Goal: Task Accomplishment & Management: Use online tool/utility

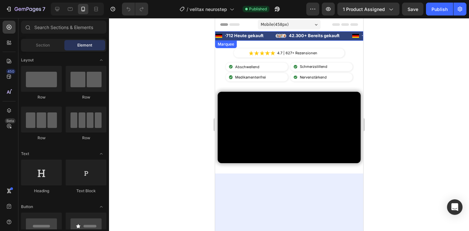
click at [271, 37] on div "Image · 712 Heute gekauft Text Block Advanced List" at bounding box center [245, 36] width 60 height 8
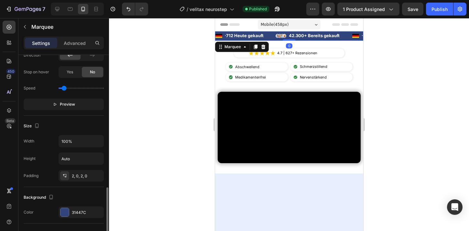
scroll to position [217, 0]
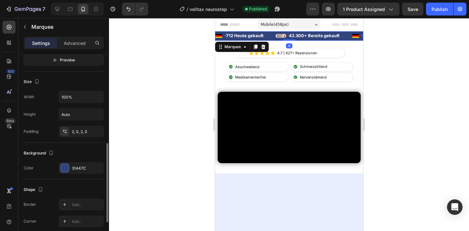
click at [79, 174] on div "Background Color 31447C" at bounding box center [64, 161] width 80 height 37
click at [83, 169] on div "31447C" at bounding box center [81, 168] width 19 height 6
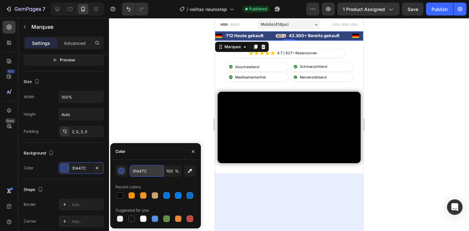
click at [139, 174] on input "31447C" at bounding box center [147, 171] width 34 height 12
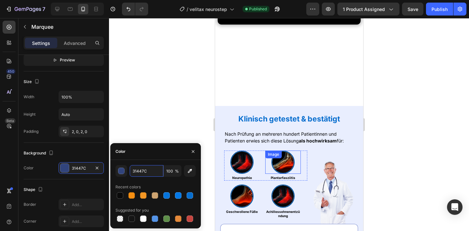
scroll to position [300, 0]
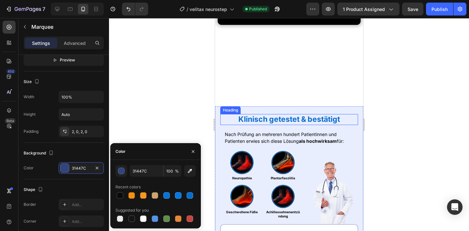
click at [261, 117] on strong "Klinisch getestet & bestätigt" at bounding box center [288, 119] width 101 height 9
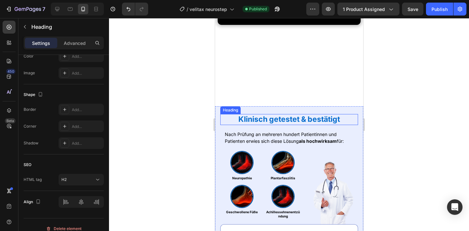
scroll to position [0, 0]
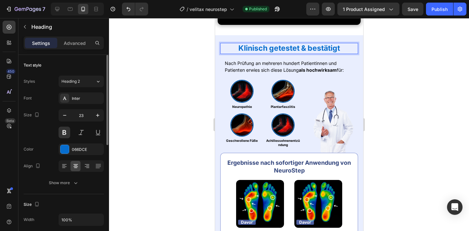
click at [261, 53] on strong "Klinisch getestet & bestätigt" at bounding box center [288, 48] width 101 height 9
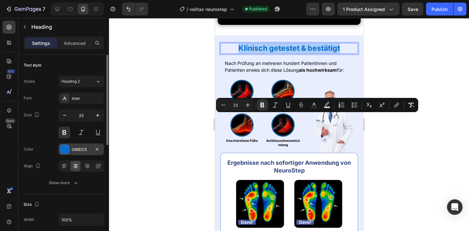
click at [82, 149] on div "066DCE" at bounding box center [81, 150] width 19 height 6
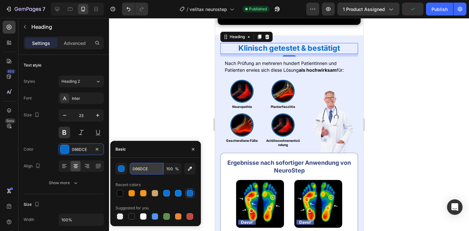
click at [147, 170] on input "066DCE" at bounding box center [147, 169] width 34 height 12
paste input "31447C"
type input "31447C"
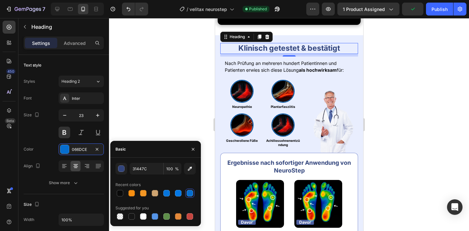
click at [413, 101] on div at bounding box center [289, 124] width 360 height 213
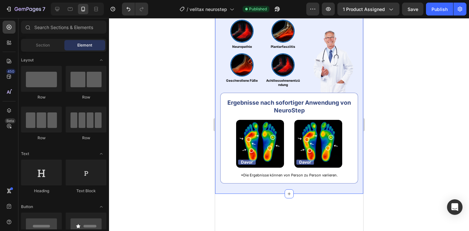
scroll to position [361, 0]
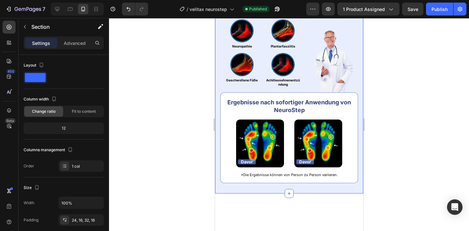
click at [215, 94] on div "⁠⁠⁠⁠⁠⁠⁠ Klinisch getestet & bestätigt Heading Nach Prüfung an mehreren hundert …" at bounding box center [289, 84] width 148 height 219
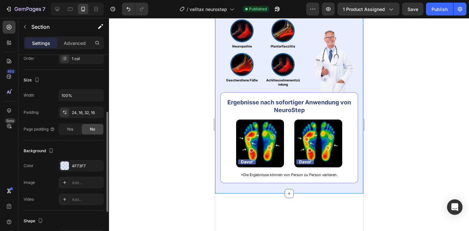
scroll to position [109, 0]
click at [72, 164] on div "4F73F7" at bounding box center [81, 165] width 19 height 6
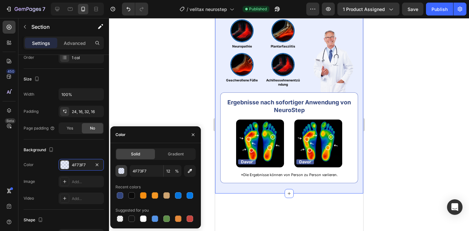
click at [119, 171] on div "button" at bounding box center [121, 171] width 6 height 6
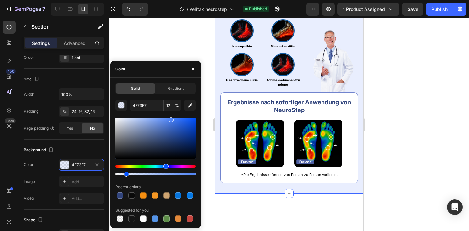
click at [165, 166] on div "Hue" at bounding box center [165, 166] width 5 height 5
click at [164, 122] on div at bounding box center [155, 138] width 80 height 41
type input "5984E0"
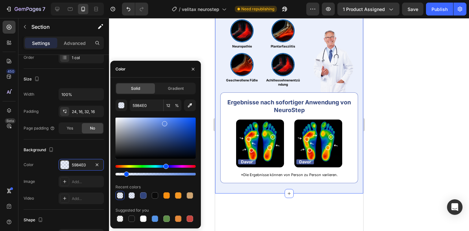
click at [385, 48] on div at bounding box center [289, 124] width 360 height 213
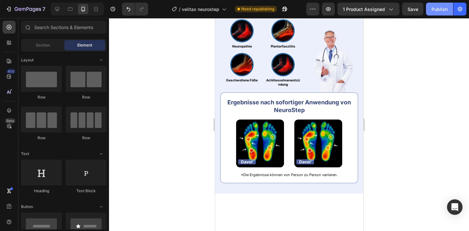
click at [443, 10] on div "Publish" at bounding box center [439, 9] width 16 height 7
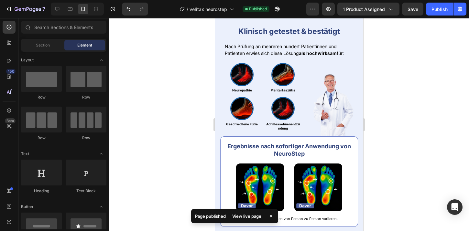
scroll to position [428, 0]
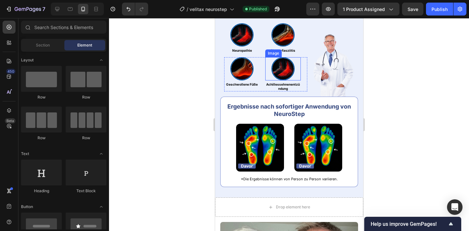
click at [273, 77] on div at bounding box center [283, 68] width 36 height 23
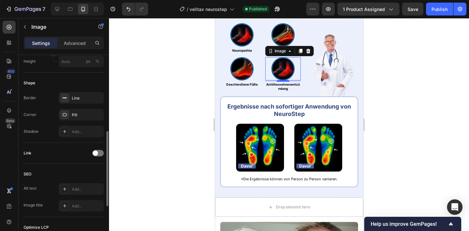
scroll to position [212, 0]
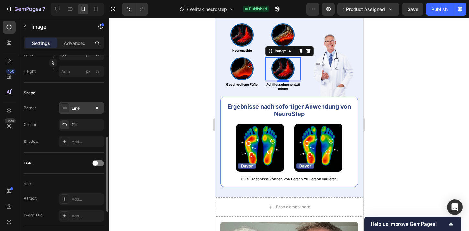
click at [79, 109] on div "Line" at bounding box center [81, 108] width 19 height 6
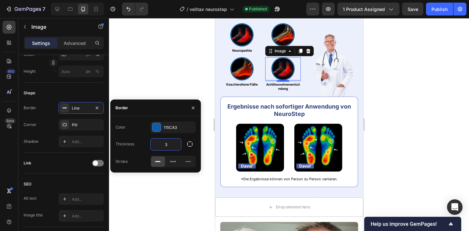
click at [167, 143] on input "3" at bounding box center [166, 145] width 30 height 12
type input "2"
click at [232, 69] on img at bounding box center [241, 68] width 23 height 23
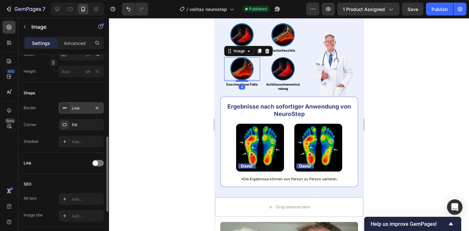
click at [76, 107] on div "Line" at bounding box center [81, 108] width 19 height 6
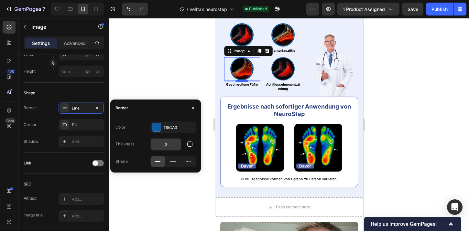
click at [164, 144] on input "3" at bounding box center [166, 145] width 30 height 12
type input "2"
click at [242, 34] on div "Image" at bounding box center [242, 34] width 36 height 23
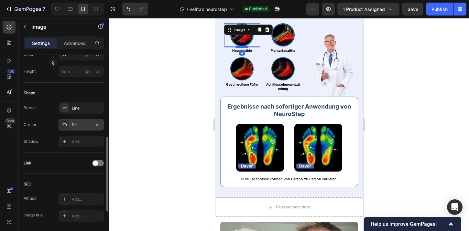
click at [77, 130] on div "Pill" at bounding box center [80, 125] width 45 height 12
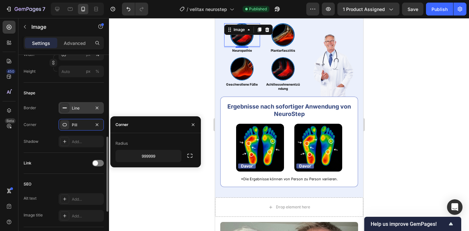
click at [82, 106] on div "Line" at bounding box center [81, 108] width 19 height 6
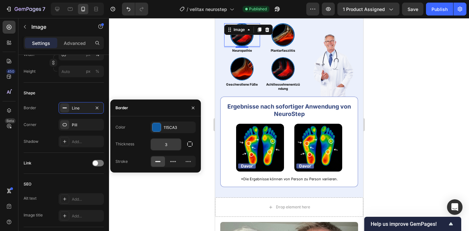
click at [166, 139] on input "3" at bounding box center [166, 145] width 30 height 12
type input "2"
click at [281, 36] on img at bounding box center [282, 34] width 23 height 23
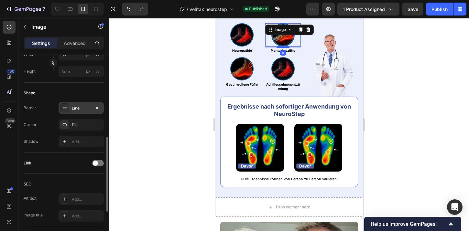
click at [75, 110] on div "Line" at bounding box center [81, 108] width 19 height 6
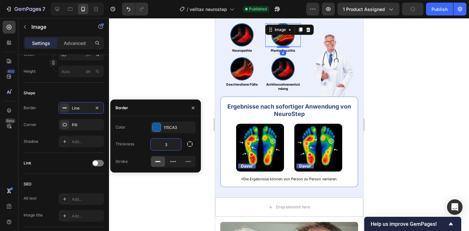
click at [167, 147] on input "3" at bounding box center [166, 145] width 30 height 12
type input "2"
click at [177, 72] on div at bounding box center [289, 124] width 360 height 213
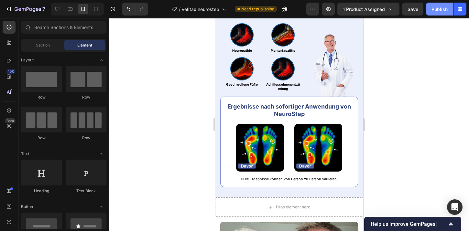
click at [432, 5] on button "Publish" at bounding box center [439, 9] width 27 height 13
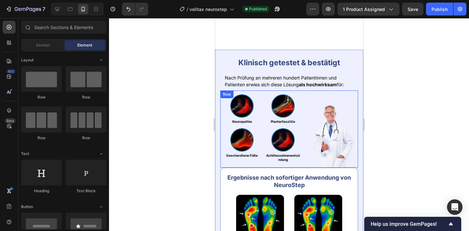
scroll to position [356, 0]
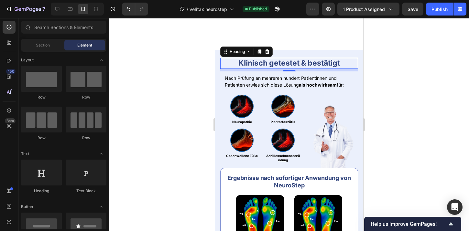
click at [270, 64] on strong "Klinisch getestet & bestätigt" at bounding box center [288, 62] width 101 height 9
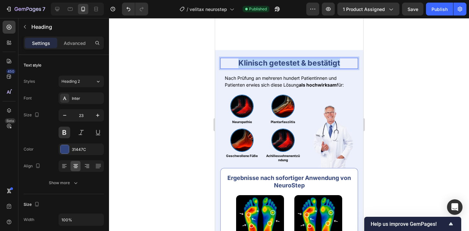
click at [270, 64] on strong "Klinisch getestet & bestätigt" at bounding box center [288, 62] width 101 height 9
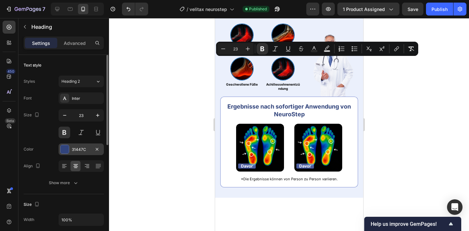
click at [65, 146] on div at bounding box center [64, 149] width 8 height 8
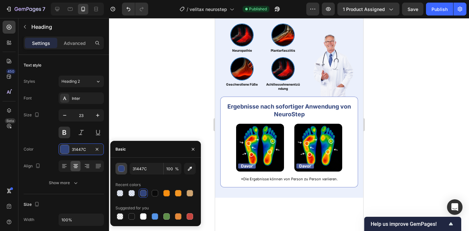
click at [121, 171] on div "button" at bounding box center [121, 169] width 6 height 6
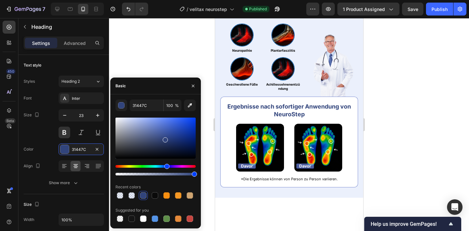
click at [169, 125] on div at bounding box center [155, 138] width 80 height 41
click at [183, 121] on div at bounding box center [155, 138] width 80 height 41
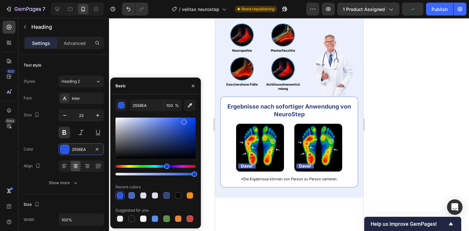
click at [170, 124] on div at bounding box center [155, 138] width 80 height 41
click at [173, 119] on div at bounding box center [155, 138] width 80 height 41
type input "4470F4"
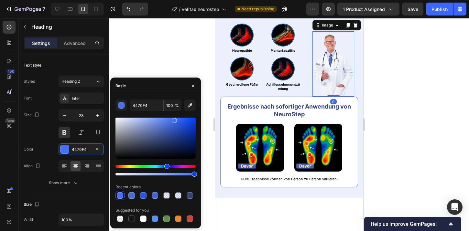
click at [328, 97] on img at bounding box center [333, 64] width 42 height 66
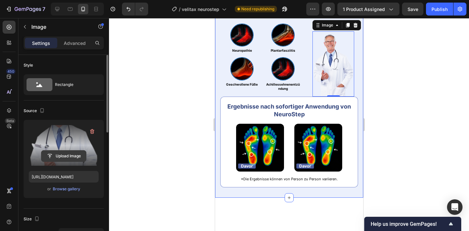
click at [78, 154] on input "file" at bounding box center [63, 156] width 45 height 11
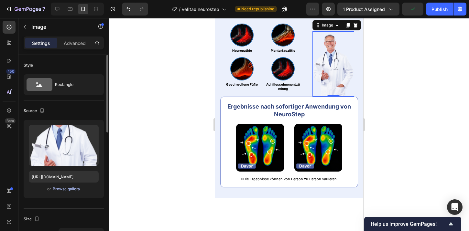
click at [72, 188] on div "Browse gallery" at bounding box center [66, 189] width 27 height 6
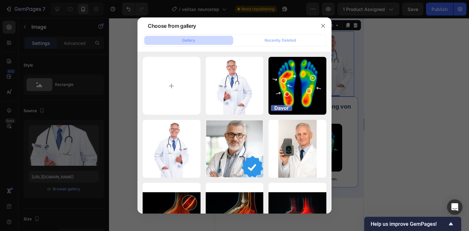
type input "C:\fakepath\l (1080 x 1700 px) (2).png"
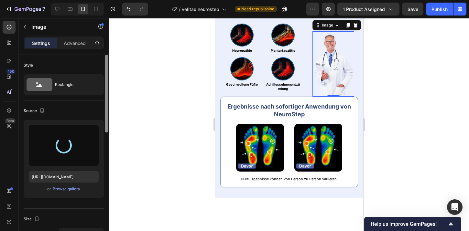
type input "[URL][DOMAIN_NAME]"
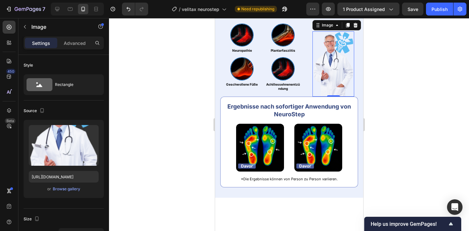
click at [398, 48] on div at bounding box center [289, 124] width 360 height 213
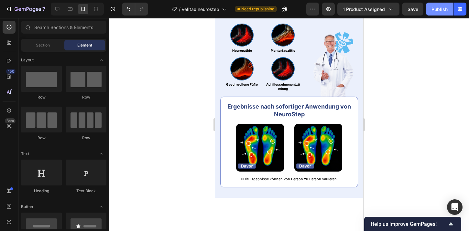
click at [435, 12] on div "Publish" at bounding box center [439, 9] width 16 height 7
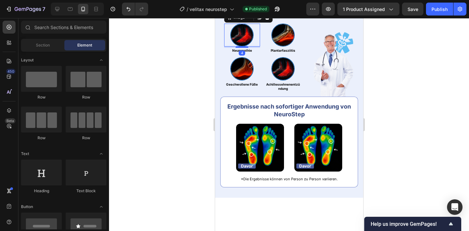
click at [239, 47] on img at bounding box center [241, 35] width 23 height 23
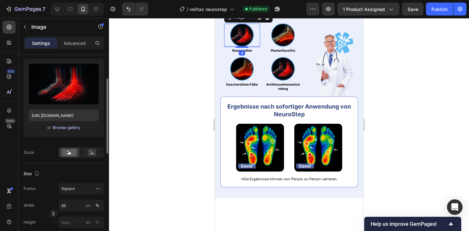
scroll to position [61, 0]
click at [71, 208] on input "65" at bounding box center [80, 206] width 45 height 12
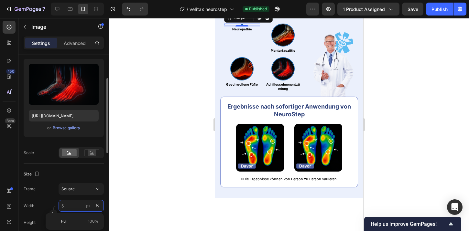
type input "55"
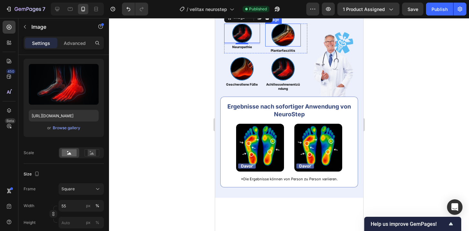
click at [276, 47] on img at bounding box center [282, 35] width 23 height 23
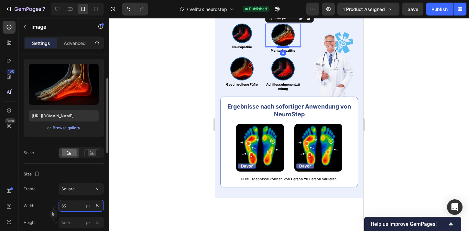
click at [71, 205] on input "65" at bounding box center [80, 206] width 45 height 12
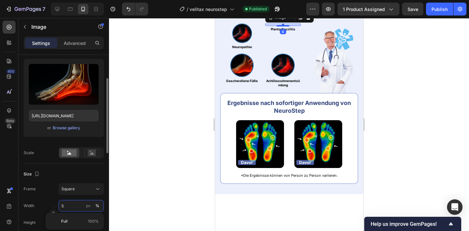
type input "55"
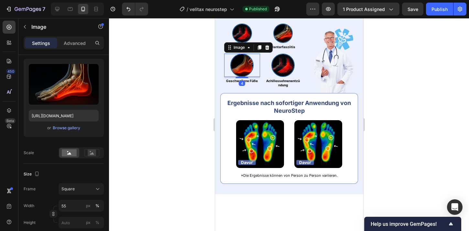
click at [230, 77] on div at bounding box center [242, 65] width 36 height 23
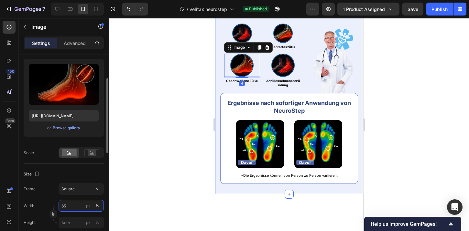
click at [78, 202] on input "65" at bounding box center [80, 206] width 45 height 12
type input "55"
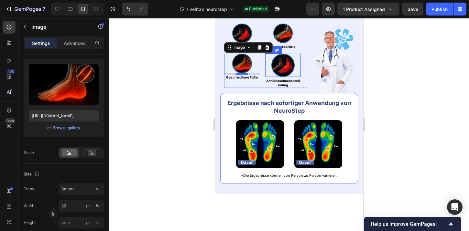
click at [279, 77] on img at bounding box center [282, 65] width 23 height 23
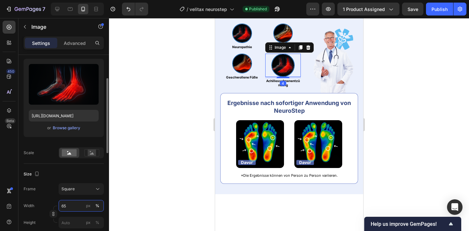
click at [72, 208] on input "65" at bounding box center [80, 206] width 45 height 12
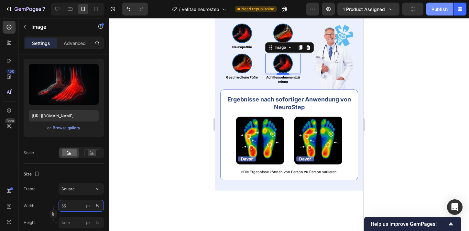
type input "55"
click at [437, 7] on div "Publish" at bounding box center [439, 9] width 16 height 7
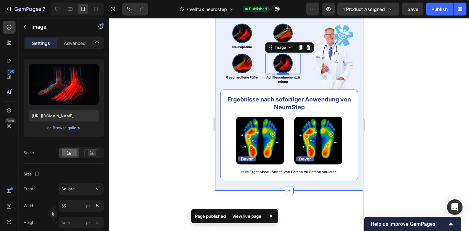
click at [394, 103] on div at bounding box center [289, 124] width 360 height 213
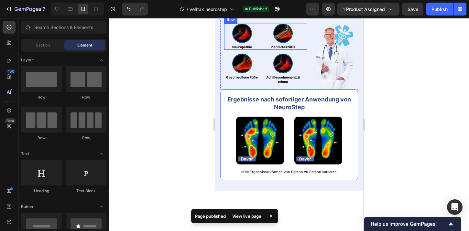
click at [302, 50] on div "Image Neuropathie Heading Image Plantarfasziitis Heading Row" at bounding box center [265, 37] width 83 height 26
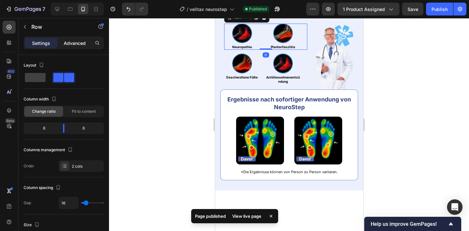
click at [81, 43] on p "Advanced" at bounding box center [75, 43] width 22 height 7
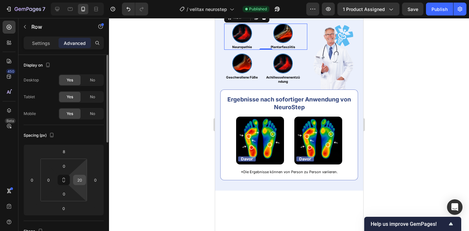
click at [79, 182] on input "20" at bounding box center [80, 180] width 10 height 10
type input "8"
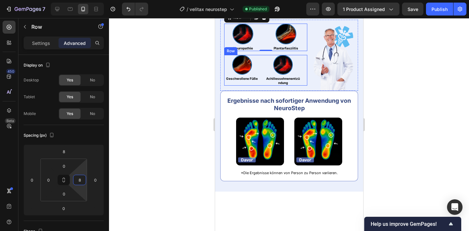
click at [304, 86] on div "Image Geschwollene Füße Heading Image Achillessehnenentzündung Heading Row" at bounding box center [265, 70] width 83 height 31
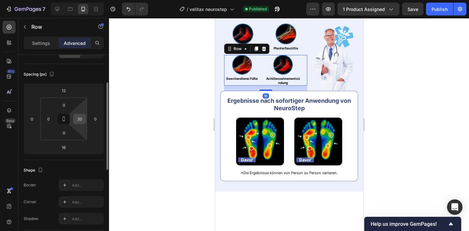
click at [79, 121] on input "20" at bounding box center [80, 119] width 10 height 10
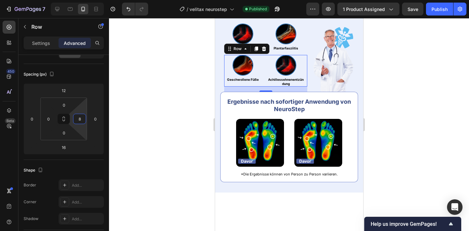
type input "8"
click at [407, 96] on div at bounding box center [289, 124] width 360 height 213
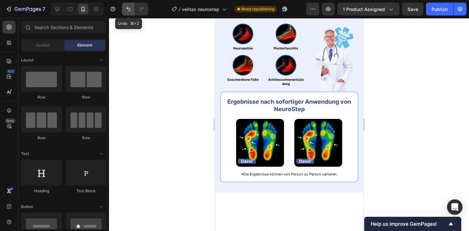
click at [129, 10] on icon "Undo/Redo" at bounding box center [128, 9] width 6 height 6
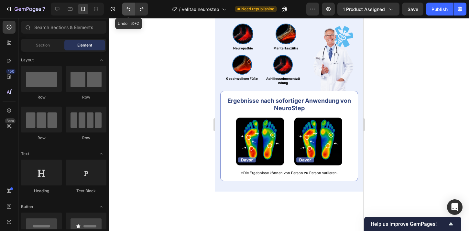
click at [129, 10] on icon "Undo/Redo" at bounding box center [128, 9] width 6 height 6
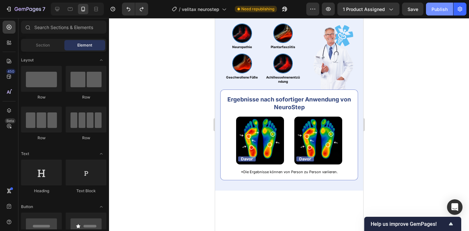
click at [438, 11] on div "Publish" at bounding box center [439, 9] width 16 height 7
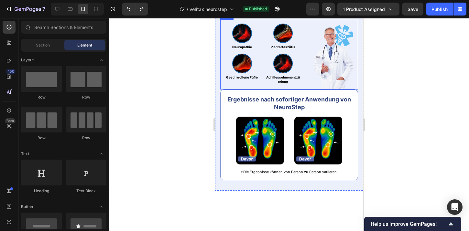
click at [308, 90] on div "Image Image Neuropathie Heading Image Plantarfasziitis Heading Row Image Geschw…" at bounding box center [289, 55] width 138 height 70
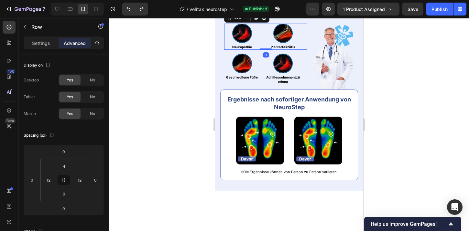
click at [301, 50] on div "Image Neuropathie Heading Image Plantarfasziitis Heading Row 0" at bounding box center [265, 37] width 83 height 26
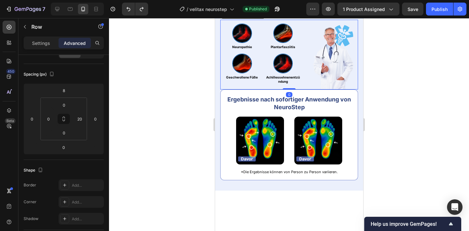
click at [307, 90] on div "Image Image Neuropathie Heading Image Plantarfasziitis Heading Row Image Geschw…" at bounding box center [289, 55] width 138 height 70
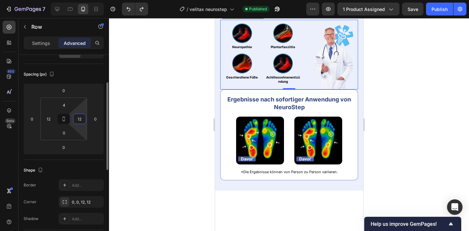
click at [80, 121] on input "12" at bounding box center [80, 119] width 10 height 10
click at [137, 95] on div at bounding box center [289, 124] width 360 height 213
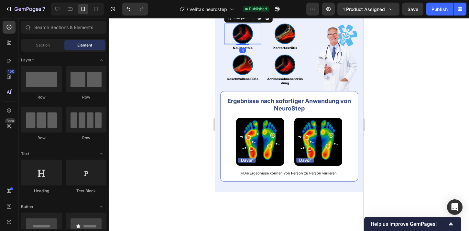
click at [224, 44] on div at bounding box center [242, 34] width 37 height 20
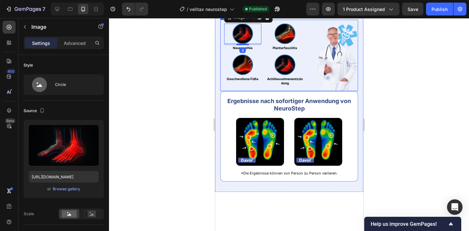
click at [222, 91] on div "Image Image 4 Neuropathie Heading Image Plantarfasziitis Heading Row Image Gesc…" at bounding box center [289, 55] width 138 height 71
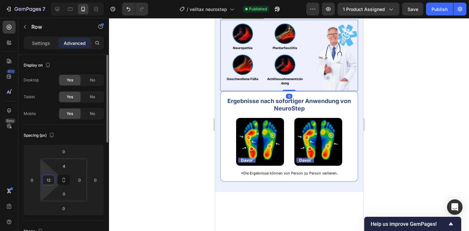
click at [49, 181] on input "12" at bounding box center [49, 180] width 10 height 10
click at [410, 99] on div at bounding box center [289, 124] width 360 height 213
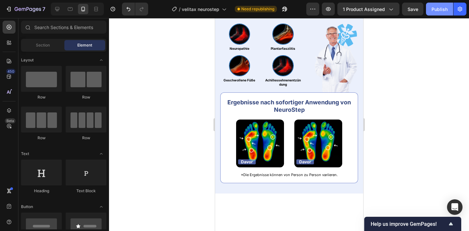
click at [445, 4] on button "Publish" at bounding box center [439, 9] width 27 height 13
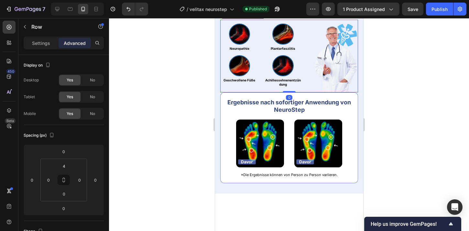
click at [312, 93] on div "Image Image Neuropathie Heading Image Plantarfasziitis Heading Row Image Geschw…" at bounding box center [289, 56] width 138 height 73
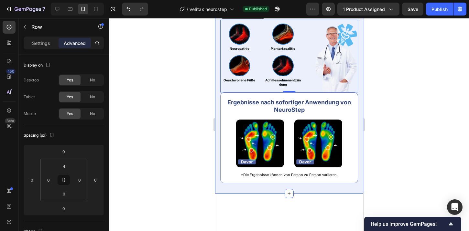
click at [216, 98] on div "⁠⁠⁠⁠⁠⁠⁠ Klinisch getestet & bestätigt Heading Nach Prüfung an mehreren hundert …" at bounding box center [289, 86] width 148 height 215
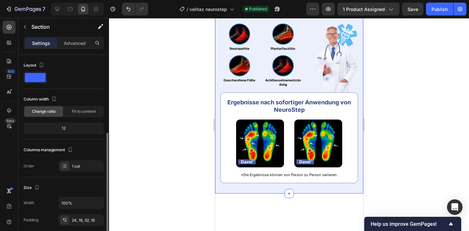
scroll to position [71, 0]
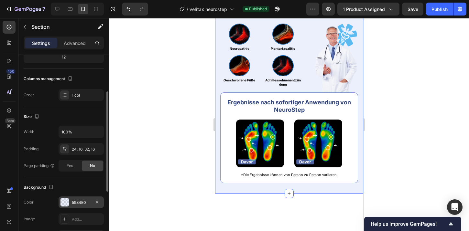
click at [76, 200] on div "5984E0" at bounding box center [81, 203] width 19 height 6
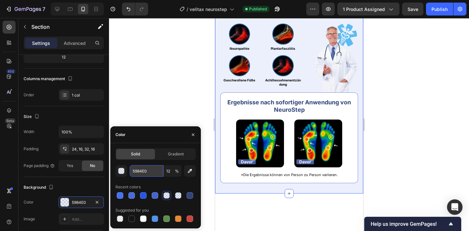
click at [139, 171] on input "5984E0" at bounding box center [147, 171] width 34 height 12
click at [164, 168] on input "12" at bounding box center [173, 171] width 18 height 12
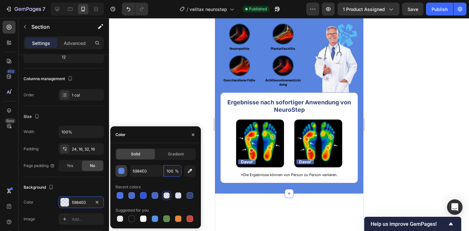
type input "100"
click at [124, 173] on div "button" at bounding box center [121, 171] width 6 height 6
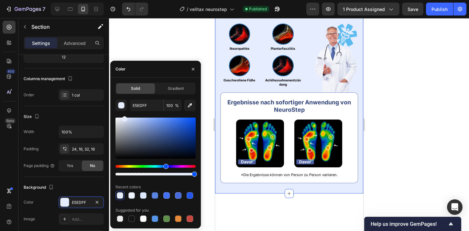
click at [124, 115] on div "E5EDFF 100 % Recent colors Suggested for you" at bounding box center [155, 162] width 80 height 124
click at [163, 166] on div "Hue" at bounding box center [155, 166] width 80 height 3
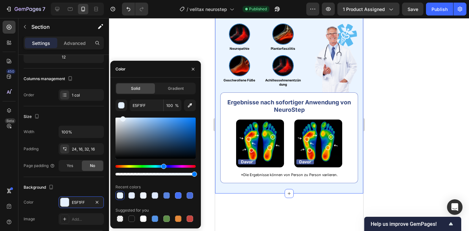
type input "EAF4FF"
click at [122, 116] on div at bounding box center [122, 118] width 5 height 5
click at [138, 102] on input "EAF4FF" at bounding box center [147, 106] width 34 height 12
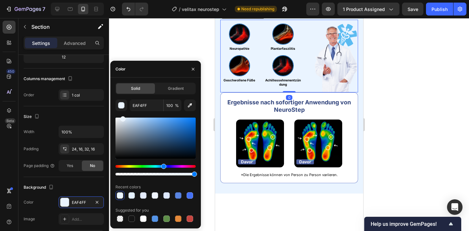
click at [313, 93] on div "Image Image Neuropathie Heading Image Plantarfasziitis Heading Row Image Geschw…" at bounding box center [289, 56] width 138 height 73
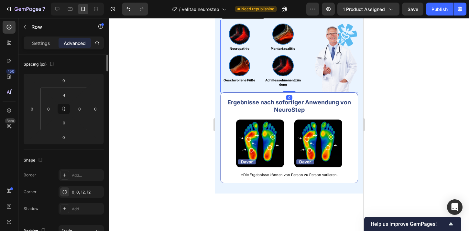
scroll to position [0, 0]
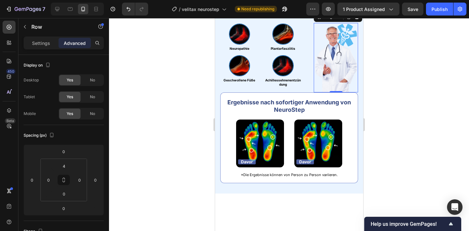
click at [333, 92] on img at bounding box center [335, 57] width 44 height 69
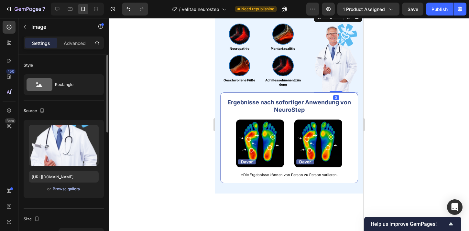
click at [64, 187] on div "Browse gallery" at bounding box center [66, 189] width 27 height 6
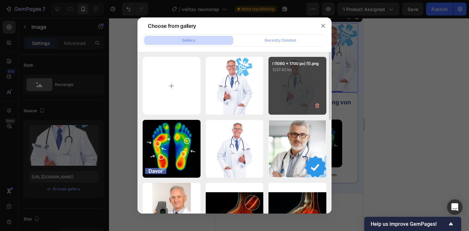
click at [308, 84] on div "l (1080 x 1700 px) (1).png 1237.42 kb" at bounding box center [297, 86] width 58 height 58
type input "[URL][DOMAIN_NAME]"
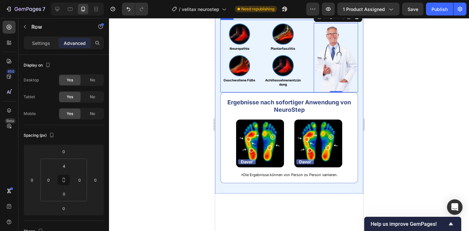
click at [308, 93] on div "Image 0 Image Neuropathie Heading Image Plantarfasziitis Heading Row Image Gesc…" at bounding box center [289, 56] width 138 height 73
click at [38, 52] on div "Settings Advanced" at bounding box center [63, 46] width 90 height 18
click at [38, 43] on p "Settings" at bounding box center [41, 43] width 18 height 7
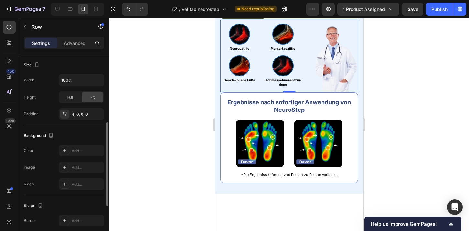
scroll to position [162, 0]
click at [73, 162] on div "Add..." at bounding box center [80, 166] width 45 height 12
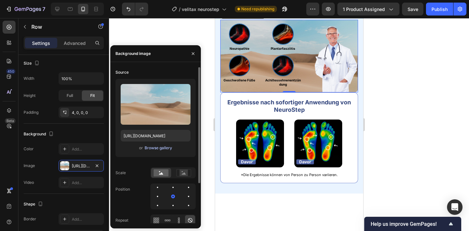
click at [153, 149] on div "Browse gallery" at bounding box center [157, 148] width 27 height 6
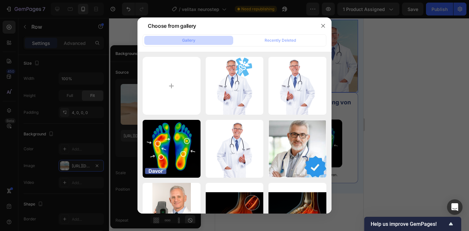
type input "C:\fakepath\Kein Titel (1800 x 900 px) (1800 x 100 px) (1800 x 1000 px).png"
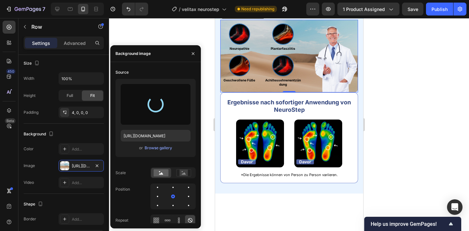
type input "https://cdn.shopify.com/s/files/1/0925/0390/0483/files/gempages_547704948247233…"
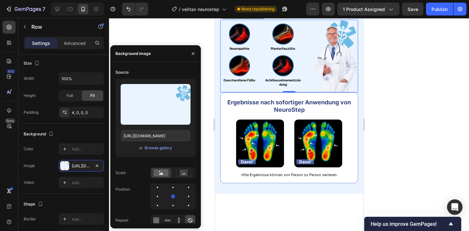
click at [409, 63] on div at bounding box center [289, 124] width 360 height 213
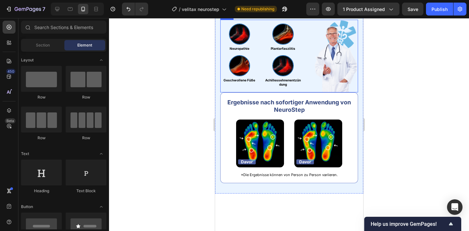
click at [309, 93] on div "Image Image Neuropathie Heading Image Plantarfasziitis Heading Row Image Geschw…" at bounding box center [289, 56] width 138 height 73
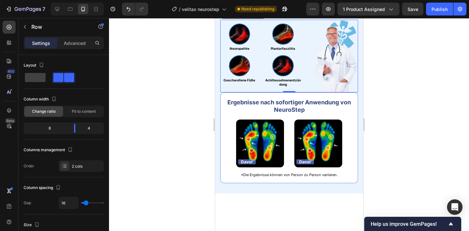
click at [311, 93] on div "Image Image Neuropathie Heading Image Plantarfasziitis Heading Row Image Geschw…" at bounding box center [289, 56] width 138 height 73
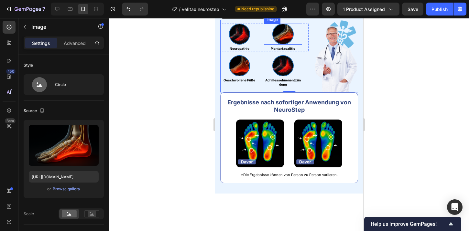
click at [301, 45] on div at bounding box center [282, 34] width 38 height 21
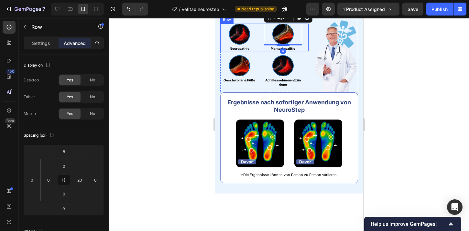
click at [306, 51] on div "Image Neuropathie Heading Image 4 Plantarfasziitis Heading Row" at bounding box center [264, 38] width 88 height 28
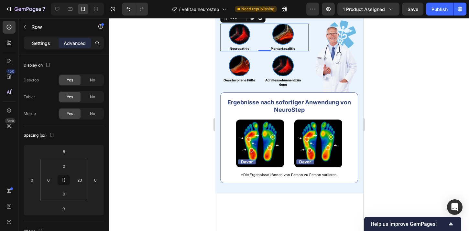
click at [47, 44] on p "Settings" at bounding box center [41, 43] width 18 height 7
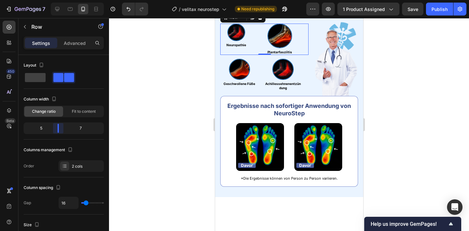
drag, startPoint x: 64, startPoint y: 130, endPoint x: 59, endPoint y: 130, distance: 4.8
click at [59, 0] on body "7 Version history / velitax neurostep Need republishing Preview 1 product assig…" at bounding box center [234, 0] width 469 height 0
click at [128, 11] on icon "Undo/Redo" at bounding box center [128, 9] width 6 height 6
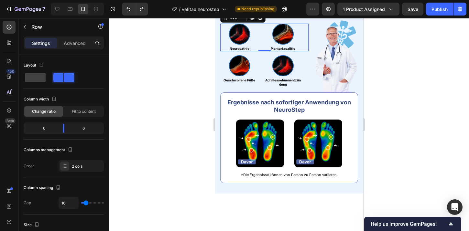
click at [163, 68] on div at bounding box center [289, 124] width 360 height 213
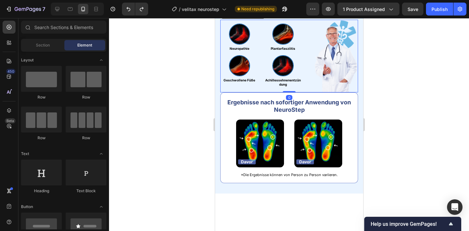
click at [312, 93] on div "Image Image Neuropathie Heading Image Plantarfasziitis Heading Row Image Geschw…" at bounding box center [289, 56] width 138 height 73
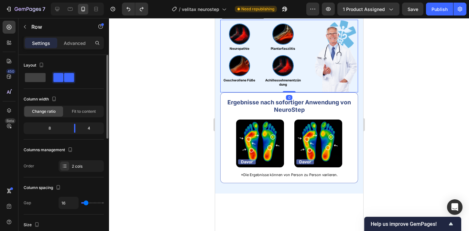
click at [72, 133] on div "8 4" at bounding box center [64, 128] width 80 height 12
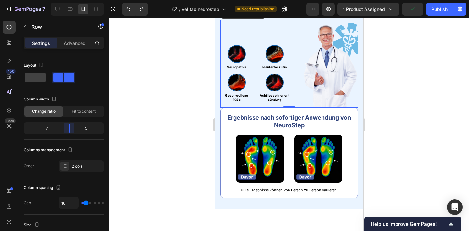
click at [71, 0] on body "7 Version history / velitax neurostep Need republishing Preview 1 product assig…" at bounding box center [234, 0] width 469 height 0
click at [256, 70] on div "Image Neuropathie Heading Image Plantarfasziitis Heading Row" at bounding box center [258, 57] width 77 height 25
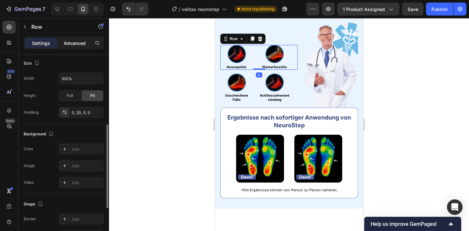
click at [78, 46] on div "Advanced" at bounding box center [74, 43] width 32 height 10
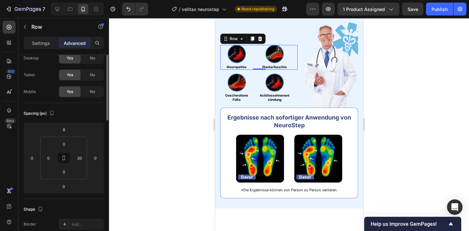
scroll to position [0, 0]
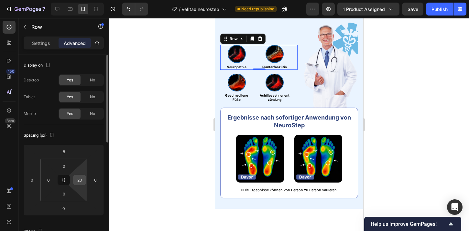
click at [84, 182] on div "20" at bounding box center [79, 180] width 13 height 10
click at [79, 178] on input "20" at bounding box center [80, 180] width 10 height 10
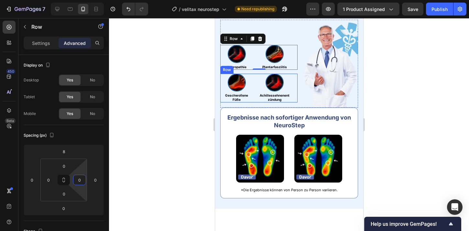
click at [293, 103] on div "Image Geschwollene Füße Heading Image Achillessehnenentzündung Heading Row" at bounding box center [258, 88] width 77 height 29
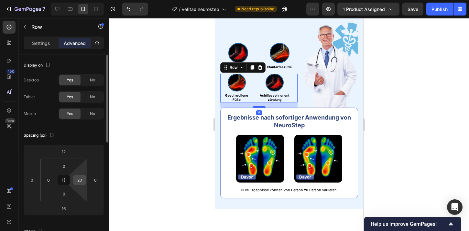
click at [81, 178] on input "20" at bounding box center [80, 180] width 10 height 10
click at [132, 123] on div at bounding box center [289, 124] width 360 height 213
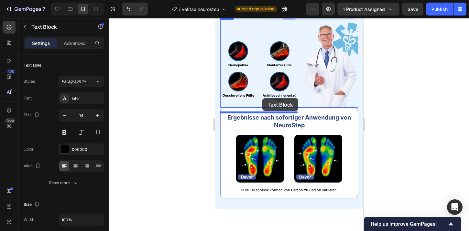
drag, startPoint x: 273, startPoint y: 78, endPoint x: 262, endPoint y: 98, distance: 23.7
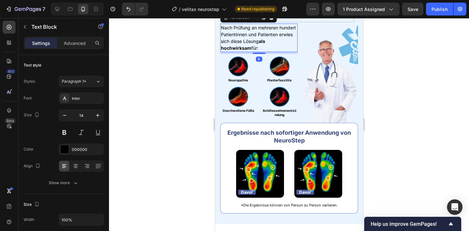
click at [183, 94] on div at bounding box center [289, 124] width 360 height 213
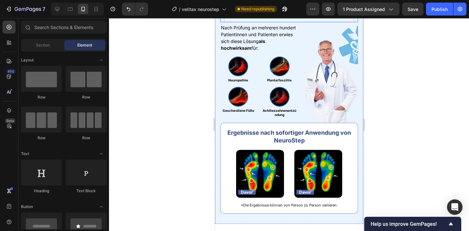
click at [327, 22] on div "Drop element here" at bounding box center [289, 12] width 130 height 19
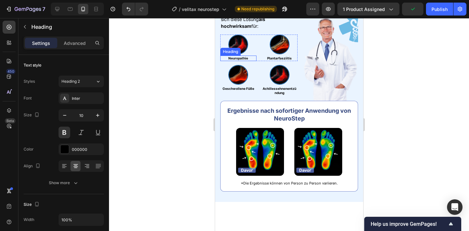
click at [224, 61] on h2 "Neuropathie" at bounding box center [238, 58] width 36 height 5
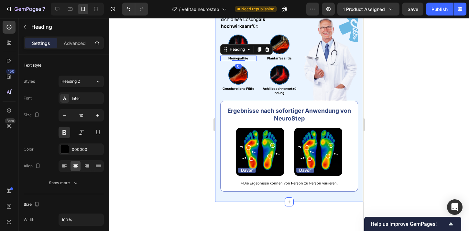
click at [195, 90] on div at bounding box center [289, 124] width 360 height 213
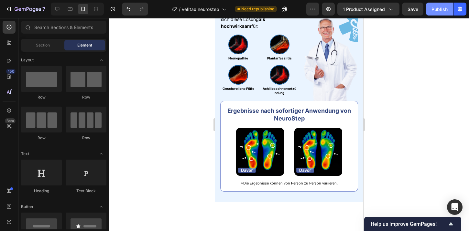
click at [445, 4] on button "Publish" at bounding box center [439, 9] width 27 height 13
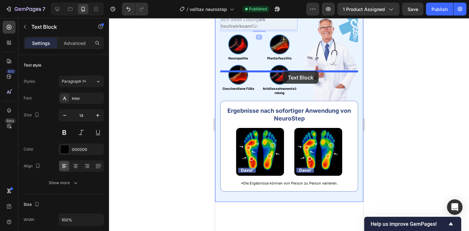
drag, startPoint x: 279, startPoint y: 80, endPoint x: 282, endPoint y: 71, distance: 9.8
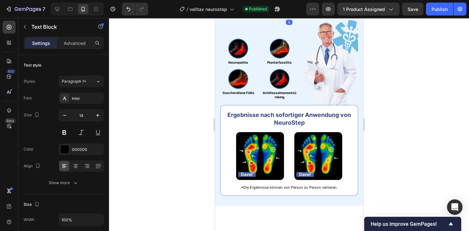
click at [419, 67] on div at bounding box center [289, 124] width 360 height 213
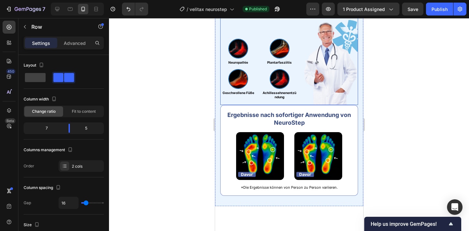
click at [300, 105] on div "Image Image Neuropathie Heading Image Plantarfasziitis Heading Row Image Geschw…" at bounding box center [289, 61] width 138 height 88
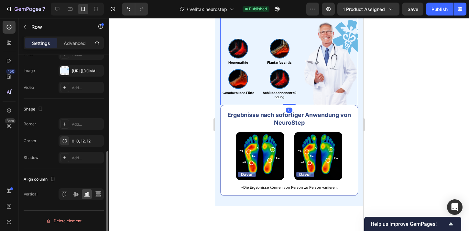
scroll to position [234, 0]
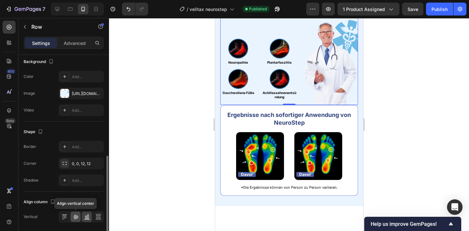
click at [75, 220] on div at bounding box center [75, 217] width 10 height 10
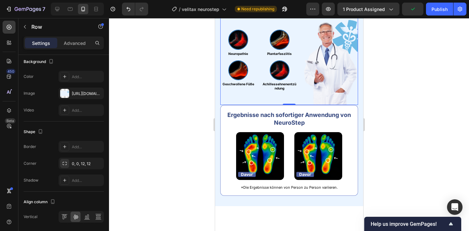
click at [177, 101] on div at bounding box center [289, 124] width 360 height 213
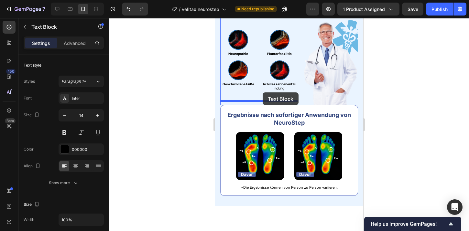
drag, startPoint x: 276, startPoint y: 79, endPoint x: 262, endPoint y: 92, distance: 19.2
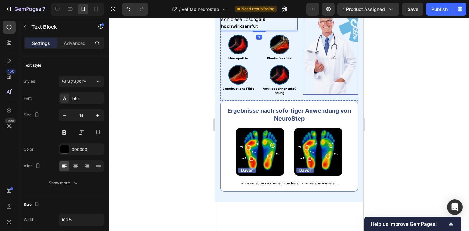
click at [422, 81] on div at bounding box center [289, 124] width 360 height 213
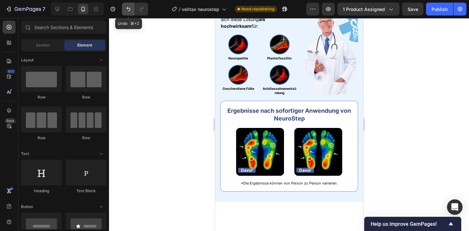
click at [132, 9] on button "Undo/Redo" at bounding box center [128, 9] width 13 height 13
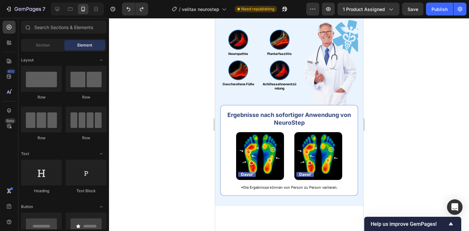
click at [409, 77] on div at bounding box center [289, 124] width 360 height 213
click at [336, 15] on p "Nach Prüfung an mehreren hundert Patientinnen und Patienten erwies sich diese L…" at bounding box center [288, 8] width 136 height 14
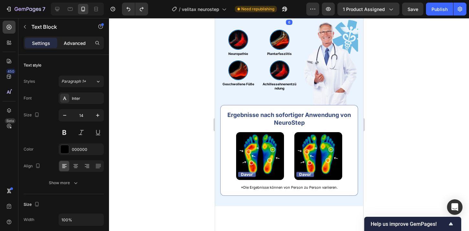
click at [60, 45] on div "Advanced" at bounding box center [74, 43] width 32 height 10
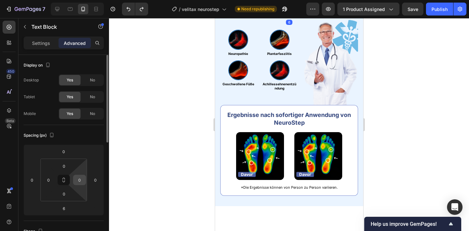
click at [80, 175] on input "0" at bounding box center [80, 180] width 10 height 10
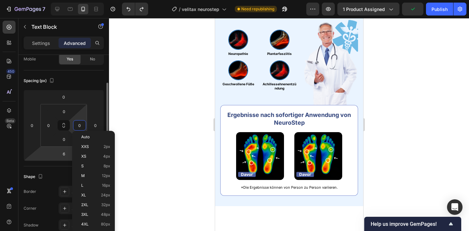
scroll to position [57, 0]
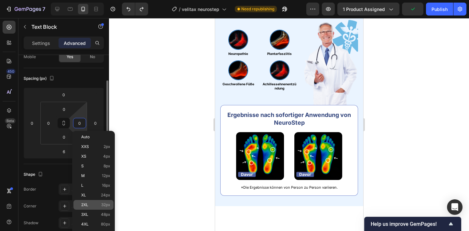
click at [97, 206] on p "2XL 32px" at bounding box center [95, 205] width 29 height 5
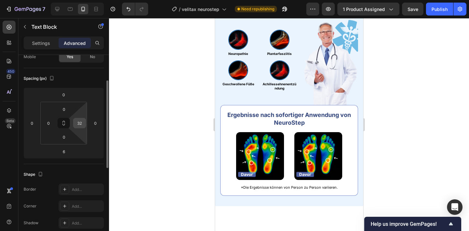
click at [85, 124] on div "32" at bounding box center [79, 123] width 13 height 10
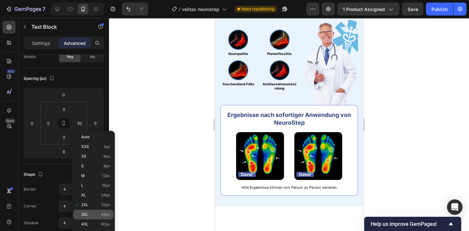
click at [94, 215] on p "3XL 48px" at bounding box center [95, 214] width 29 height 5
type input "48"
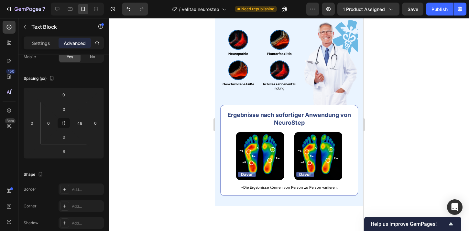
click at [154, 134] on div at bounding box center [289, 124] width 360 height 213
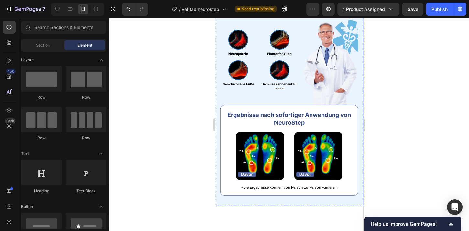
click at [344, 15] on div "Nach Prüfung an mehreren hundert Patientinnen und Patienten erwies sich diese L…" at bounding box center [289, 7] width 138 height 15
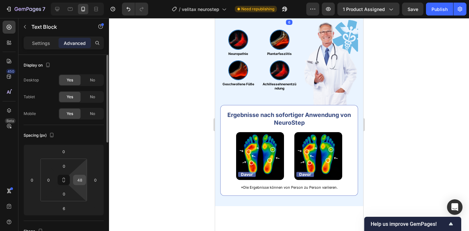
click at [77, 178] on input "48" at bounding box center [80, 180] width 10 height 10
type input "55"
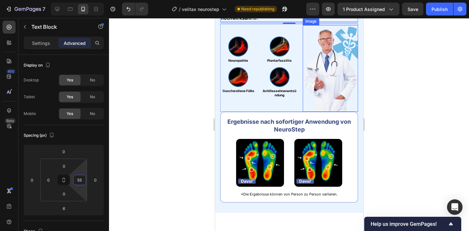
click at [397, 81] on div at bounding box center [289, 124] width 360 height 213
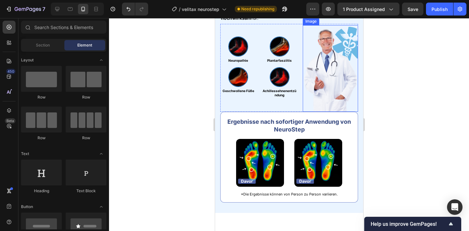
click at [397, 81] on div at bounding box center [289, 124] width 360 height 213
click at [396, 81] on div at bounding box center [289, 124] width 360 height 213
click at [299, 97] on div "Image Image Neuropathie Heading Image Plantarfasziitis Heading Row Image Geschw…" at bounding box center [289, 68] width 138 height 88
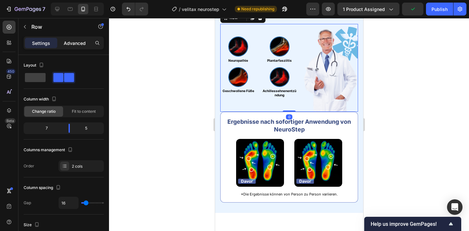
click at [78, 45] on p "Advanced" at bounding box center [75, 43] width 22 height 7
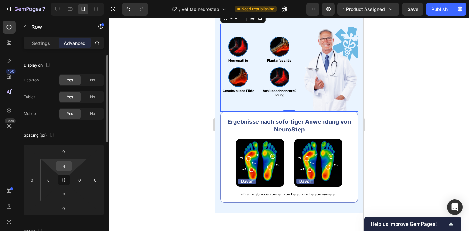
click at [68, 167] on input "4" at bounding box center [64, 166] width 13 height 10
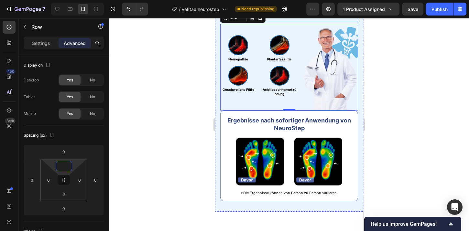
click at [301, 21] on p "Nach Prüfung an mehreren hundert Patientinnen und Patienten erwies sich diese L…" at bounding box center [279, 11] width 119 height 20
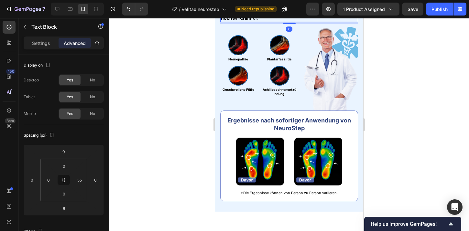
click at [374, 75] on div at bounding box center [289, 124] width 360 height 213
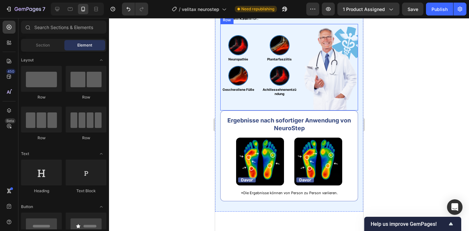
click at [249, 100] on div "Image Neuropathie Heading Image Plantarfasziitis Heading Row Image Geschwollene…" at bounding box center [258, 67] width 77 height 87
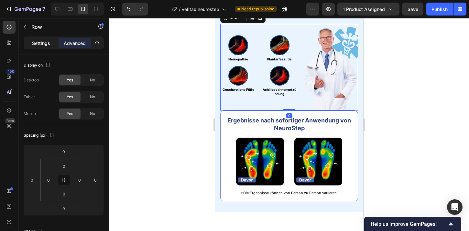
click at [35, 45] on p "Settings" at bounding box center [41, 43] width 18 height 7
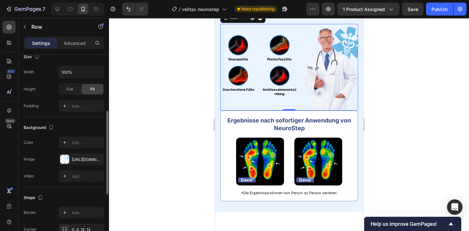
scroll to position [175, 0]
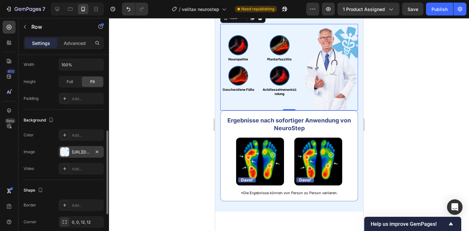
click at [80, 153] on div "https://cdn.shopify.com/s/files/1/0925/0390/0483/files/gempages_547704948247233…" at bounding box center [81, 152] width 19 height 6
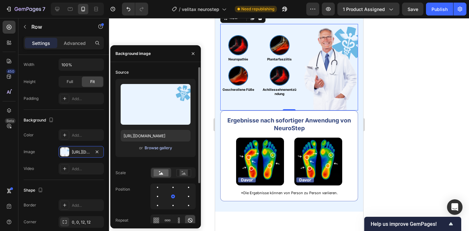
click at [153, 146] on div "Browse gallery" at bounding box center [157, 148] width 27 height 6
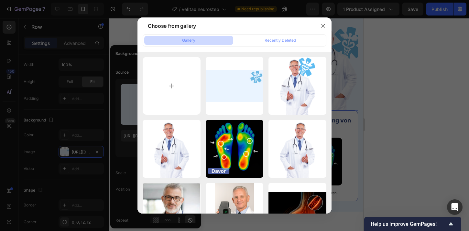
type input "C:\fakepath\Kein Titel (1800 x 900 px) (1800 x 100 px) (1800 x 1000 px) (1).png"
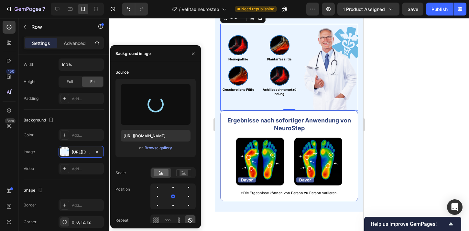
type input "https://cdn.shopify.com/s/files/1/0925/0390/0483/files/gempages_547704948247233…"
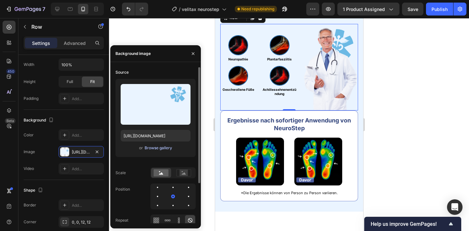
click at [159, 149] on div "Browse gallery" at bounding box center [157, 148] width 27 height 6
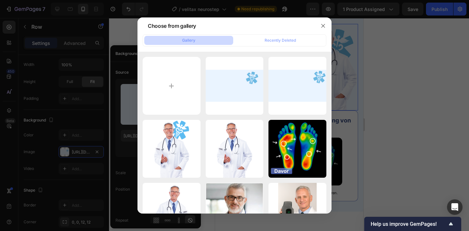
type input "C:\fakepath\Kein Titel (1800 x 900 px) (1800 x 100 px) (1800 x 1000 px) (2).png"
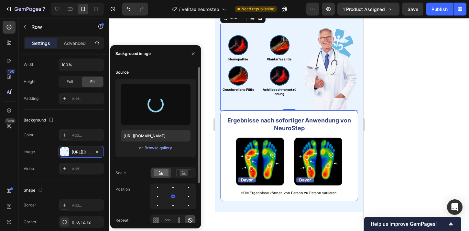
type input "https://cdn.shopify.com/s/files/1/0925/0390/0483/files/gempages_547704948247233…"
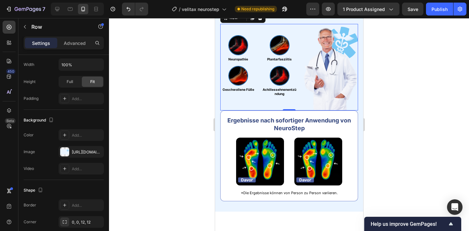
click at [434, 67] on div at bounding box center [289, 124] width 360 height 213
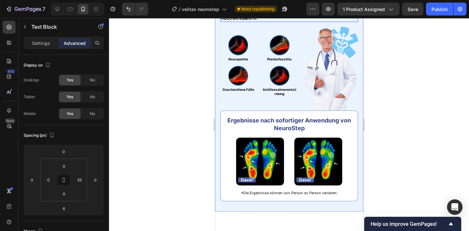
click at [301, 21] on p "Nach Prüfung an mehreren hundert Patientinnen und Patienten erwies sich diese L…" at bounding box center [279, 11] width 119 height 20
click at [42, 46] on div "Settings" at bounding box center [41, 43] width 32 height 10
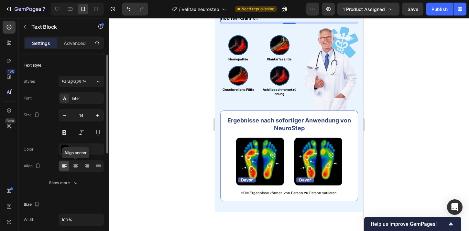
drag, startPoint x: 74, startPoint y: 165, endPoint x: 74, endPoint y: 158, distance: 6.8
click at [74, 165] on icon at bounding box center [75, 166] width 6 height 6
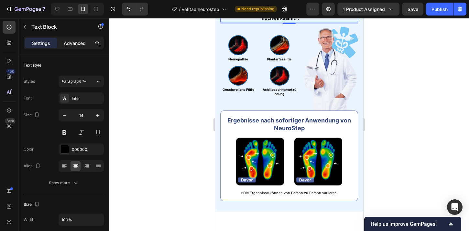
click at [78, 42] on p "Advanced" at bounding box center [75, 43] width 22 height 7
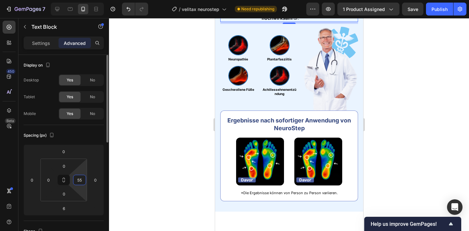
click at [81, 183] on input "55" at bounding box center [80, 180] width 10 height 10
type input "0"
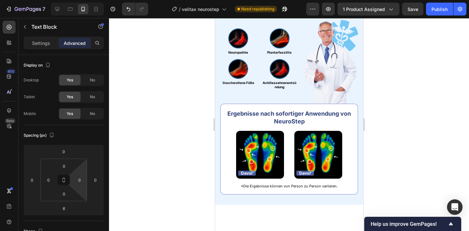
click at [411, 42] on div at bounding box center [289, 124] width 360 height 213
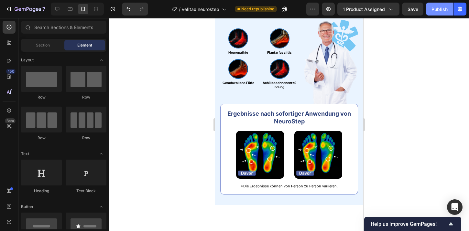
click at [446, 10] on div "Publish" at bounding box center [439, 9] width 16 height 7
click at [271, 15] on p "Nach Prüfung an mehreren hundert Patientinnen und Patienten erwies sich diese L…" at bounding box center [288, 8] width 136 height 14
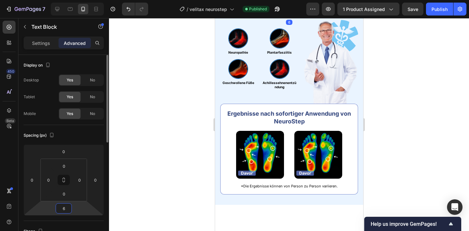
click at [64, 206] on input "6" at bounding box center [63, 209] width 13 height 10
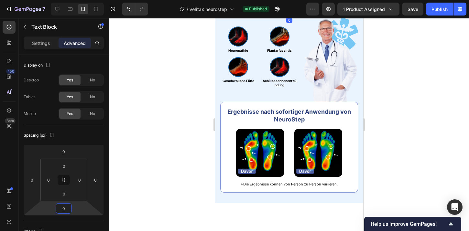
click at [190, 72] on div at bounding box center [289, 124] width 360 height 213
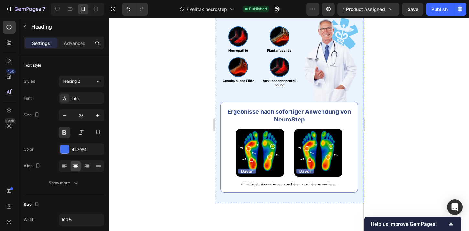
click at [77, 47] on div "Advanced" at bounding box center [74, 43] width 32 height 10
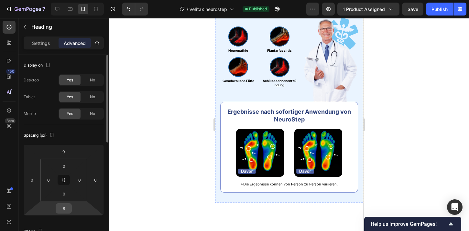
click at [65, 206] on input "8" at bounding box center [63, 209] width 13 height 10
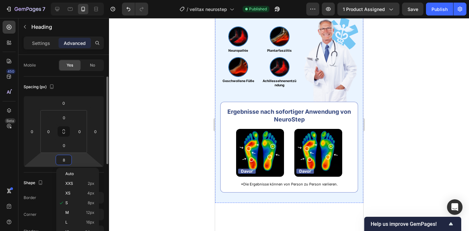
scroll to position [49, 0]
click at [75, 222] on p "L 16px" at bounding box center [79, 221] width 29 height 5
type input "16"
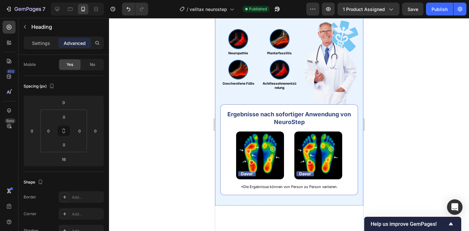
click at [168, 93] on div at bounding box center [289, 124] width 360 height 213
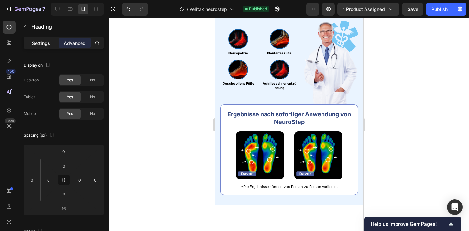
click at [41, 40] on p "Settings" at bounding box center [41, 43] width 18 height 7
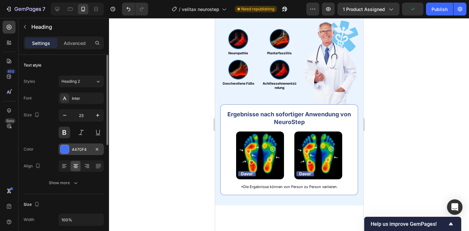
click at [64, 153] on div at bounding box center [64, 149] width 8 height 8
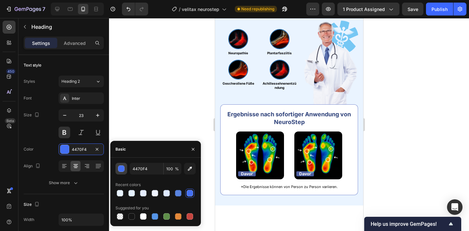
click at [123, 171] on div "button" at bounding box center [121, 169] width 6 height 6
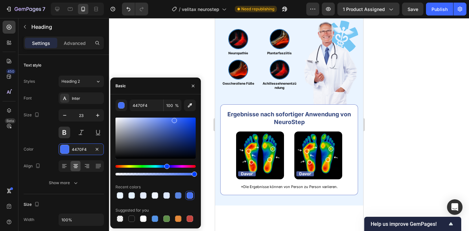
click at [176, 130] on div at bounding box center [155, 138] width 80 height 41
click at [176, 129] on div at bounding box center [176, 131] width 5 height 5
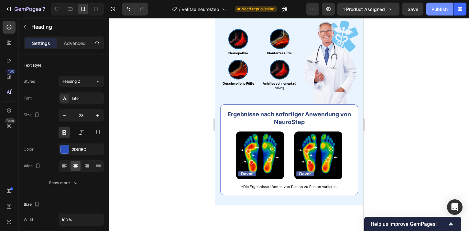
click at [429, 8] on button "Publish" at bounding box center [439, 9] width 27 height 13
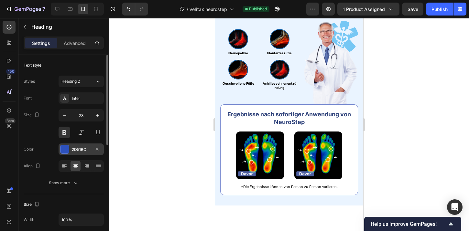
click at [62, 148] on div at bounding box center [64, 149] width 8 height 8
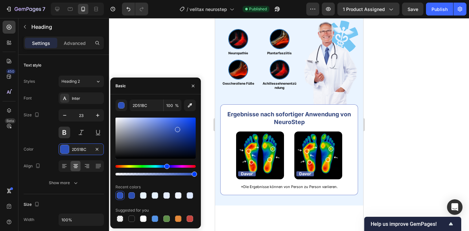
click at [178, 135] on div at bounding box center [155, 138] width 80 height 41
type input "223E93"
click at [430, 8] on button "Publish" at bounding box center [439, 9] width 27 height 13
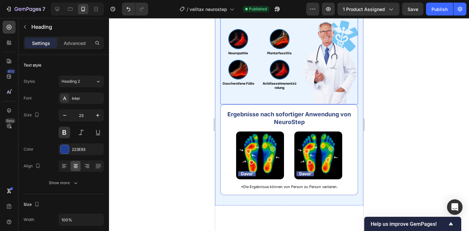
click at [288, 94] on div "Image Neuropathie Heading Image Plantarfasziitis Heading Row Image Geschwollene…" at bounding box center [258, 61] width 77 height 87
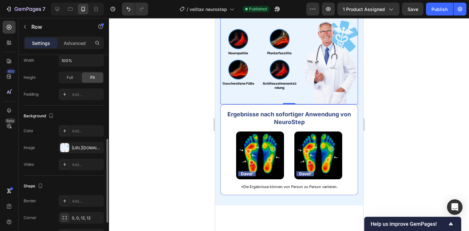
scroll to position [184, 0]
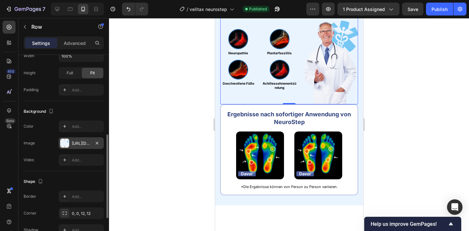
click at [82, 145] on div "https://cdn.shopify.com/s/files/1/0925/0390/0483/files/gempages_547704948247233…" at bounding box center [81, 144] width 19 height 6
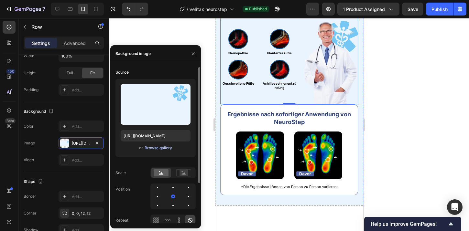
click at [160, 148] on div "Browse gallery" at bounding box center [157, 148] width 27 height 6
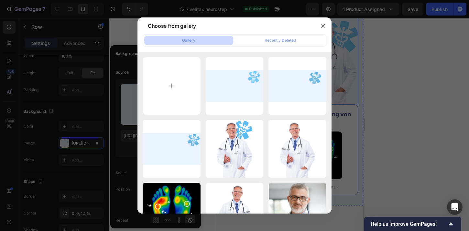
type input "C:\fakepath\Kein Titel (1800 x 900 px) (1800 x 100 px) (1800 x 1000 px) (3).png"
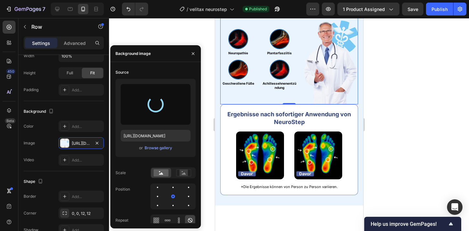
type input "[URL][DOMAIN_NAME]"
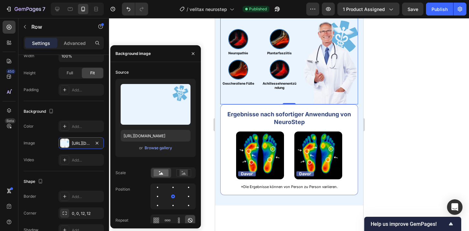
click at [415, 77] on div at bounding box center [289, 124] width 360 height 213
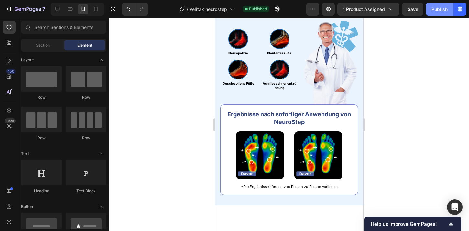
click at [438, 7] on div "Publish" at bounding box center [439, 9] width 16 height 7
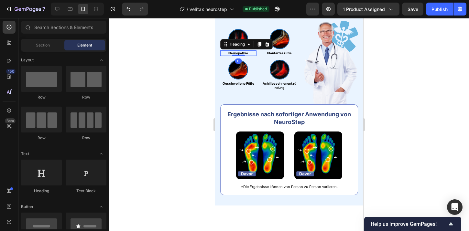
click at [239, 56] on h2 "Neuropathie" at bounding box center [238, 52] width 36 height 5
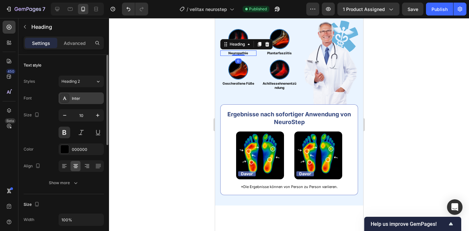
click at [77, 96] on div "Inter" at bounding box center [87, 99] width 30 height 6
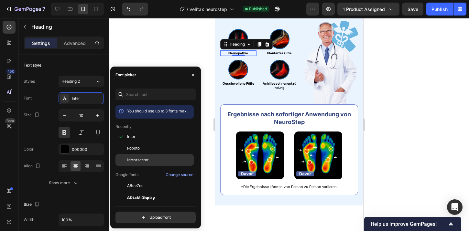
click at [136, 161] on span "Montserrat" at bounding box center [138, 160] width 22 height 6
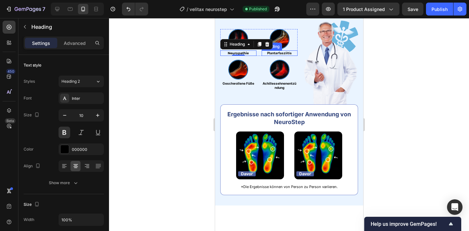
click at [275, 56] on h2 "Plantarfasziitis" at bounding box center [279, 52] width 36 height 5
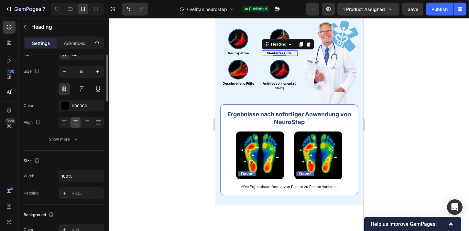
scroll to position [0, 0]
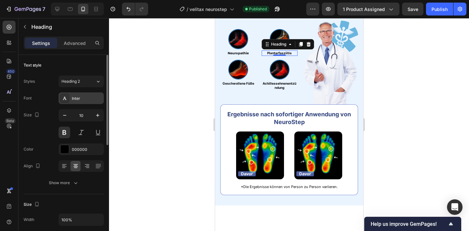
click at [85, 101] on div "Inter" at bounding box center [87, 99] width 30 height 6
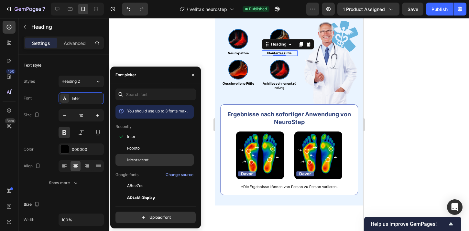
click at [129, 160] on span "Montserrat" at bounding box center [138, 160] width 22 height 6
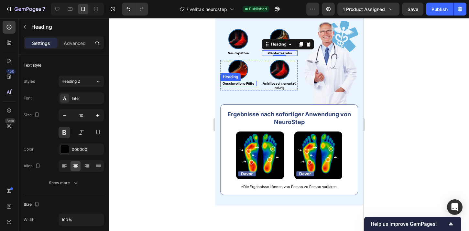
click at [246, 86] on h2 "Geschwollene Füße" at bounding box center [238, 83] width 36 height 5
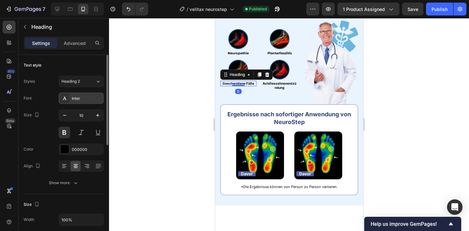
click at [76, 97] on div "Inter" at bounding box center [87, 99] width 30 height 6
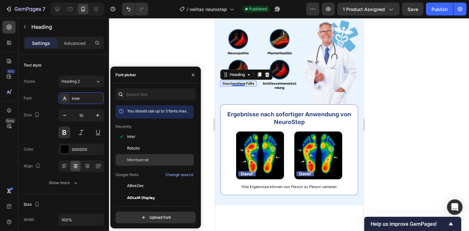
click at [142, 162] on span "Montserrat" at bounding box center [138, 160] width 22 height 6
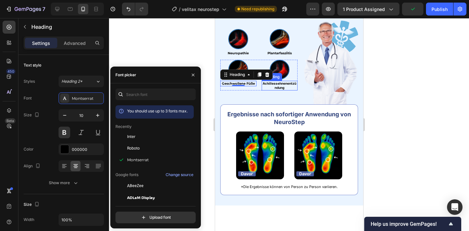
click at [271, 90] on h2 "Achillessehnenentzündung" at bounding box center [279, 86] width 36 height 10
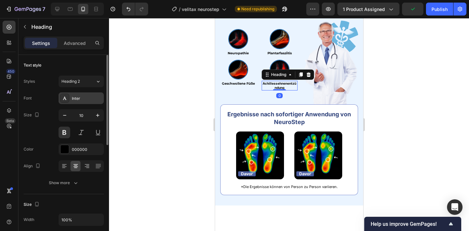
click at [81, 94] on div "Inter" at bounding box center [80, 98] width 45 height 12
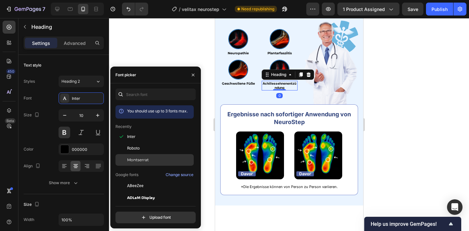
click at [138, 161] on span "Montserrat" at bounding box center [138, 160] width 22 height 6
click at [428, 83] on div at bounding box center [289, 124] width 360 height 213
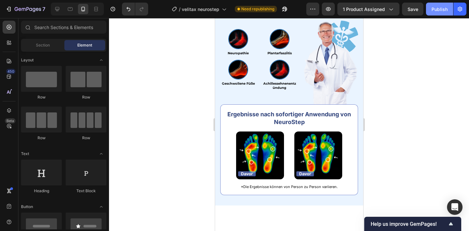
click at [440, 10] on div "Publish" at bounding box center [439, 9] width 16 height 7
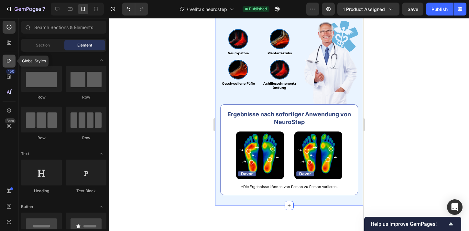
click at [11, 62] on icon at bounding box center [9, 61] width 6 height 6
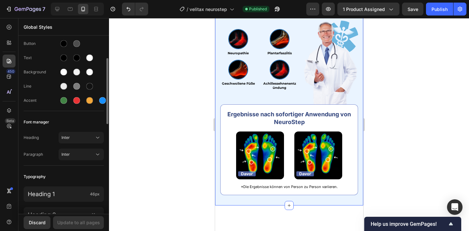
scroll to position [31, 0]
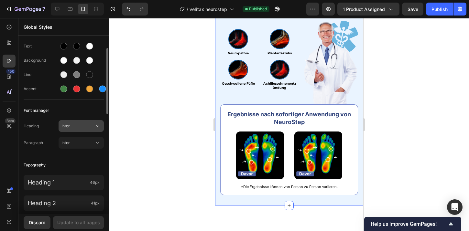
click at [73, 126] on span "Inter" at bounding box center [77, 126] width 33 height 6
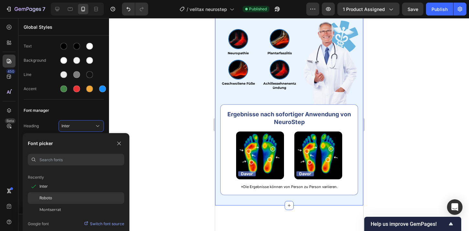
scroll to position [20, 0]
click at [44, 214] on div "Montserrat" at bounding box center [76, 208] width 96 height 12
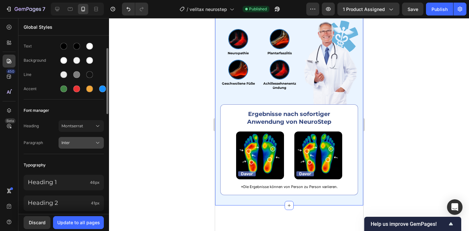
click at [67, 142] on span "Inter" at bounding box center [77, 143] width 33 height 6
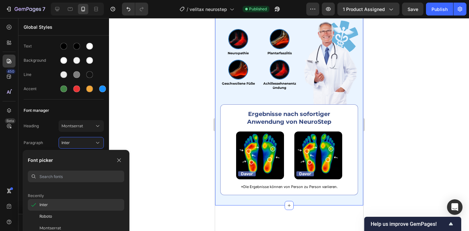
scroll to position [24, 0]
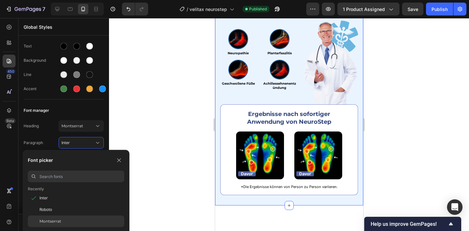
click at [55, 225] on div "Montserrat" at bounding box center [76, 222] width 96 height 12
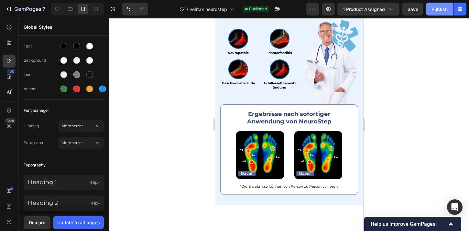
click at [439, 7] on div "Publish" at bounding box center [439, 9] width 16 height 7
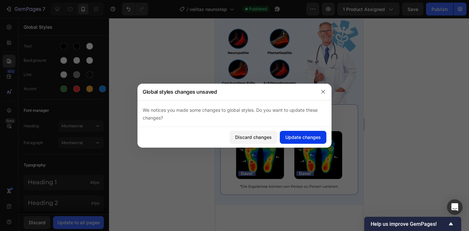
click at [297, 134] on div "Update changes" at bounding box center [303, 137] width 36 height 7
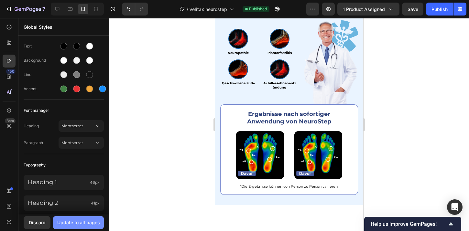
click at [75, 223] on div "Update to all pages" at bounding box center [78, 222] width 43 height 7
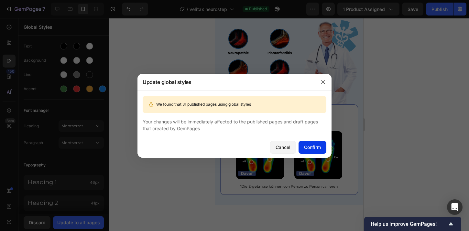
click at [310, 149] on div "Confirm" at bounding box center [312, 147] width 17 height 7
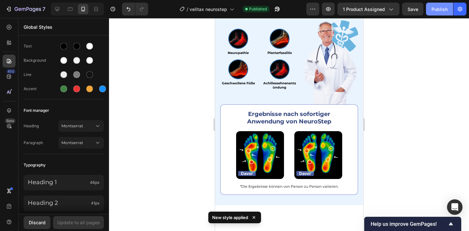
click at [442, 9] on div "Publish" at bounding box center [439, 9] width 16 height 7
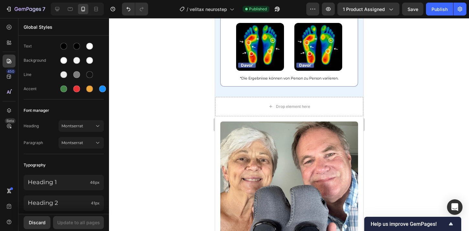
scroll to position [537, 0]
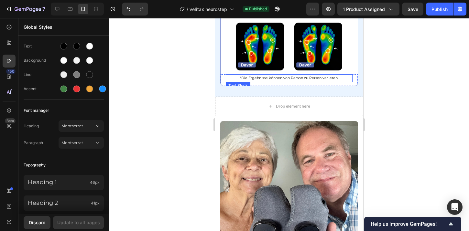
click at [274, 77] on p "*Die Ergebnisse können von Person zu Person variieren." at bounding box center [288, 78] width 125 height 6
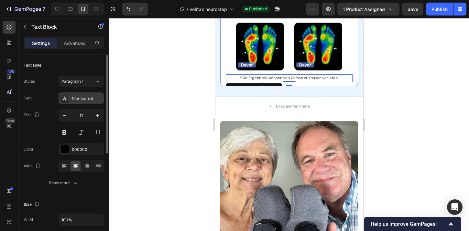
click at [79, 100] on div "Montserrat" at bounding box center [87, 99] width 30 height 6
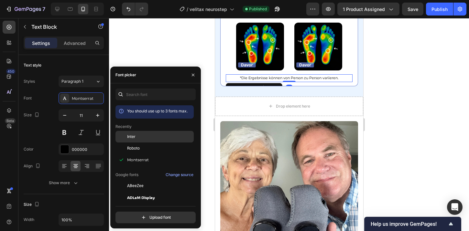
click at [135, 136] on div "Inter" at bounding box center [159, 137] width 65 height 6
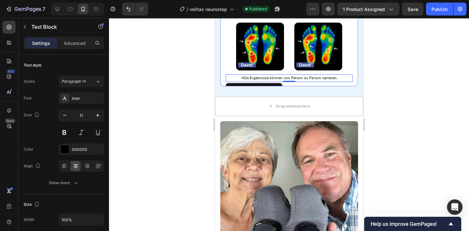
click at [438, 44] on div at bounding box center [289, 124] width 360 height 213
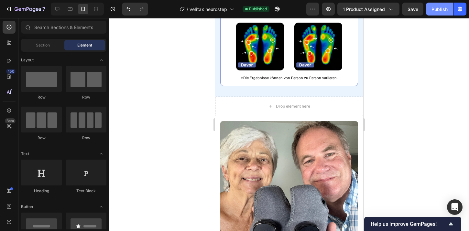
click at [435, 10] on div "Publish" at bounding box center [439, 9] width 16 height 7
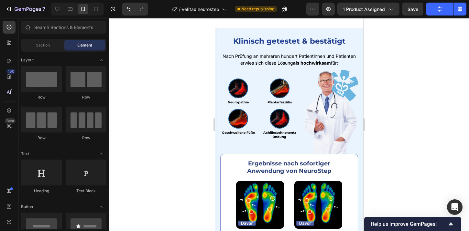
scroll to position [377, 0]
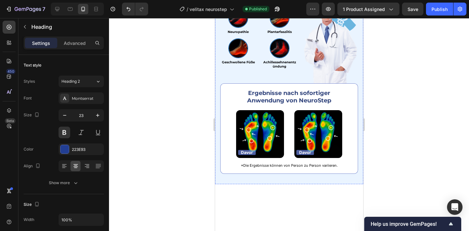
click at [99, 113] on icon "button" at bounding box center [97, 115] width 6 height 6
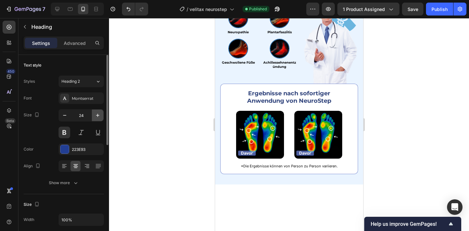
click at [99, 113] on icon "button" at bounding box center [97, 115] width 6 height 6
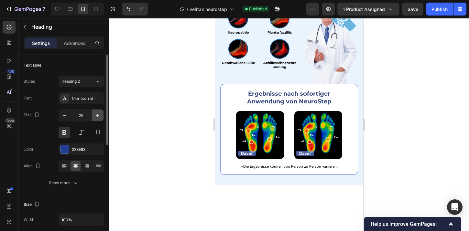
click at [99, 113] on icon "button" at bounding box center [97, 115] width 6 height 6
type input "26"
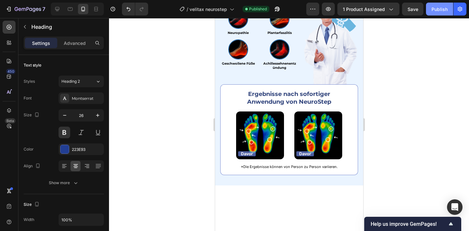
click at [438, 13] on button "Publish" at bounding box center [439, 9] width 27 height 13
click at [237, 29] on img at bounding box center [238, 19] width 20 height 20
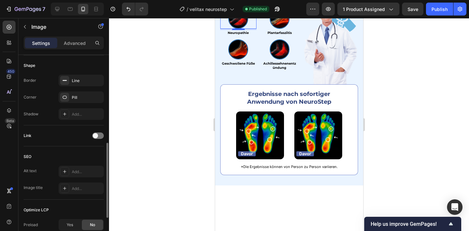
scroll to position [231, 0]
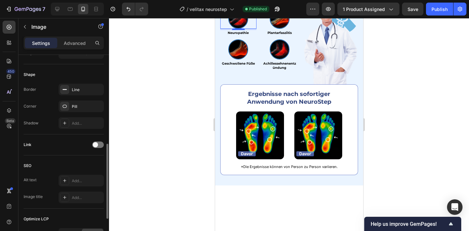
click at [75, 95] on div "Border Line Corner Pill Shadow Add..." at bounding box center [64, 106] width 80 height 45
click at [75, 93] on div "Line" at bounding box center [80, 90] width 45 height 12
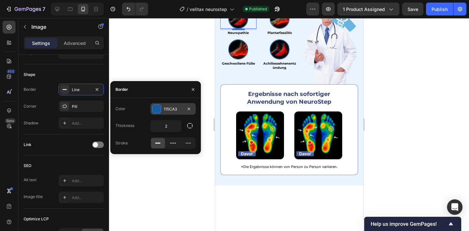
click at [154, 110] on div at bounding box center [156, 109] width 8 height 8
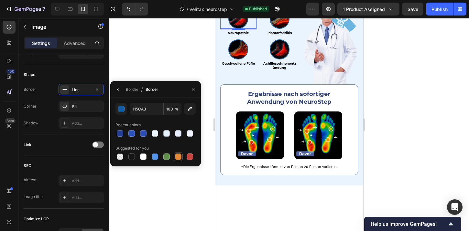
click at [178, 157] on div at bounding box center [178, 156] width 6 height 6
click at [193, 154] on div at bounding box center [189, 156] width 6 height 6
click at [117, 137] on div at bounding box center [120, 134] width 8 height 8
type input "223E93"
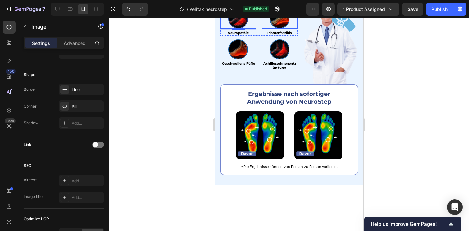
click at [278, 29] on img at bounding box center [279, 19] width 20 height 20
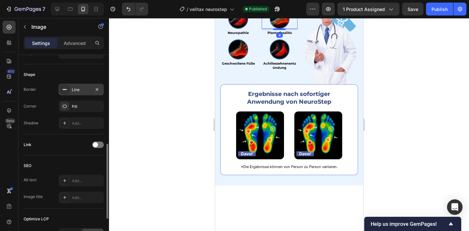
click at [64, 88] on icon at bounding box center [64, 89] width 5 height 5
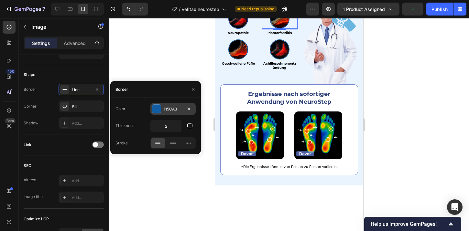
click at [157, 113] on div at bounding box center [156, 108] width 9 height 9
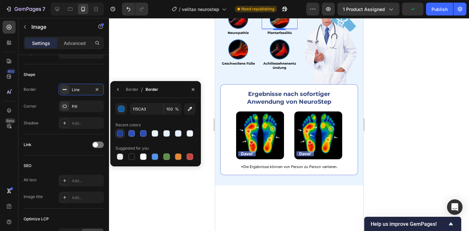
click at [121, 133] on div at bounding box center [120, 133] width 6 height 6
type input "223E93"
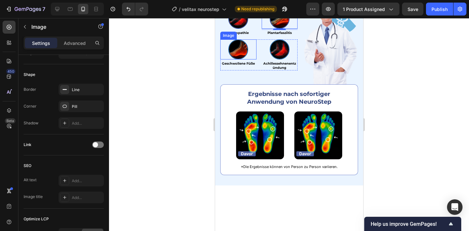
click at [237, 59] on img at bounding box center [238, 49] width 20 height 20
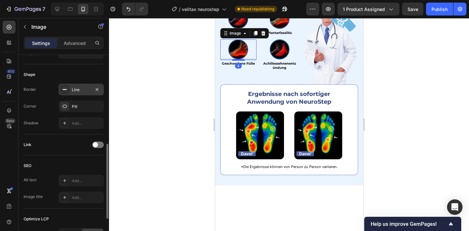
click at [80, 85] on div "Line" at bounding box center [80, 90] width 45 height 12
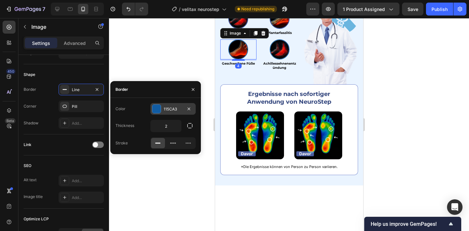
click at [159, 113] on div "115CA3" at bounding box center [172, 109] width 45 height 12
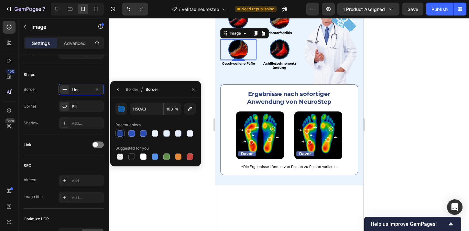
click at [122, 136] on div at bounding box center [120, 133] width 6 height 6
type input "223E93"
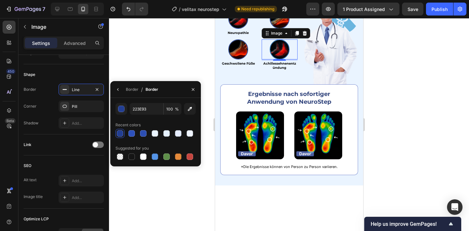
click at [280, 59] on img at bounding box center [279, 49] width 20 height 20
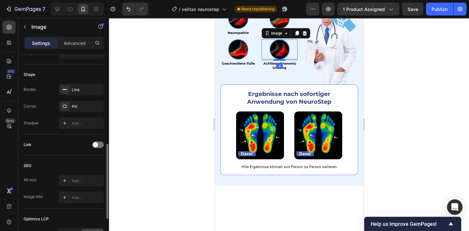
click at [67, 99] on div "Border Line Corner Pill Shadow Add..." at bounding box center [64, 106] width 80 height 45
click at [67, 97] on div "Border Line Corner Pill Shadow Add..." at bounding box center [64, 106] width 80 height 45
click at [65, 84] on div "Line" at bounding box center [80, 90] width 45 height 12
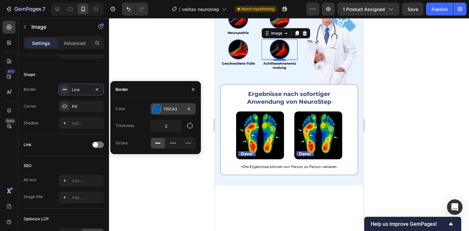
click at [154, 111] on div at bounding box center [156, 109] width 8 height 8
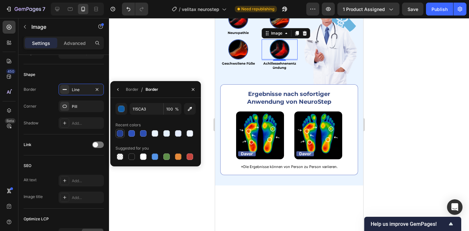
click at [119, 131] on div at bounding box center [120, 133] width 6 height 6
type input "223E93"
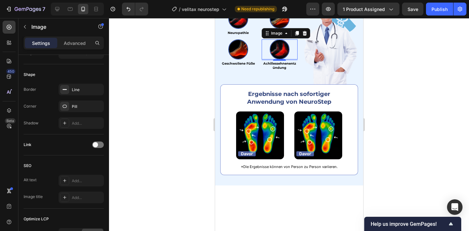
click at [153, 73] on div at bounding box center [289, 124] width 360 height 213
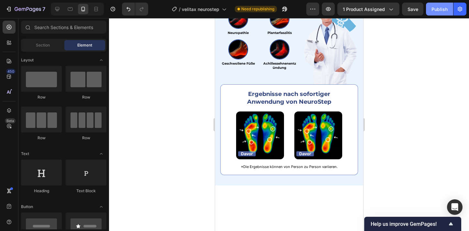
click at [440, 8] on div "Publish" at bounding box center [439, 9] width 16 height 7
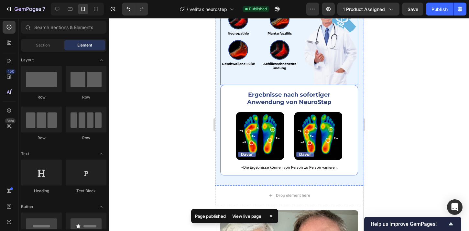
scroll to position [449, 0]
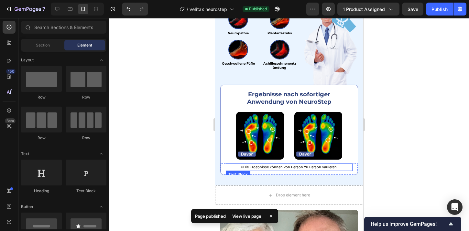
click at [232, 168] on p "*Die Ergebnisse können von Person zu Person variieren." at bounding box center [288, 167] width 125 height 6
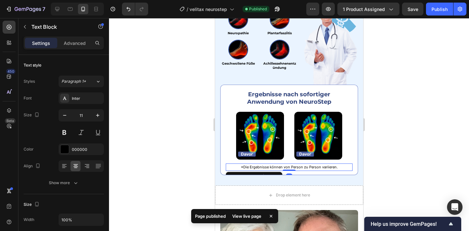
click at [76, 49] on div "Settings Advanced" at bounding box center [63, 46] width 90 height 18
click at [76, 47] on div "Advanced" at bounding box center [74, 43] width 32 height 10
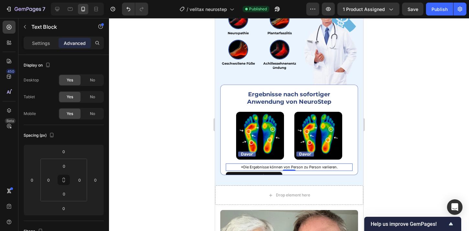
click at [158, 133] on div at bounding box center [289, 124] width 360 height 213
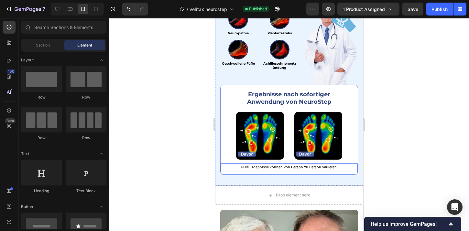
click at [221, 164] on div "*Die Ergebnisse können von Person zu Person variieren. Text Block Row" at bounding box center [289, 170] width 138 height 12
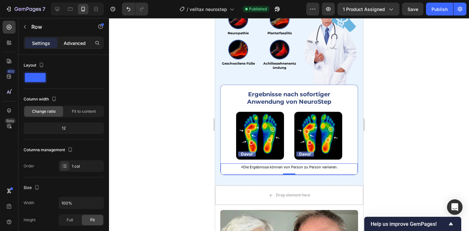
click at [80, 43] on p "Advanced" at bounding box center [75, 43] width 22 height 7
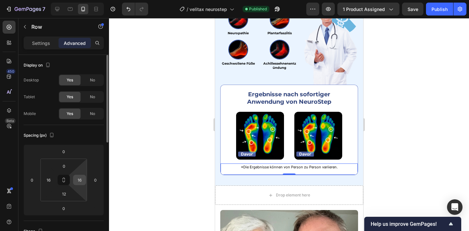
click at [80, 182] on input "16" at bounding box center [80, 180] width 10 height 10
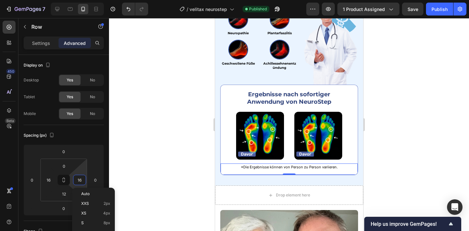
click at [404, 76] on div at bounding box center [289, 124] width 360 height 213
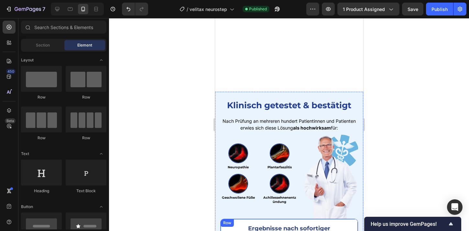
scroll to position [311, 0]
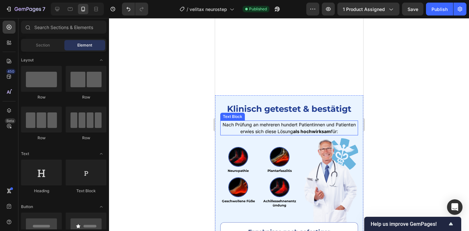
click at [261, 130] on p "Nach Prüfung an mehreren hundert Patientinnen und Patienten erwies sich diese L…" at bounding box center [288, 128] width 136 height 14
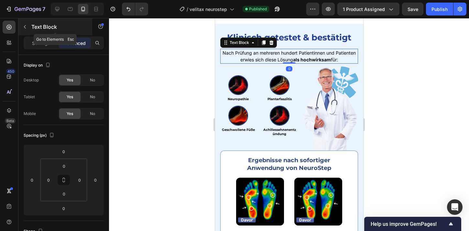
click at [38, 29] on p "Text Block" at bounding box center [58, 27] width 55 height 8
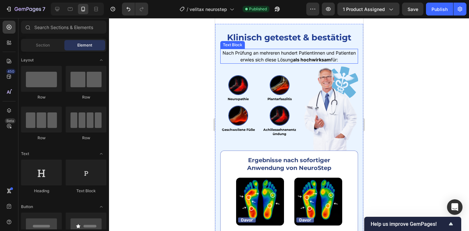
click at [238, 63] on p "Nach Prüfung an mehreren hundert Patientinnen und Patienten erwies sich diese L…" at bounding box center [288, 56] width 136 height 14
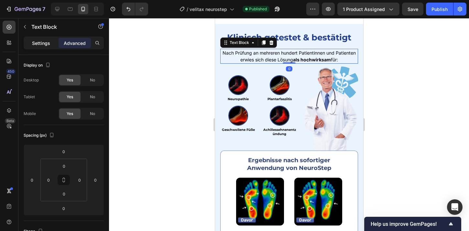
click at [33, 41] on p "Settings" at bounding box center [41, 43] width 18 height 7
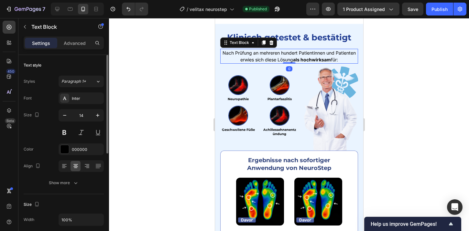
click at [82, 105] on div "Font Inter Size 14 Color 000000 Align Show more" at bounding box center [64, 140] width 80 height 96
click at [86, 100] on div "Inter" at bounding box center [87, 99] width 30 height 6
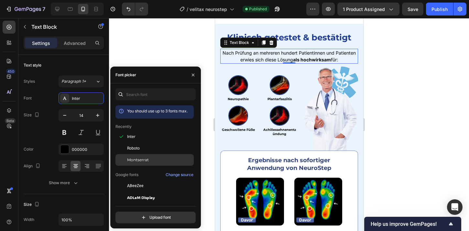
click at [135, 158] on span "Montserrat" at bounding box center [138, 160] width 22 height 6
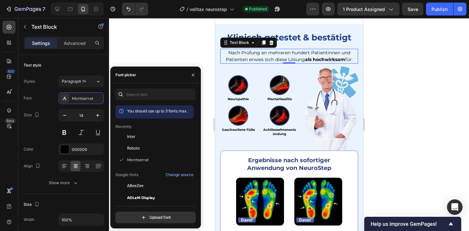
click at [380, 82] on div at bounding box center [289, 124] width 360 height 213
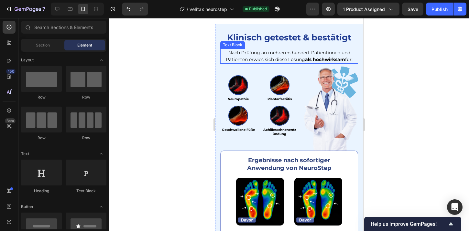
click at [250, 63] on p "Nach Prüfung an mehreren hundert Patientinnen und Patienten erwies sich diese L…" at bounding box center [288, 56] width 136 height 14
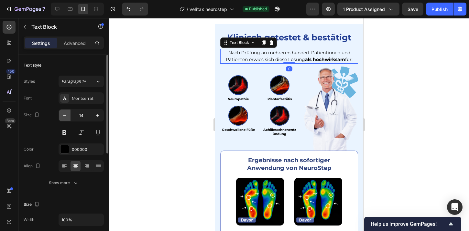
click at [68, 111] on button "button" at bounding box center [65, 116] width 12 height 12
type input "13"
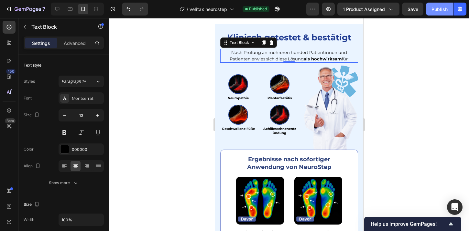
click at [439, 5] on button "Publish" at bounding box center [439, 9] width 27 height 13
click at [302, 62] on p "Nach Prüfung an mehreren hundert Patientinnen und Patienten erwies sich diese L…" at bounding box center [288, 55] width 136 height 13
click at [303, 61] on strong "als hochwirksam" at bounding box center [322, 58] width 38 height 5
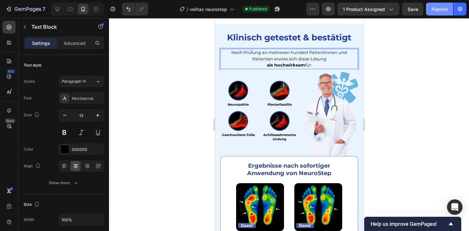
click at [432, 8] on div "Publish" at bounding box center [439, 9] width 16 height 7
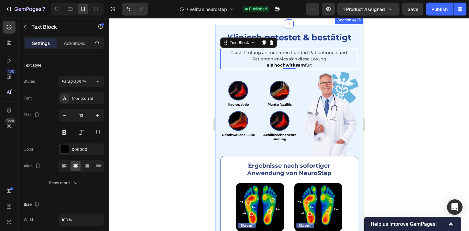
click at [216, 126] on div "⁠⁠⁠⁠⁠⁠⁠ Klinisch getestet & bestätigt Heading Nach Prüfung an mehreren hundert …" at bounding box center [289, 140] width 148 height 233
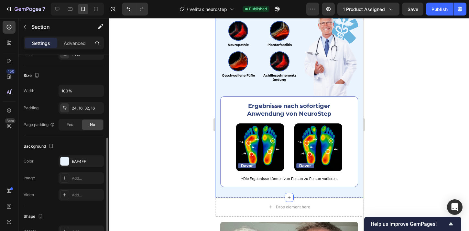
scroll to position [129, 0]
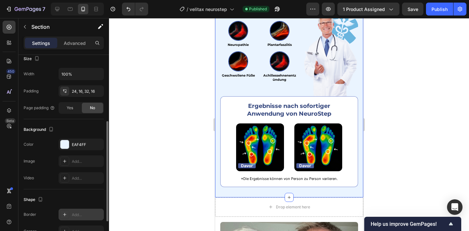
click at [78, 216] on div "Add..." at bounding box center [87, 215] width 30 height 6
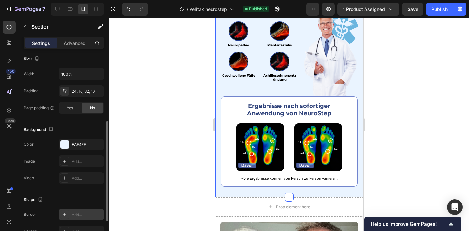
scroll to position [443, 0]
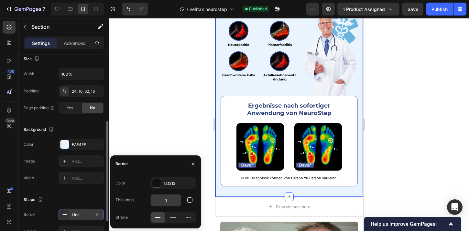
click at [162, 199] on input "1" at bounding box center [166, 201] width 30 height 12
type input "4"
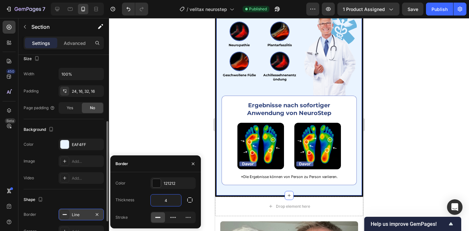
scroll to position [444, 0]
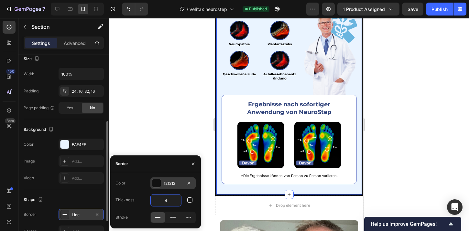
click at [160, 185] on div at bounding box center [156, 183] width 8 height 8
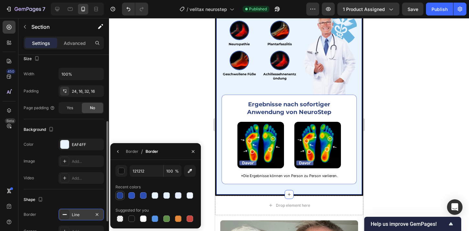
click at [120, 196] on div at bounding box center [120, 195] width 6 height 6
type input "223E93"
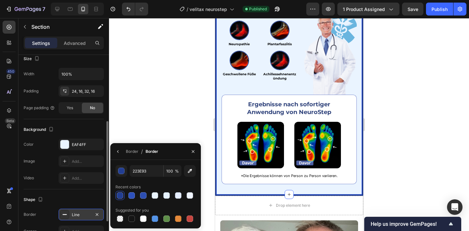
click at [136, 121] on div at bounding box center [289, 124] width 360 height 213
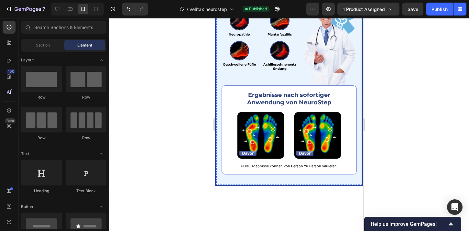
scroll to position [382, 0]
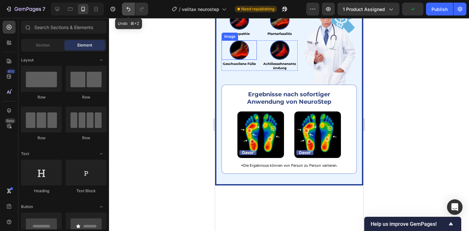
click at [126, 13] on button "Undo/Redo" at bounding box center [128, 9] width 13 height 13
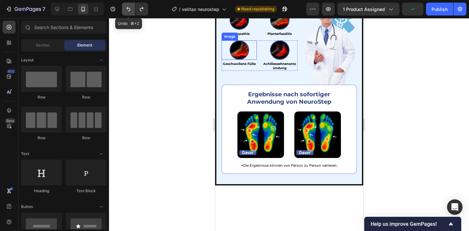
click at [126, 13] on button "Undo/Redo" at bounding box center [128, 9] width 13 height 13
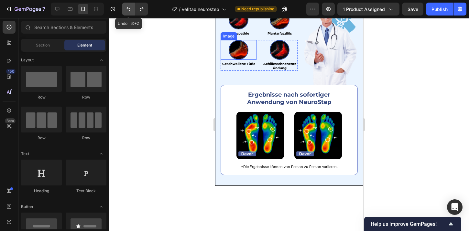
click at [127, 12] on button "Undo/Redo" at bounding box center [128, 9] width 13 height 13
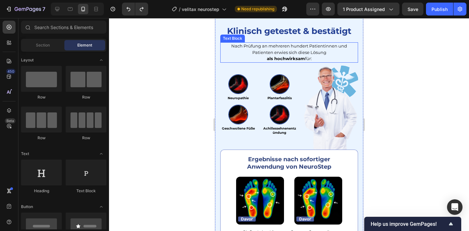
scroll to position [315, 0]
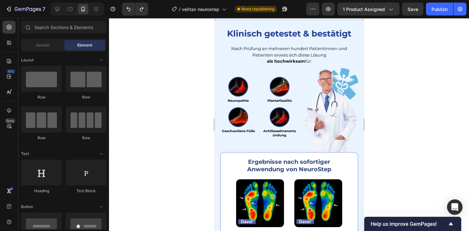
click at [176, 70] on div at bounding box center [289, 124] width 360 height 213
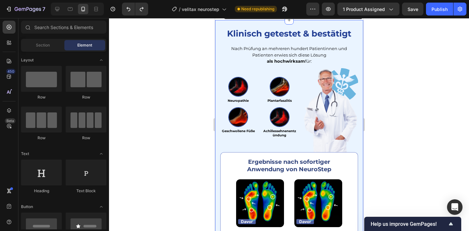
click at [218, 100] on div "⁠⁠⁠⁠⁠⁠⁠ Klinisch getestet & bestätigt Heading Nach Prüfung an mehreren hundert …" at bounding box center [289, 136] width 148 height 233
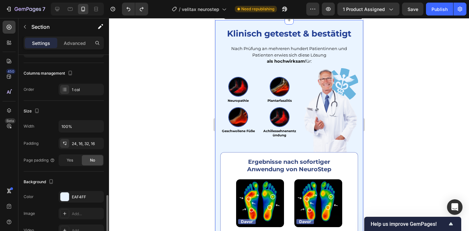
scroll to position [183, 0]
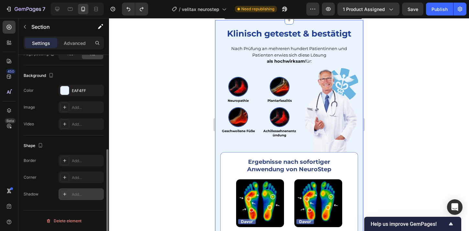
click at [70, 193] on div "Add..." at bounding box center [80, 194] width 45 height 12
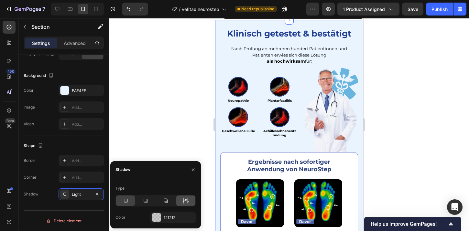
click at [188, 199] on icon at bounding box center [185, 200] width 6 height 6
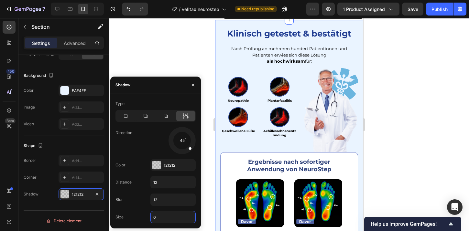
click at [160, 219] on input "0" at bounding box center [173, 217] width 45 height 12
type input "2"
click at [405, 131] on div at bounding box center [289, 124] width 360 height 213
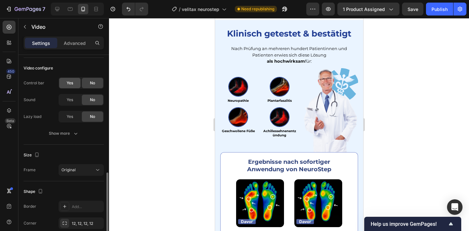
scroll to position [113, 0]
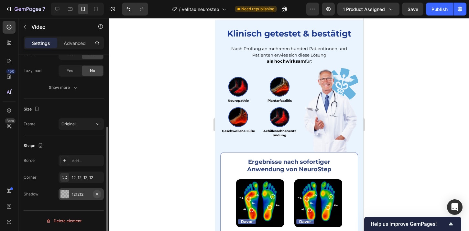
click at [98, 194] on icon "button" at bounding box center [96, 194] width 5 height 5
click at [145, 114] on div at bounding box center [289, 124] width 360 height 213
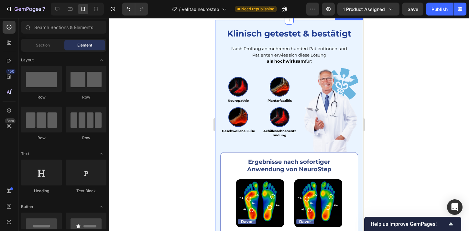
click at [331, 95] on div "⁠⁠⁠⁠⁠⁠⁠ Klinisch getestet & bestätigt Heading Nach Prüfung an mehreren hundert …" at bounding box center [289, 136] width 148 height 233
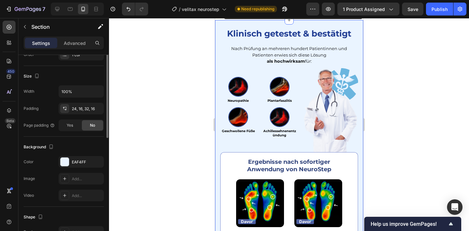
scroll to position [183, 0]
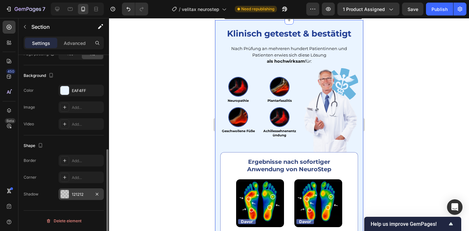
click at [71, 196] on div "121212" at bounding box center [80, 194] width 45 height 12
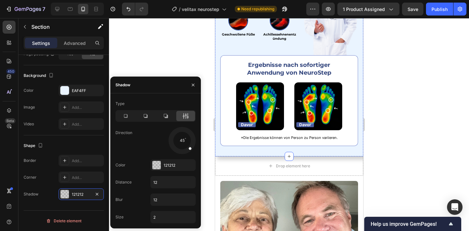
scroll to position [483, 0]
click at [403, 72] on div at bounding box center [289, 124] width 360 height 213
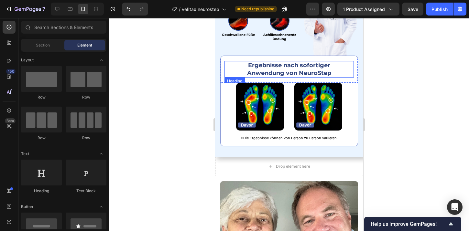
scroll to position [282, 0]
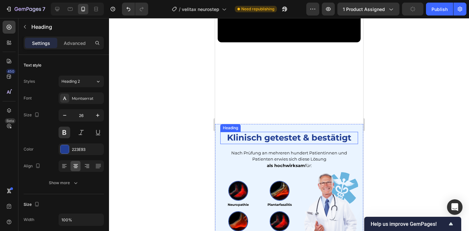
click at [223, 136] on p "⁠⁠⁠⁠⁠⁠⁠ Klinisch getestet & bestätigt" at bounding box center [288, 137] width 136 height 11
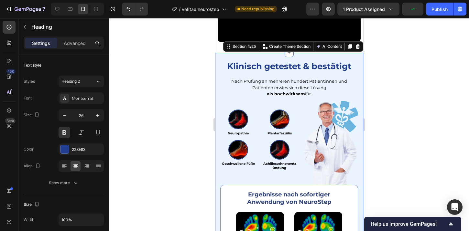
click at [216, 137] on div "⁠⁠⁠⁠⁠⁠⁠ Klinisch getestet & bestätigt Heading Nach Prüfung an mehreren hundert …" at bounding box center [289, 169] width 148 height 233
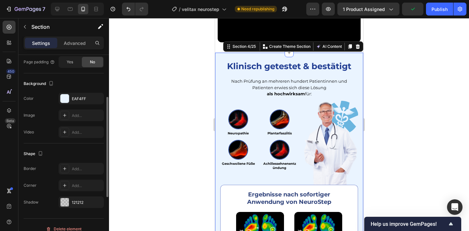
scroll to position [183, 0]
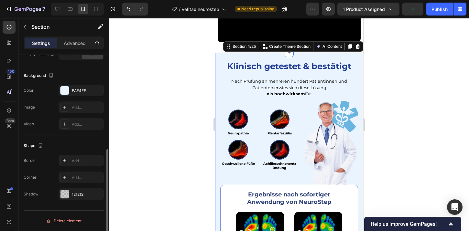
click at [71, 202] on div "Shape Border Add... Corner Add... Shadow 121212" at bounding box center [64, 170] width 80 height 70
click at [73, 197] on div "121212" at bounding box center [80, 194] width 45 height 12
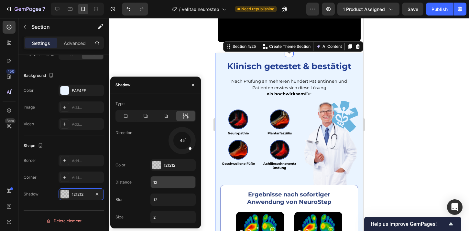
click at [165, 182] on input "12" at bounding box center [173, 182] width 45 height 12
click at [380, 122] on div at bounding box center [289, 124] width 360 height 213
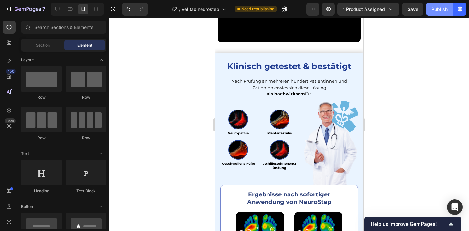
click at [436, 8] on div "Publish" at bounding box center [439, 9] width 16 height 7
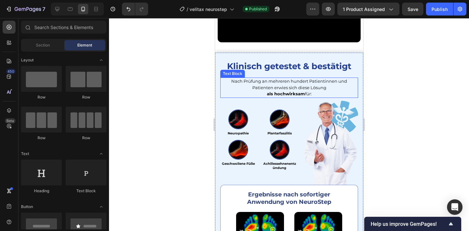
click at [279, 96] on strong "als hochwirksam" at bounding box center [285, 93] width 38 height 5
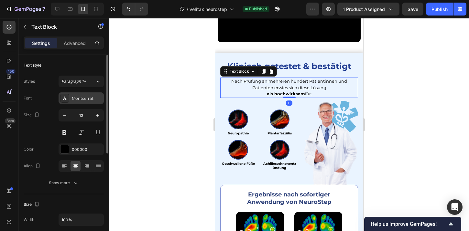
click at [88, 99] on div "Montserrat" at bounding box center [87, 99] width 30 height 6
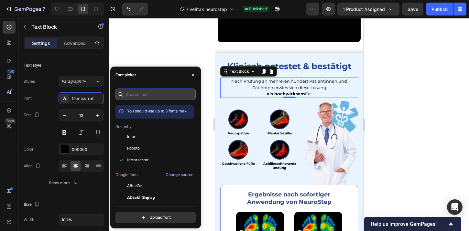
click at [149, 94] on input "text" at bounding box center [155, 95] width 80 height 12
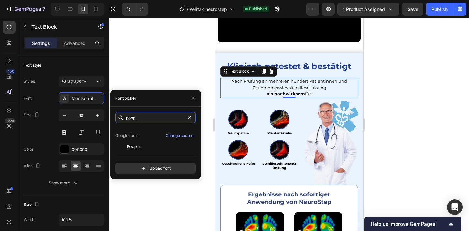
scroll to position [16, 0]
type input "popp"
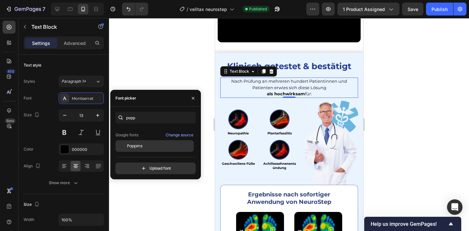
click at [135, 147] on span "Poppins" at bounding box center [135, 146] width 16 height 6
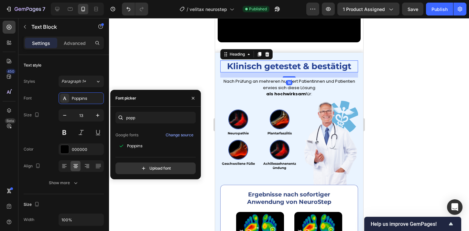
click at [297, 71] on strong "Klinisch getestet & bestätigt" at bounding box center [289, 66] width 124 height 10
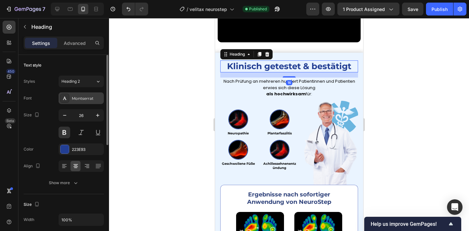
click at [78, 95] on div "Montserrat" at bounding box center [80, 98] width 45 height 12
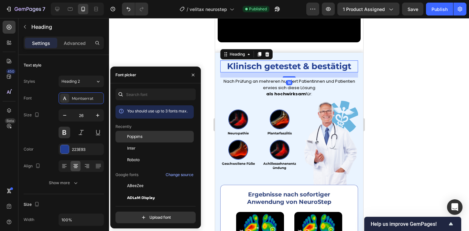
click at [139, 137] on span "Poppins" at bounding box center [135, 137] width 16 height 6
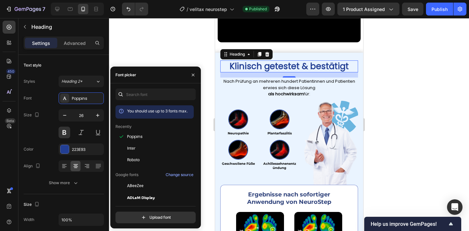
click at [418, 96] on div at bounding box center [289, 124] width 360 height 213
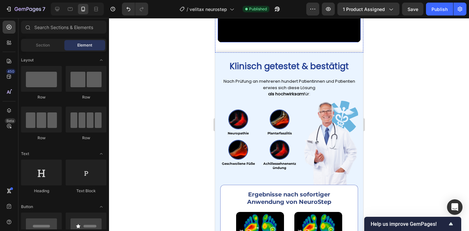
scroll to position [344, 0]
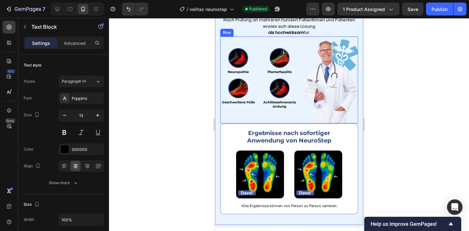
click at [269, 36] on strong "als hochwirksam" at bounding box center [286, 32] width 36 height 6
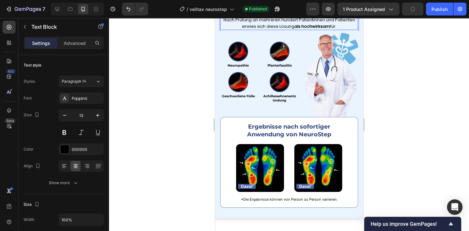
scroll to position [344, 0]
click at [439, 13] on button "Publish" at bounding box center [439, 9] width 27 height 13
click at [128, 7] on icon "Undo/Redo" at bounding box center [128, 9] width 6 height 6
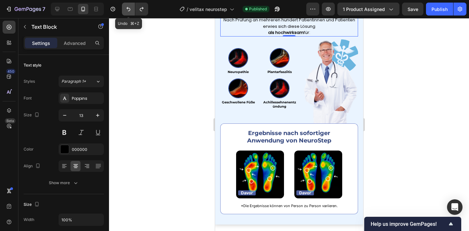
click at [128, 7] on icon "Undo/Redo" at bounding box center [128, 9] width 6 height 6
click at [124, 11] on button "Undo/Redo" at bounding box center [128, 9] width 13 height 13
click at [125, 11] on icon "Undo/Redo" at bounding box center [128, 9] width 6 height 6
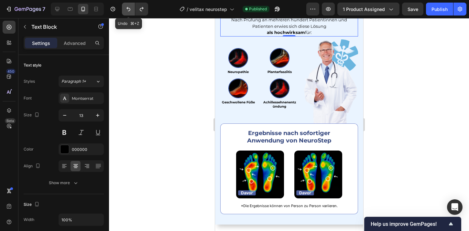
click at [125, 11] on icon "Undo/Redo" at bounding box center [128, 9] width 6 height 6
click at [138, 10] on icon "Undo/Redo" at bounding box center [141, 9] width 6 height 6
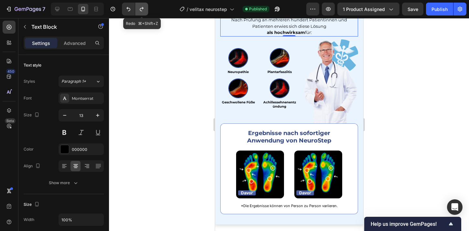
click at [138, 10] on icon "Undo/Redo" at bounding box center [141, 9] width 6 height 6
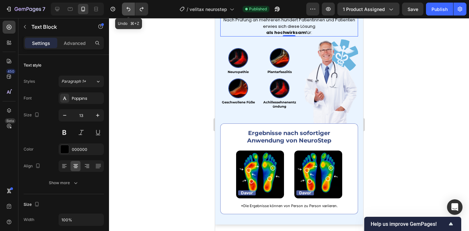
click at [127, 11] on icon "Undo/Redo" at bounding box center [128, 9] width 6 height 6
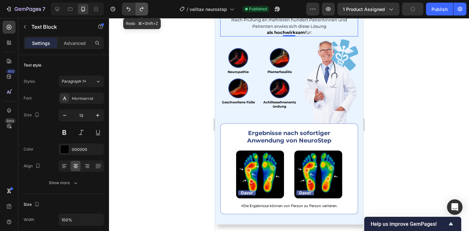
click at [141, 7] on icon "Undo/Redo" at bounding box center [141, 9] width 6 height 6
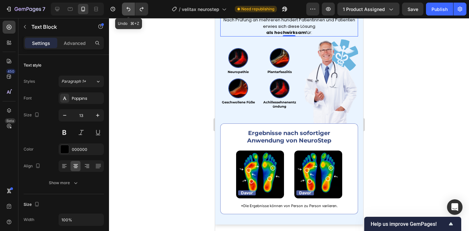
click at [132, 9] on button "Undo/Redo" at bounding box center [128, 9] width 13 height 13
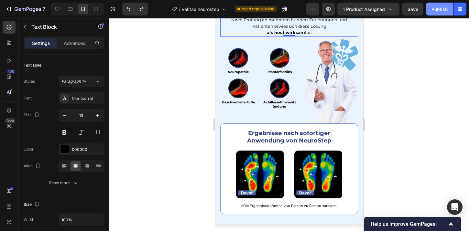
click at [439, 9] on div "Publish" at bounding box center [439, 9] width 16 height 7
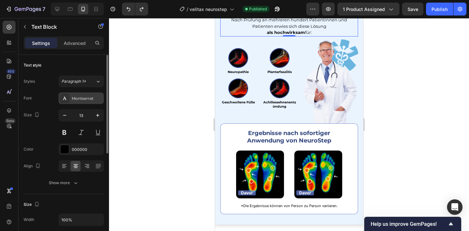
click at [75, 103] on div "Montserrat" at bounding box center [80, 98] width 45 height 12
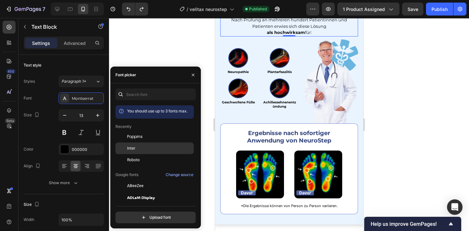
click at [131, 146] on span "Inter" at bounding box center [131, 148] width 8 height 6
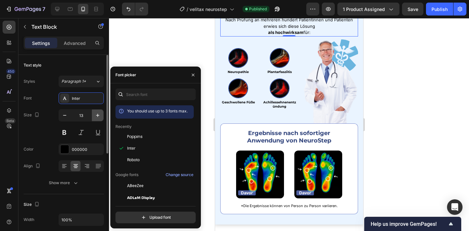
click at [100, 117] on icon "button" at bounding box center [97, 115] width 6 height 6
type input "14"
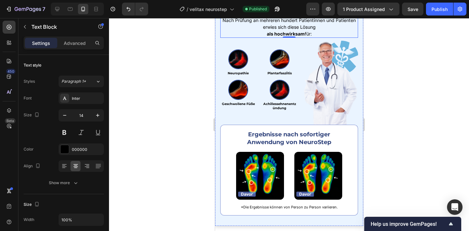
click at [282, 10] on strong "Klinisch getestet & bestätigt" at bounding box center [289, 5] width 124 height 10
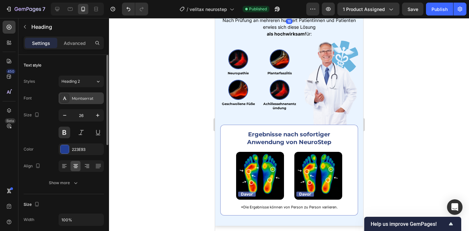
click at [82, 100] on div "Montserrat" at bounding box center [87, 99] width 30 height 6
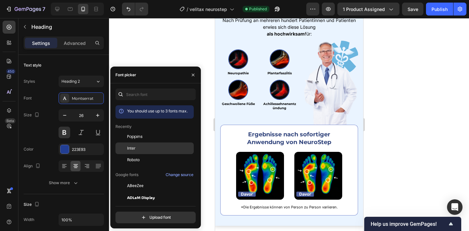
click at [125, 147] on div at bounding box center [121, 149] width 12 height 12
click at [170, 40] on div at bounding box center [289, 124] width 360 height 213
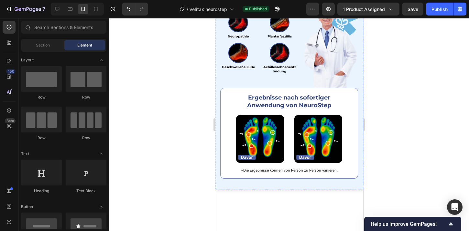
scroll to position [383, 0]
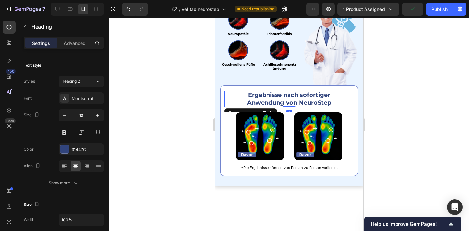
click at [269, 106] on strong "Ergebnisse nach sofortiger Anwendung von NeuroStep" at bounding box center [289, 98] width 84 height 15
click at [88, 100] on div "Montserrat" at bounding box center [87, 99] width 30 height 6
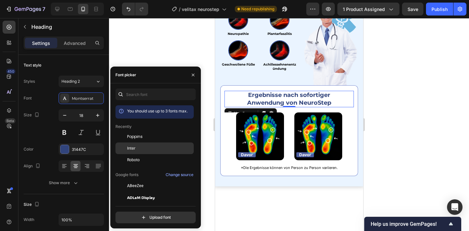
click at [136, 149] on div "Inter" at bounding box center [159, 148] width 65 height 6
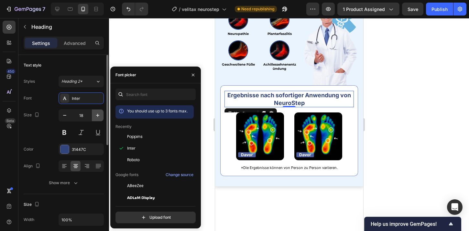
click at [95, 115] on icon "button" at bounding box center [97, 115] width 6 height 6
type input "19"
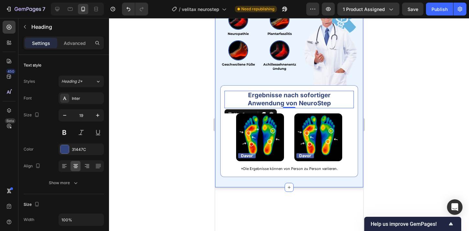
click at [437, 17] on div "7 Version history / velitax neurostep Need republishing Preview 1 product assig…" at bounding box center [234, 9] width 469 height 18
click at [437, 13] on button "Publish" at bounding box center [439, 9] width 27 height 13
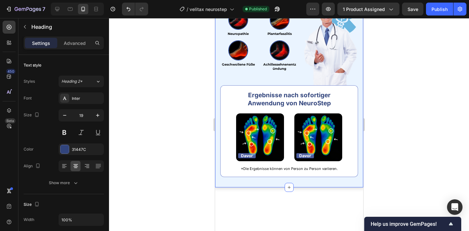
click at [290, 45] on div "⁠⁠⁠⁠⁠⁠⁠ Klinisch getestet & bestätigt Heading Nach Prüfung an mehreren hundert …" at bounding box center [289, 68] width 138 height 217
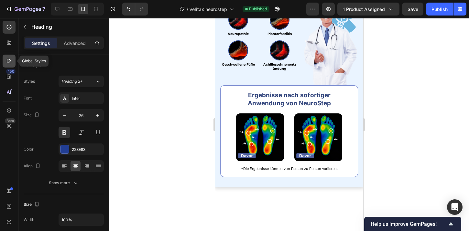
click at [14, 64] on div at bounding box center [9, 61] width 13 height 13
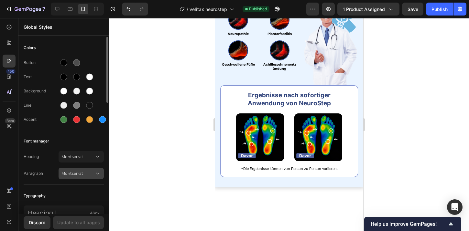
click at [79, 173] on span "Montserrat" at bounding box center [77, 174] width 33 height 6
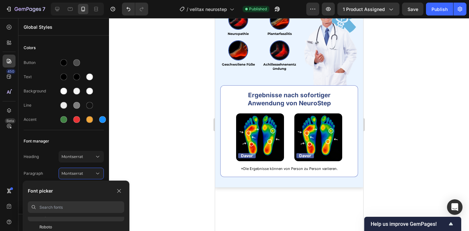
scroll to position [42, 0]
click at [102, 219] on div "Inter" at bounding box center [81, 222] width 85 height 6
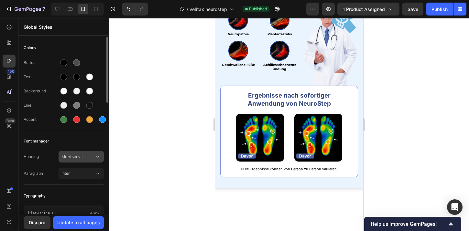
click at [90, 155] on span "Montserrat" at bounding box center [77, 157] width 33 height 6
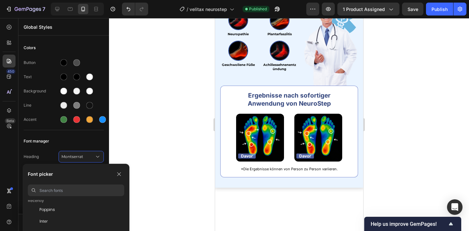
scroll to position [26, 0]
click at [95, 221] on div "Inter" at bounding box center [81, 221] width 85 height 6
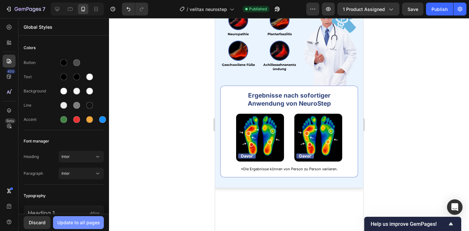
click at [90, 221] on div "Update to all pages" at bounding box center [78, 222] width 43 height 7
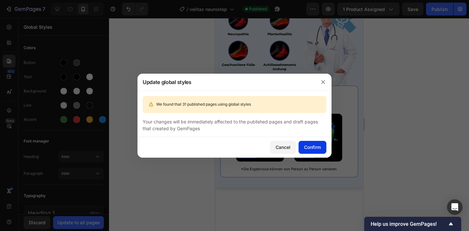
click at [317, 147] on div "Confirm" at bounding box center [312, 147] width 17 height 7
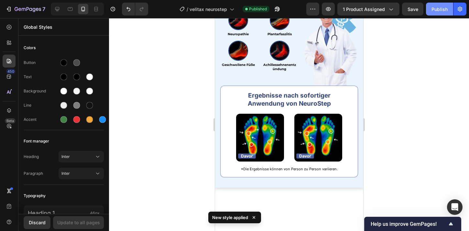
click at [440, 12] on div "Publish" at bounding box center [439, 9] width 16 height 7
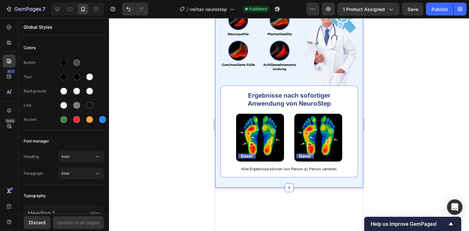
click at [286, 44] on div "⁠⁠⁠⁠⁠⁠⁠ Klinisch getestet & bestätigt Heading Nach Prüfung an mehreren hundert …" at bounding box center [289, 68] width 138 height 217
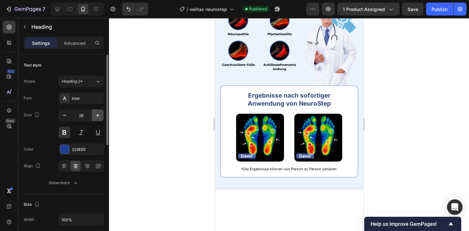
click at [98, 113] on icon "button" at bounding box center [97, 115] width 6 height 6
type input "28"
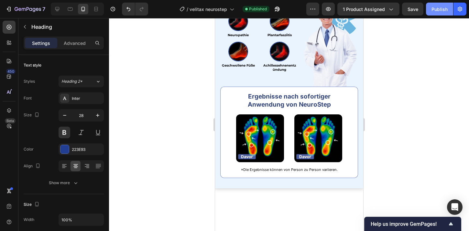
click at [443, 11] on div "Publish" at bounding box center [439, 9] width 16 height 7
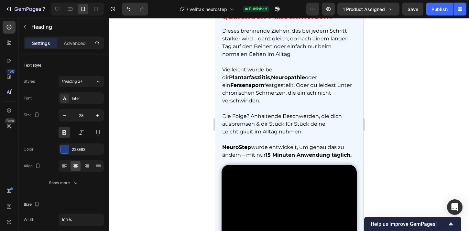
scroll to position [1116, 0]
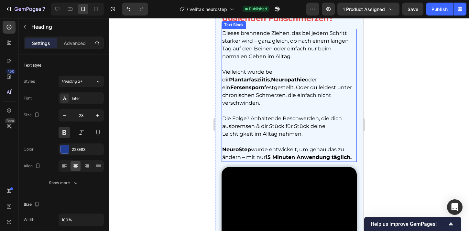
click at [263, 91] on p "Vielleicht wurde bei dir Plantarfasziitis , Neuropathie oder ein Fersensporn fe…" at bounding box center [289, 87] width 134 height 39
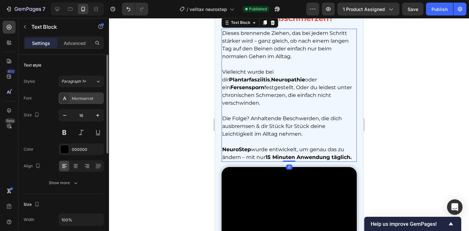
click at [78, 98] on div "Montserrat" at bounding box center [87, 99] width 30 height 6
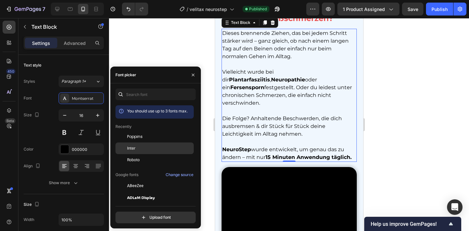
click at [130, 148] on span "Inter" at bounding box center [131, 148] width 8 height 6
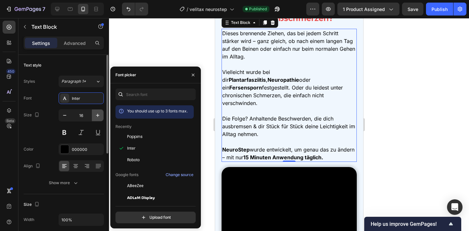
click at [96, 111] on button "button" at bounding box center [98, 116] width 12 height 12
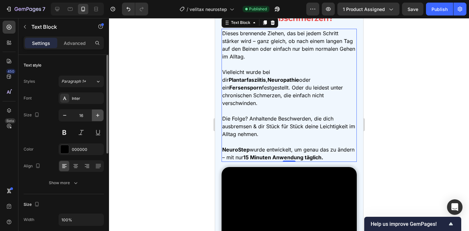
type input "17"
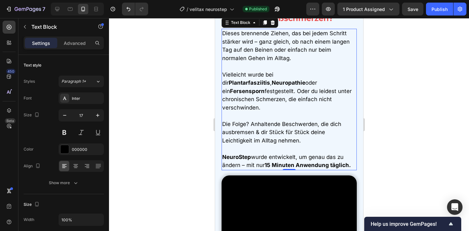
click at [157, 69] on div at bounding box center [289, 124] width 360 height 213
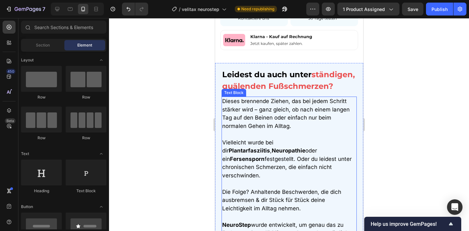
scroll to position [1048, 0]
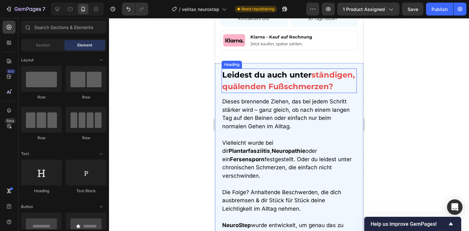
click at [289, 82] on strong "ständigen, quälenden Fußschmerzen?" at bounding box center [288, 80] width 132 height 21
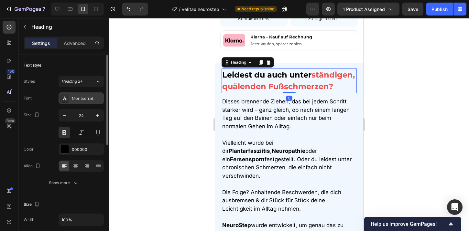
click at [70, 100] on div "Montserrat" at bounding box center [80, 98] width 45 height 12
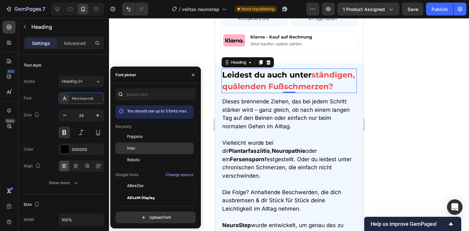
click at [147, 151] on div "Inter" at bounding box center [159, 148] width 65 height 6
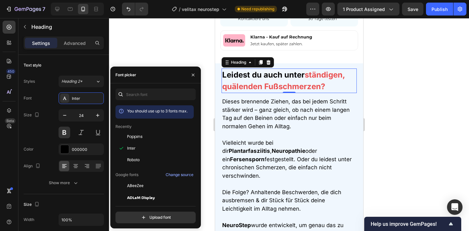
click at [395, 67] on div at bounding box center [289, 124] width 360 height 213
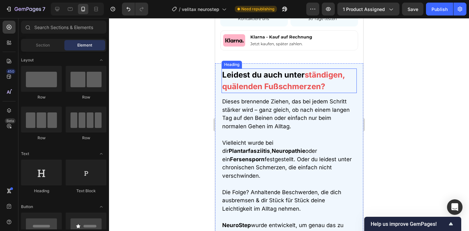
click at [311, 76] on strong "ständigen, quälenden Fußschmerzen?" at bounding box center [283, 80] width 122 height 21
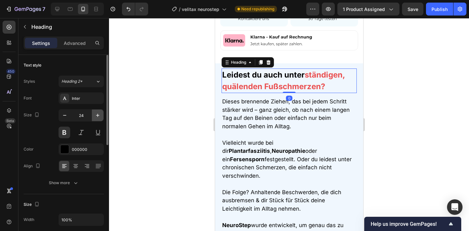
click at [93, 116] on button "button" at bounding box center [98, 116] width 12 height 12
type input "25"
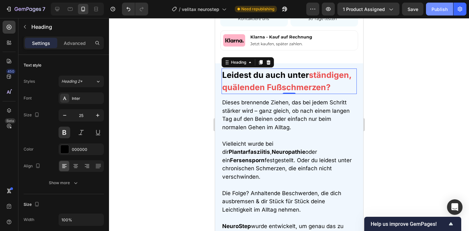
click at [442, 11] on div "Publish" at bounding box center [439, 9] width 16 height 7
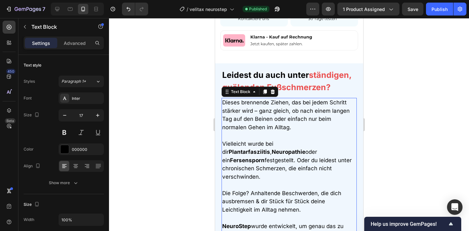
click at [280, 132] on p at bounding box center [289, 136] width 134 height 8
click at [68, 118] on icon "button" at bounding box center [64, 115] width 6 height 6
type input "16"
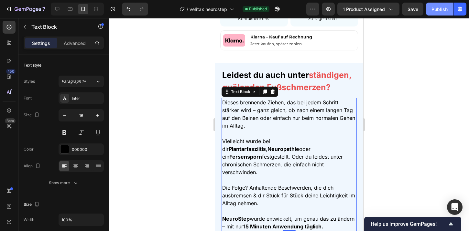
click at [433, 9] on div "Publish" at bounding box center [439, 9] width 16 height 7
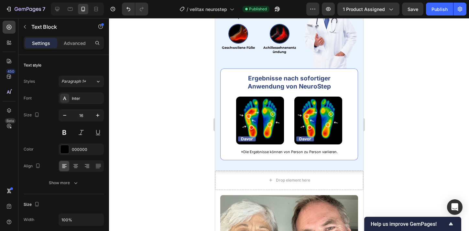
scroll to position [474, 0]
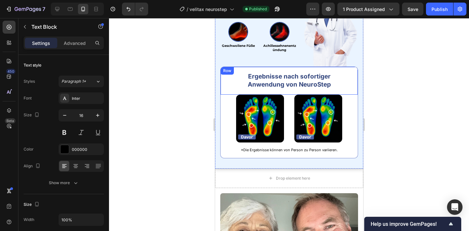
click at [407, 87] on div at bounding box center [289, 124] width 360 height 213
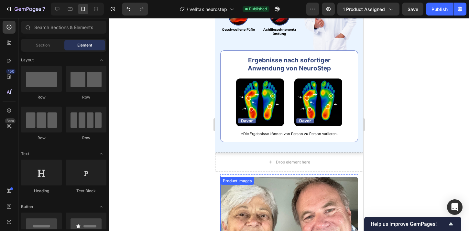
scroll to position [442, 0]
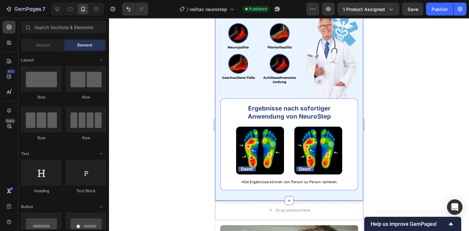
click at [216, 90] on div "Klinisch getestet & bestätigt Heading Nach Prüfung an mehreren hundert Patienti…" at bounding box center [289, 82] width 148 height 237
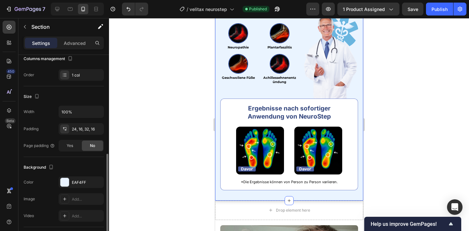
scroll to position [183, 0]
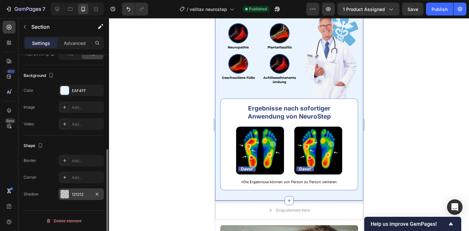
click at [71, 195] on div "121212" at bounding box center [80, 194] width 45 height 12
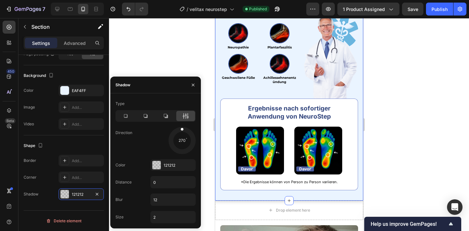
click at [181, 128] on div at bounding box center [181, 140] width 29 height 29
click at [164, 181] on input "0" at bounding box center [173, 182] width 45 height 12
type input "q"
type input "12"
click at [392, 124] on div at bounding box center [289, 124] width 360 height 213
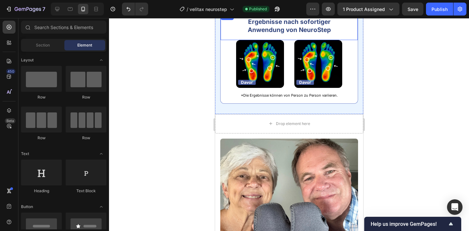
scroll to position [529, 0]
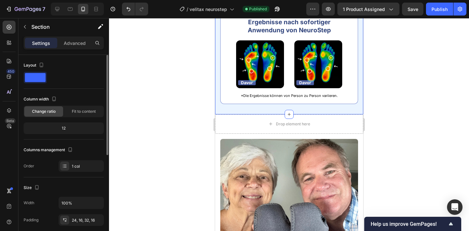
scroll to position [183, 0]
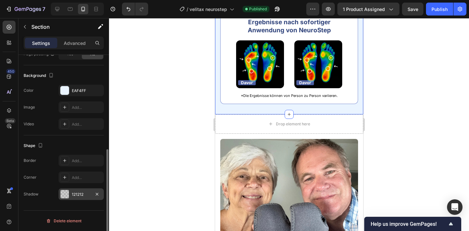
click at [76, 191] on div "121212" at bounding box center [80, 194] width 45 height 12
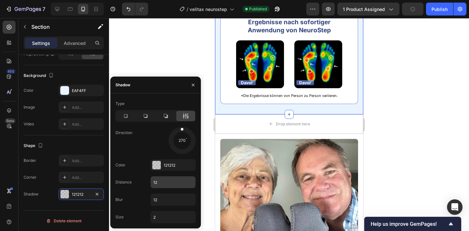
click at [159, 183] on input "12" at bounding box center [173, 182] width 45 height 12
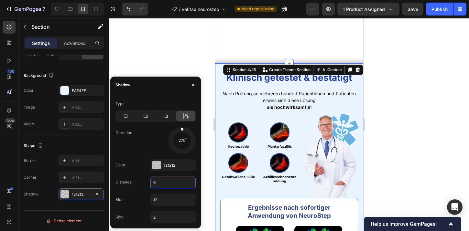
scroll to position [343, 0]
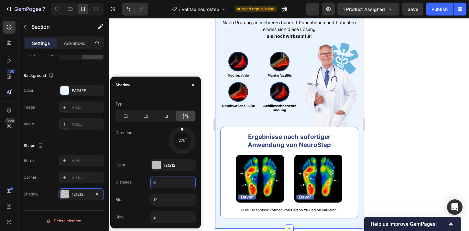
click at [160, 184] on input "6" at bounding box center [173, 182] width 45 height 12
type input "4"
click at [435, 84] on div at bounding box center [289, 124] width 360 height 213
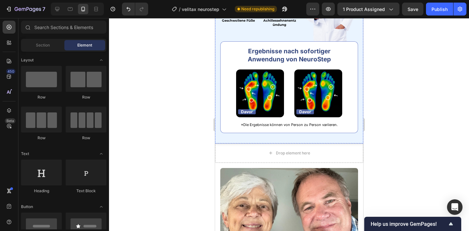
scroll to position [506, 0]
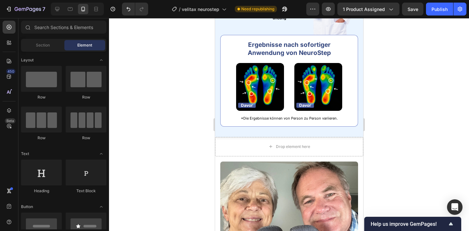
click at [418, 55] on div at bounding box center [289, 124] width 360 height 213
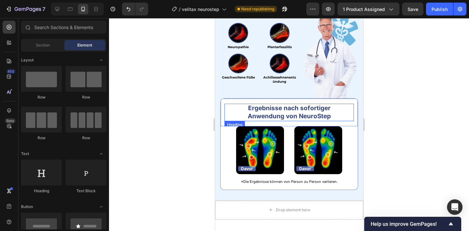
scroll to position [470, 0]
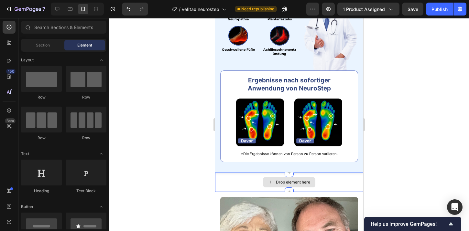
click at [271, 179] on div "Drop element here" at bounding box center [288, 182] width 52 height 10
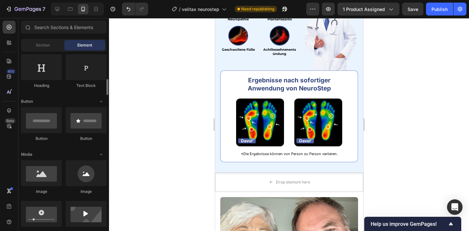
scroll to position [122, 0]
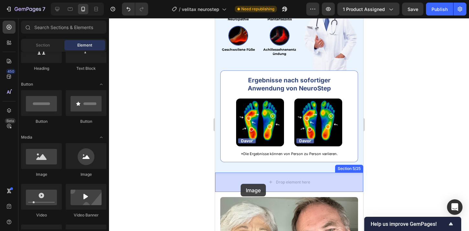
drag, startPoint x: 256, startPoint y: 184, endPoint x: 241, endPoint y: 184, distance: 14.2
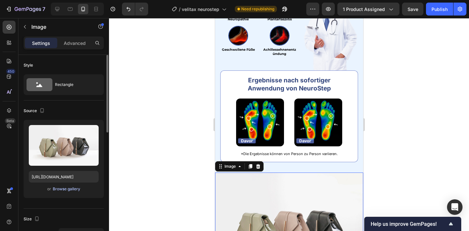
click at [60, 189] on div "Browse gallery" at bounding box center [66, 189] width 27 height 6
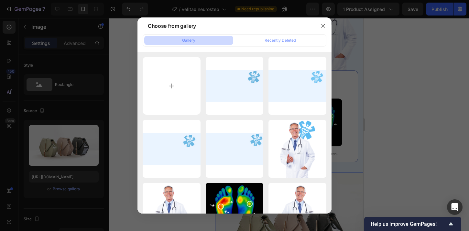
type input "C:\fakepath\Zwischenüberschrift hinzufügen (1).png"
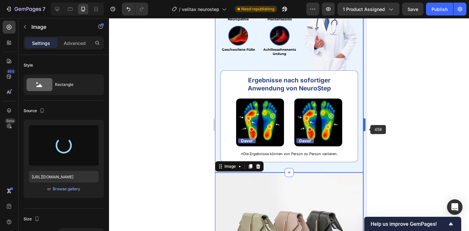
type input "[URL][DOMAIN_NAME]"
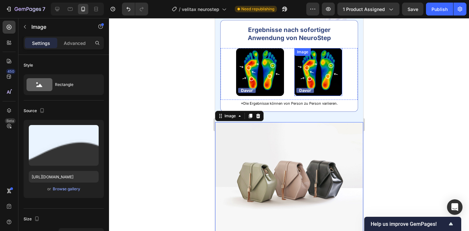
scroll to position [522, 0]
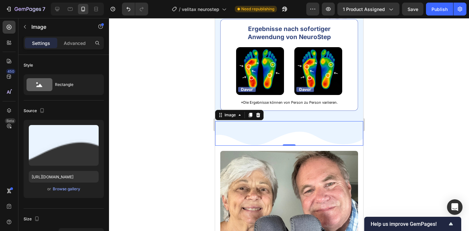
click at [423, 83] on div at bounding box center [289, 124] width 360 height 213
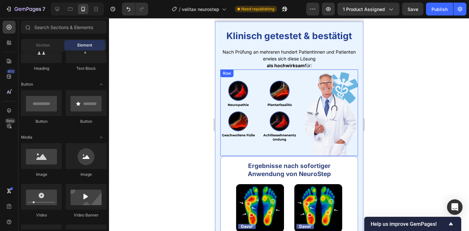
scroll to position [383, 0]
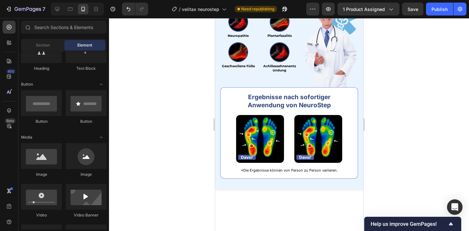
click at [432, 86] on div at bounding box center [289, 124] width 360 height 213
click at [272, 87] on div "Image Neuropathie Heading Image Plantarfasziitis Heading Row Image Geschwollene…" at bounding box center [258, 43] width 77 height 87
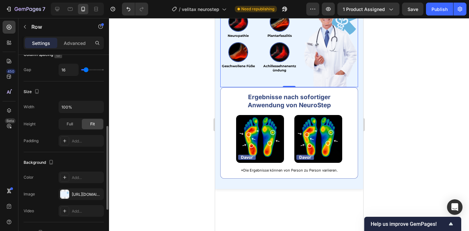
scroll to position [144, 0]
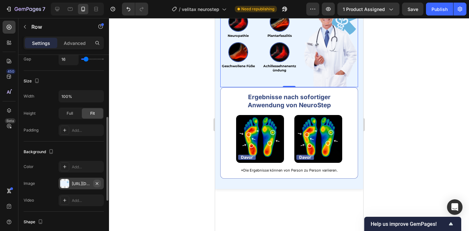
click at [95, 182] on icon "button" at bounding box center [96, 183] width 5 height 5
click at [340, 87] on img at bounding box center [329, 43] width 55 height 87
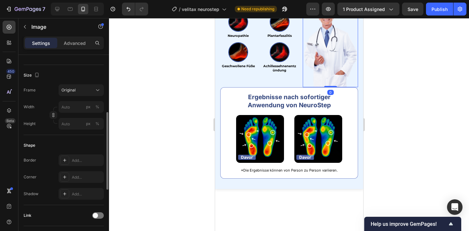
scroll to position [0, 0]
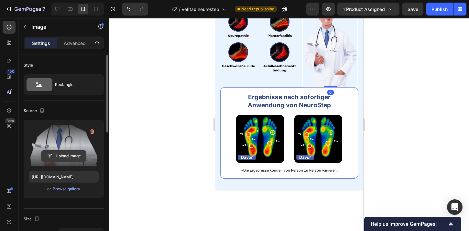
click at [70, 158] on input "file" at bounding box center [63, 156] width 45 height 11
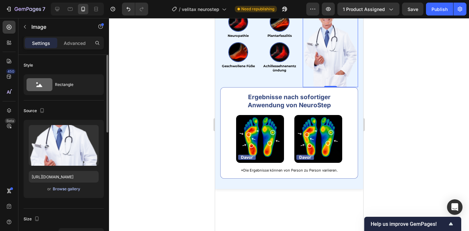
click at [56, 190] on div "Browse gallery" at bounding box center [66, 189] width 27 height 6
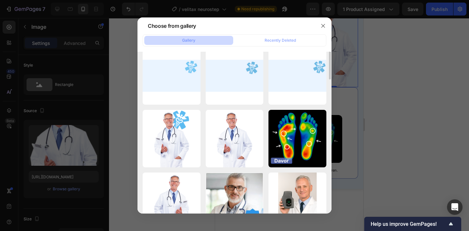
scroll to position [74, 0]
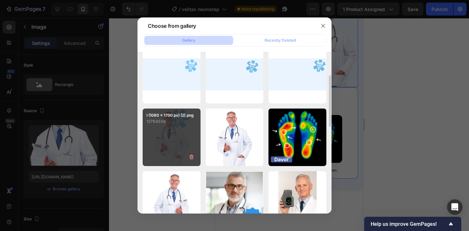
click at [181, 138] on div "l (1080 x 1700 px) (2).png 1279.63 kb" at bounding box center [172, 138] width 58 height 58
type input "[URL][DOMAIN_NAME]"
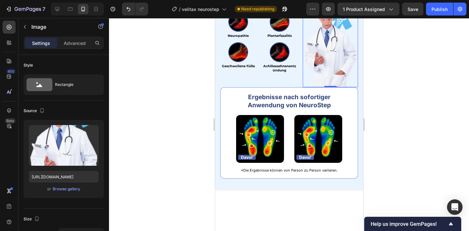
click at [439, 82] on div at bounding box center [289, 124] width 360 height 213
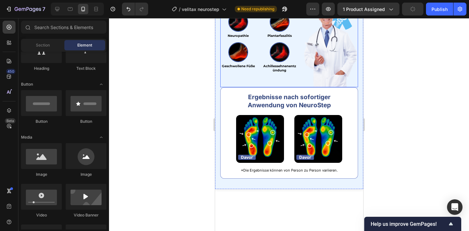
click at [273, 87] on div "Image Neuropathie Heading Image Plantarfasziitis Heading Row Image Geschwollene…" at bounding box center [258, 43] width 77 height 87
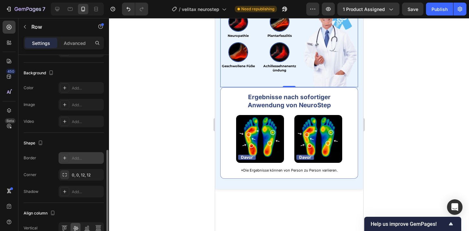
scroll to position [223, 0]
click at [73, 174] on div "0, 0, 12, 12" at bounding box center [81, 175] width 19 height 6
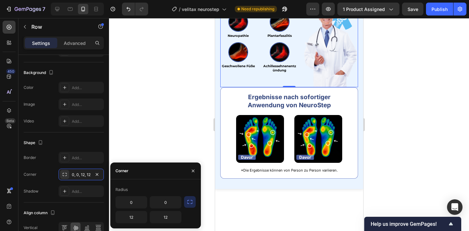
click at [195, 202] on button "button" at bounding box center [190, 202] width 12 height 12
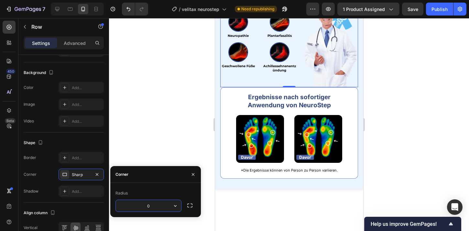
click at [157, 206] on input "0" at bounding box center [148, 206] width 65 height 12
type input "12"
click at [79, 159] on div "Add..." at bounding box center [87, 158] width 30 height 6
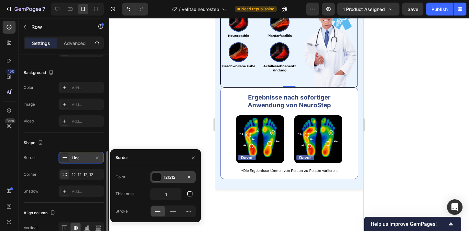
click at [156, 176] on div at bounding box center [156, 177] width 8 height 8
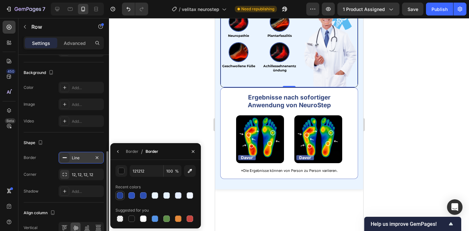
click at [120, 197] on div at bounding box center [120, 195] width 6 height 6
type input "223E93"
click at [137, 139] on div at bounding box center [289, 124] width 360 height 213
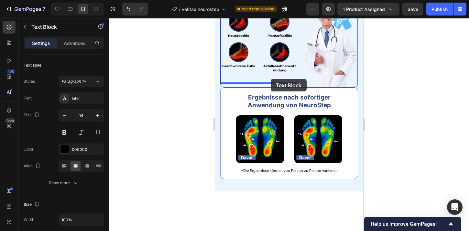
drag, startPoint x: 276, startPoint y: 61, endPoint x: 270, endPoint y: 78, distance: 17.8
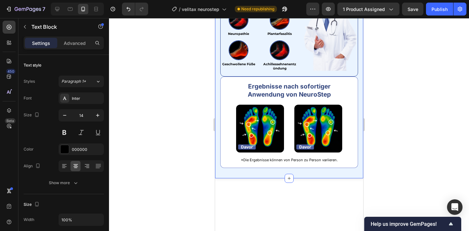
click at [383, 76] on div at bounding box center [289, 124] width 360 height 213
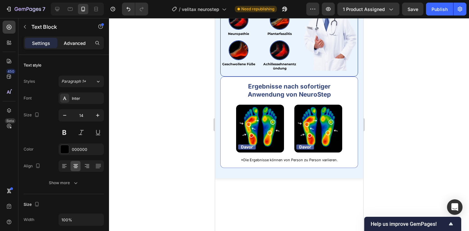
click at [72, 43] on p "Advanced" at bounding box center [75, 43] width 22 height 7
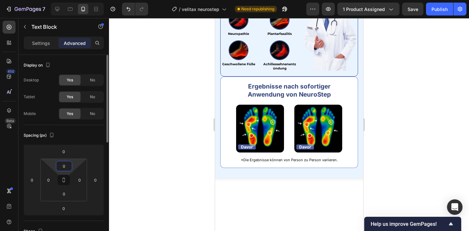
click at [63, 167] on input "0" at bounding box center [64, 166] width 13 height 10
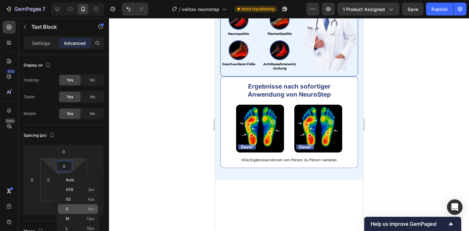
click at [84, 209] on p "S 8px" at bounding box center [80, 209] width 29 height 5
type input "8"
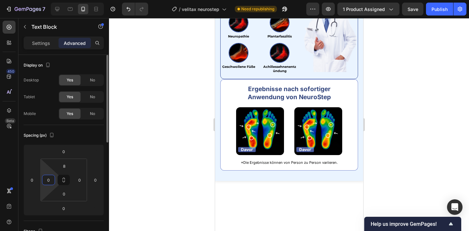
click at [46, 181] on input "0" at bounding box center [49, 180] width 10 height 10
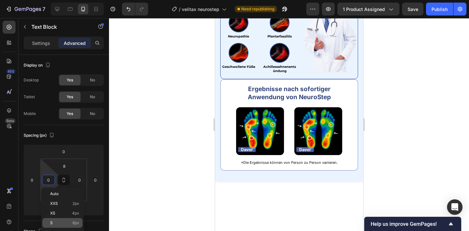
click at [75, 218] on div "S 8px" at bounding box center [62, 223] width 40 height 10
type input "8"
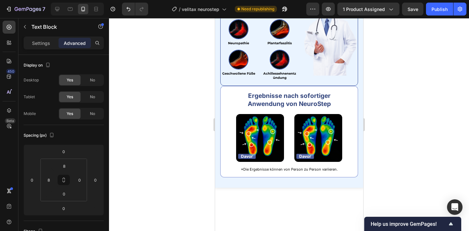
click at [112, 118] on div at bounding box center [289, 124] width 360 height 213
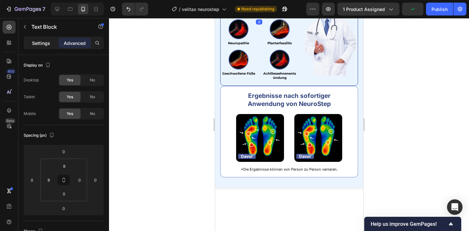
click at [42, 40] on p "Settings" at bounding box center [41, 43] width 18 height 7
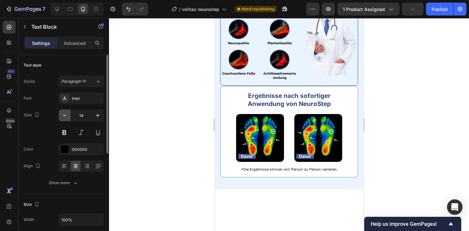
click at [61, 110] on button "button" at bounding box center [65, 116] width 12 height 12
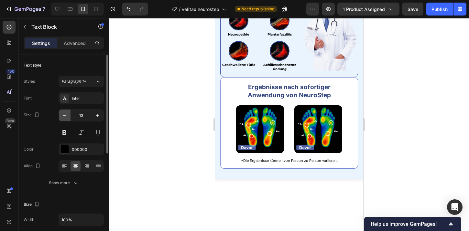
type input "12"
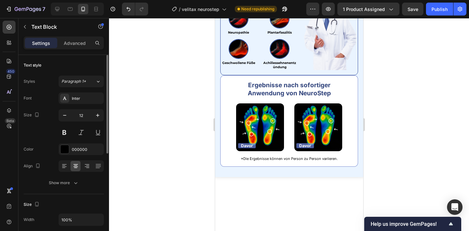
click at [66, 167] on icon at bounding box center [64, 166] width 6 height 6
click at [153, 75] on div at bounding box center [289, 124] width 360 height 213
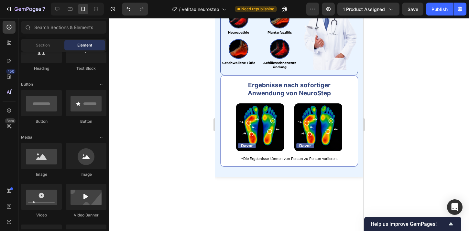
click at [226, 5] on p "als hochwirksam für:" at bounding box center [259, 3] width 73 height 6
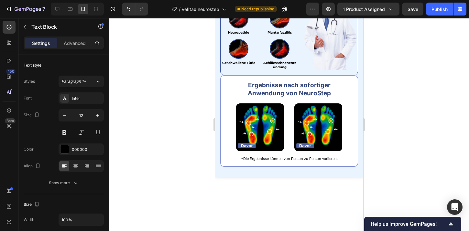
click at [223, 5] on strong "als hochwirksam" at bounding box center [239, 2] width 32 height 5
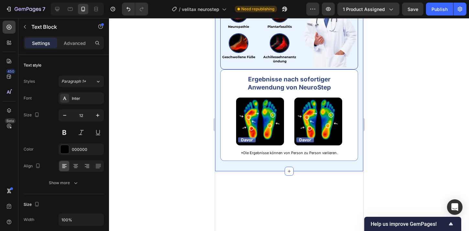
click at [187, 60] on div at bounding box center [289, 124] width 360 height 213
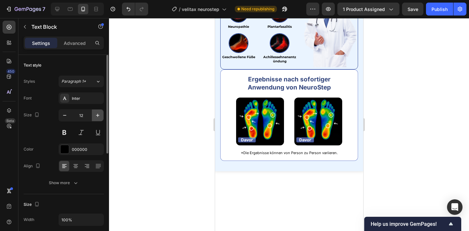
click at [96, 114] on icon "button" at bounding box center [97, 115] width 6 height 6
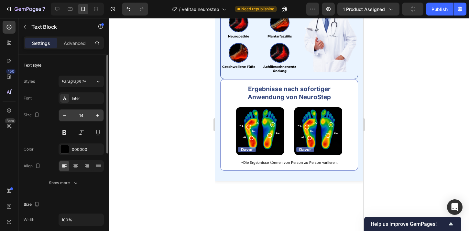
click at [71, 116] on input "14" at bounding box center [80, 116] width 21 height 12
click at [63, 118] on icon "button" at bounding box center [64, 115] width 6 height 6
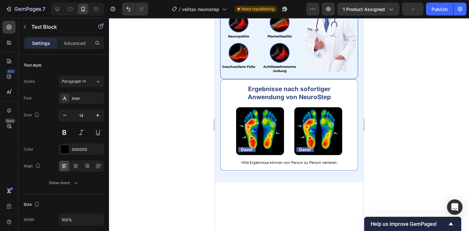
type input "13"
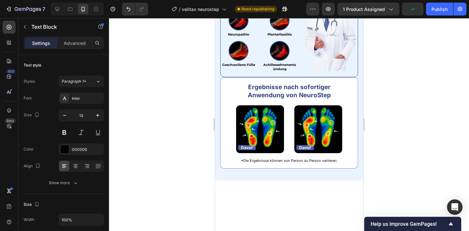
click at [160, 71] on div at bounding box center [289, 124] width 360 height 213
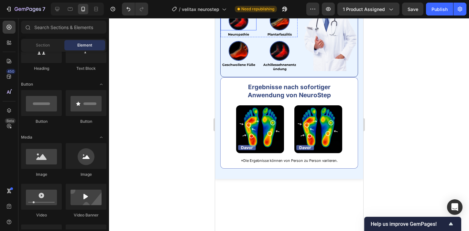
click at [238, 30] on img at bounding box center [238, 21] width 20 height 20
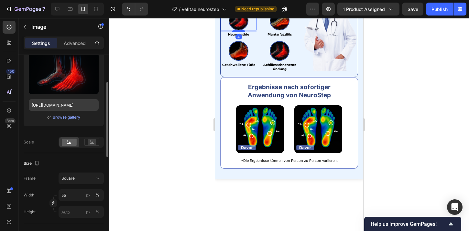
scroll to position [72, 0]
click at [70, 197] on input "55" at bounding box center [80, 195] width 45 height 12
type input "45"
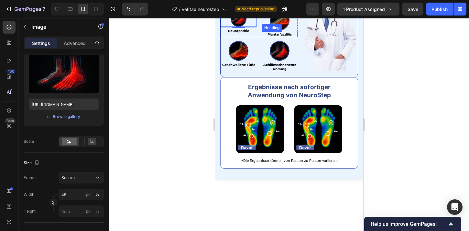
click at [286, 30] on img at bounding box center [279, 21] width 20 height 20
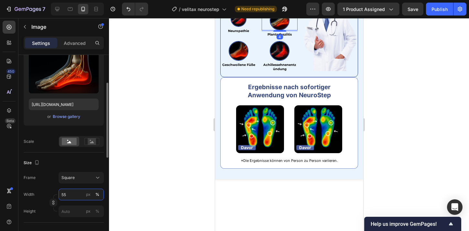
click at [73, 195] on input "55" at bounding box center [80, 195] width 45 height 12
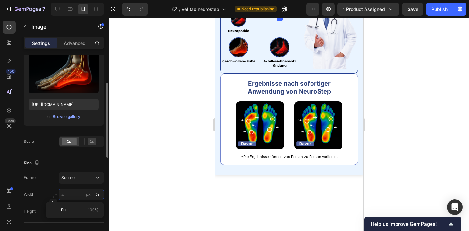
type input "45"
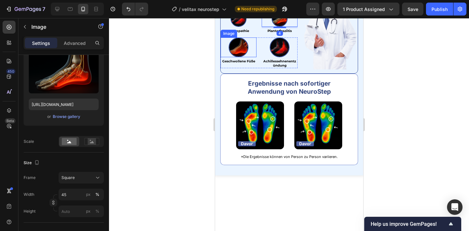
click at [243, 57] on img at bounding box center [238, 47] width 20 height 20
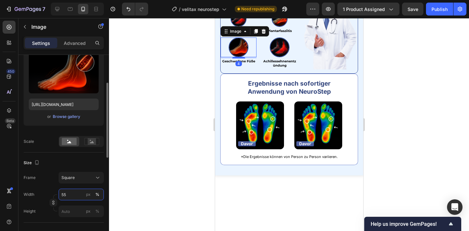
click at [71, 195] on input "55" at bounding box center [80, 195] width 45 height 12
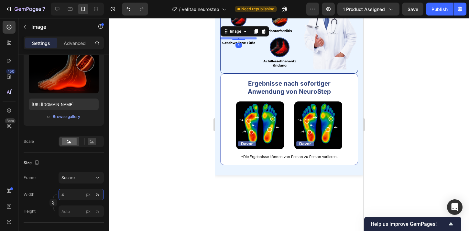
type input "45"
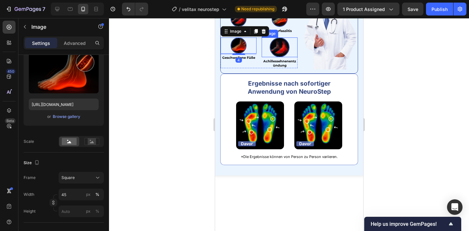
click at [277, 57] on img at bounding box center [279, 47] width 20 height 20
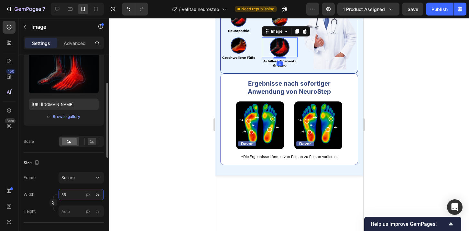
click at [71, 199] on input "55" at bounding box center [80, 195] width 45 height 12
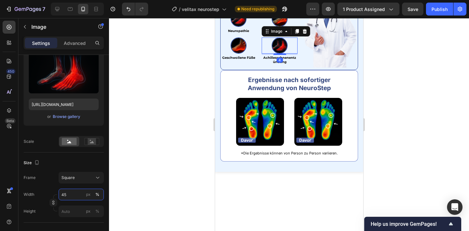
type input "45"
click at [150, 134] on div at bounding box center [289, 124] width 360 height 213
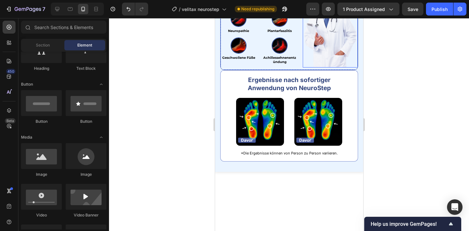
click at [309, 67] on img at bounding box center [329, 24] width 55 height 87
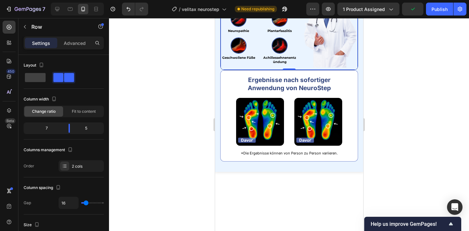
click at [301, 69] on div "Image Nach Prüfung an mehreren hundert Patientinnen und Patienten erwies sich d…" at bounding box center [289, 24] width 138 height 91
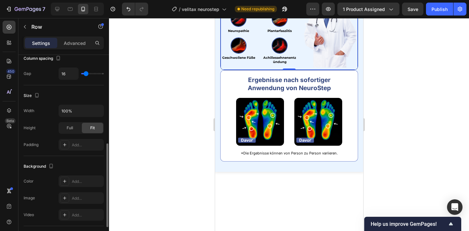
scroll to position [169, 0]
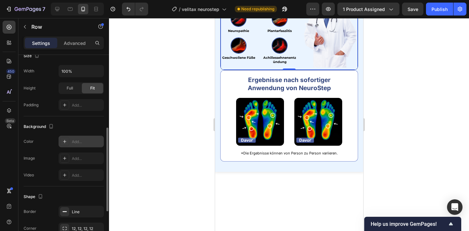
click at [83, 142] on div "Add..." at bounding box center [87, 142] width 30 height 6
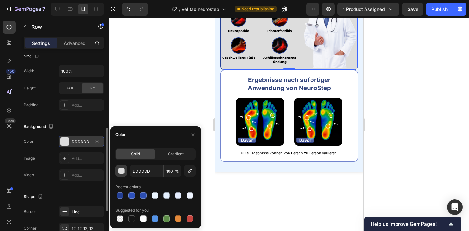
click at [121, 170] on div "button" at bounding box center [121, 171] width 6 height 6
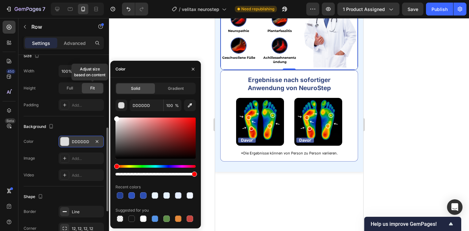
drag, startPoint x: 126, startPoint y: 137, endPoint x: 100, endPoint y: 86, distance: 57.7
click at [100, 86] on div "450 Beta Sections(18) Elements(84) Section Element Hero Section Product Detail …" at bounding box center [54, 124] width 109 height 213
type input "FFFFFF"
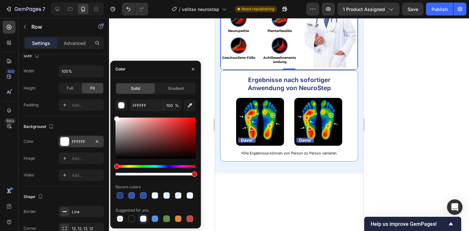
click at [157, 37] on div at bounding box center [289, 124] width 360 height 213
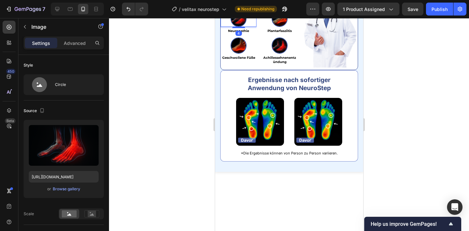
click at [225, 27] on div at bounding box center [238, 19] width 36 height 16
click at [77, 43] on p "Advanced" at bounding box center [75, 43] width 22 height 7
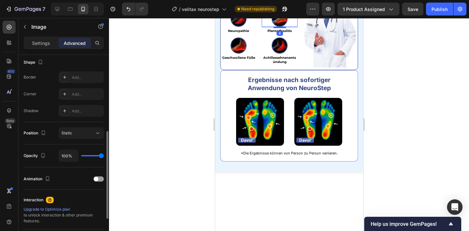
click at [262, 27] on div at bounding box center [279, 19] width 36 height 16
click at [260, 34] on div "Image Neuropathie Heading Image 4 Plantarfasziitis Heading Row" at bounding box center [258, 22] width 77 height 23
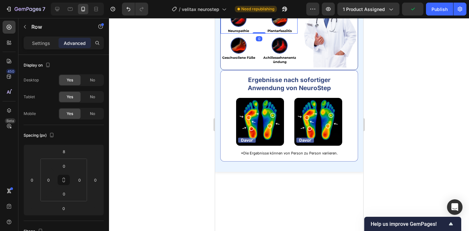
click at [167, 82] on div at bounding box center [289, 124] width 360 height 213
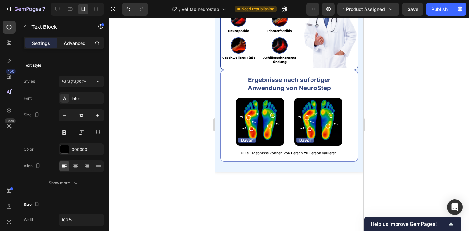
click at [73, 40] on p "Advanced" at bounding box center [75, 43] width 22 height 7
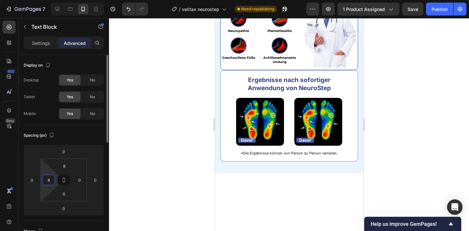
click at [49, 175] on input "8" at bounding box center [49, 180] width 10 height 10
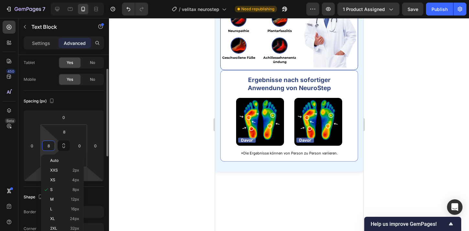
scroll to position [33, 0]
click at [68, 217] on p "XL 24px" at bounding box center [64, 218] width 29 height 5
type input "24"
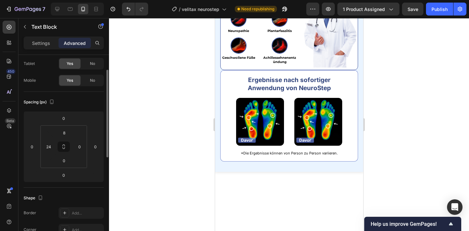
click at [158, 127] on div at bounding box center [289, 124] width 360 height 213
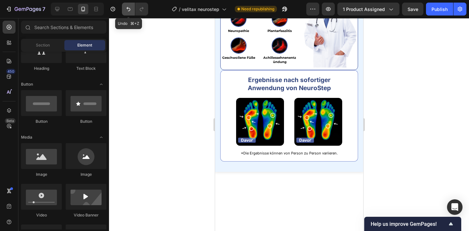
click at [124, 5] on button "Undo/Redo" at bounding box center [128, 9] width 13 height 13
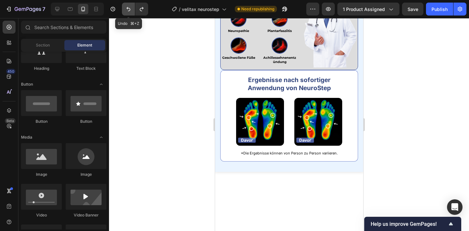
click at [124, 5] on button "Undo/Redo" at bounding box center [128, 9] width 13 height 13
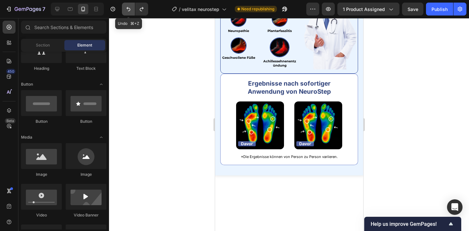
click at [124, 5] on button "Undo/Redo" at bounding box center [128, 9] width 13 height 13
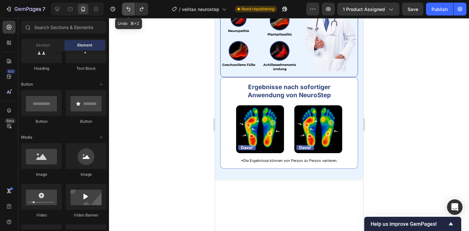
click at [124, 5] on button "Undo/Redo" at bounding box center [128, 9] width 13 height 13
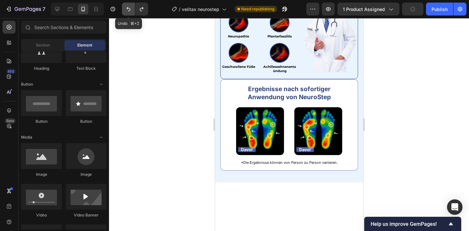
click at [124, 5] on button "Undo/Redo" at bounding box center [128, 9] width 13 height 13
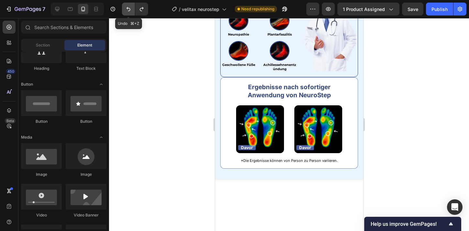
click at [124, 5] on button "Undo/Redo" at bounding box center [128, 9] width 13 height 13
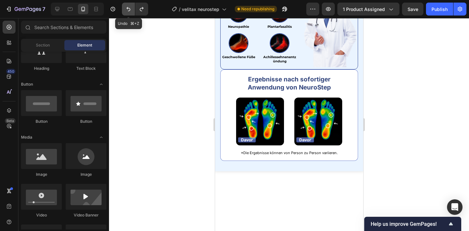
click at [124, 5] on button "Undo/Redo" at bounding box center [128, 9] width 13 height 13
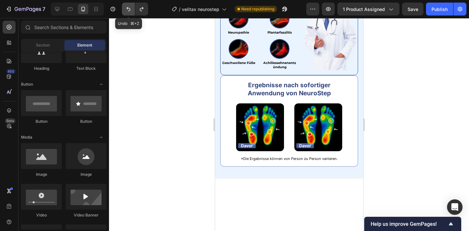
click at [124, 5] on button "Undo/Redo" at bounding box center [128, 9] width 13 height 13
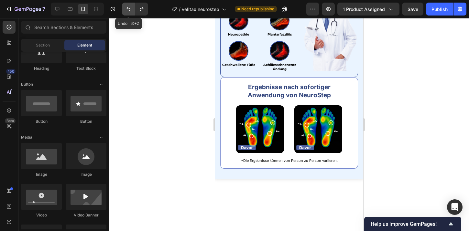
click at [124, 5] on button "Undo/Redo" at bounding box center [128, 9] width 13 height 13
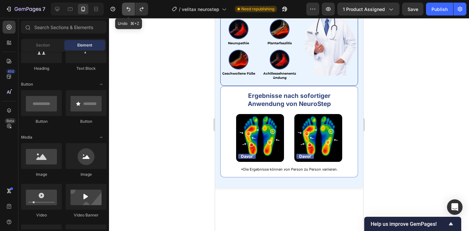
click at [124, 5] on button "Undo/Redo" at bounding box center [128, 9] width 13 height 13
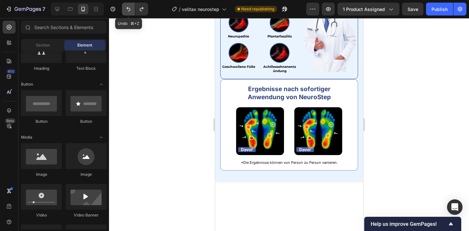
click at [124, 5] on button "Undo/Redo" at bounding box center [128, 9] width 13 height 13
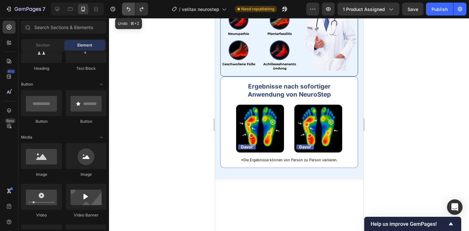
click at [124, 5] on button "Undo/Redo" at bounding box center [128, 9] width 13 height 13
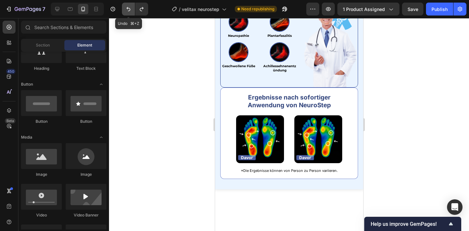
click at [124, 5] on button "Undo/Redo" at bounding box center [128, 9] width 13 height 13
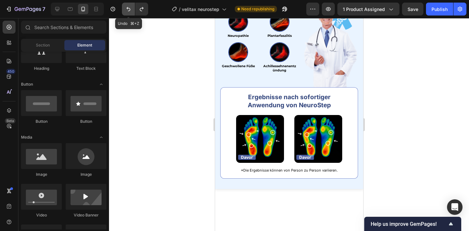
click at [124, 5] on button "Undo/Redo" at bounding box center [128, 9] width 13 height 13
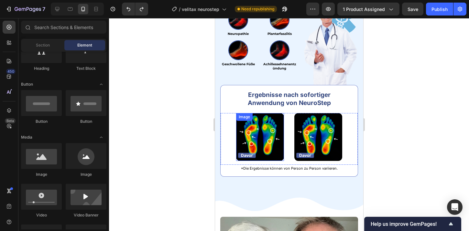
scroll to position [458, 0]
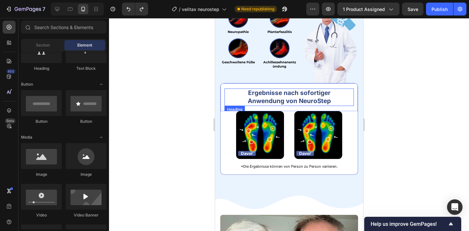
click at [280, 98] on strong "Ergebnisse nach sofortiger Anwendung von NeuroStep" at bounding box center [288, 97] width 83 height 16
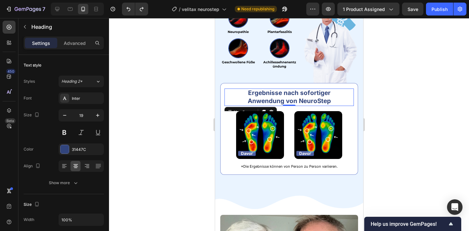
click at [374, 98] on div at bounding box center [289, 124] width 360 height 213
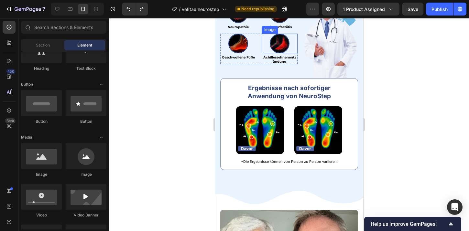
scroll to position [467, 0]
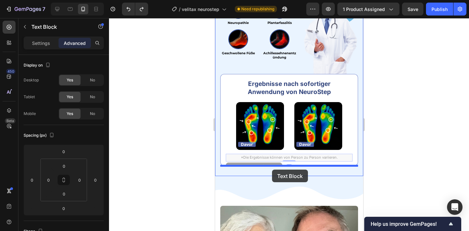
drag, startPoint x: 271, startPoint y: 157, endPoint x: 272, endPoint y: 170, distance: 13.3
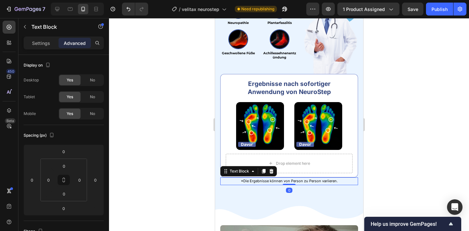
click at [408, 115] on div at bounding box center [289, 124] width 360 height 213
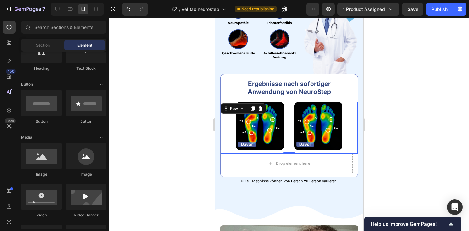
click at [303, 153] on div "Image Image Row 0" at bounding box center [289, 128] width 138 height 52
click at [312, 162] on div "Drop element here" at bounding box center [288, 163] width 52 height 10
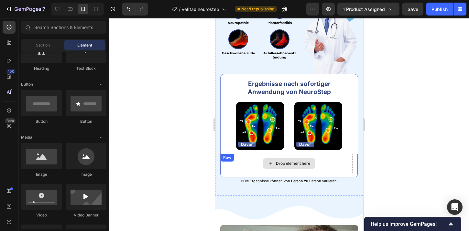
click at [318, 162] on div "Drop element here" at bounding box center [288, 163] width 127 height 19
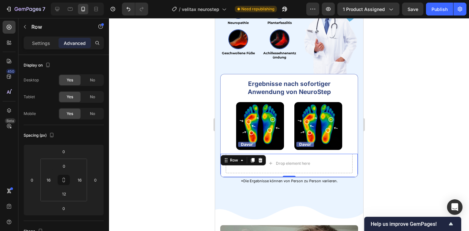
click at [407, 121] on div at bounding box center [289, 124] width 360 height 213
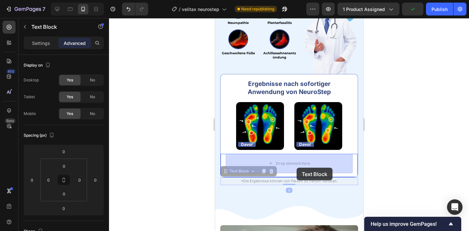
drag, startPoint x: 294, startPoint y: 180, endPoint x: 298, endPoint y: 164, distance: 17.2
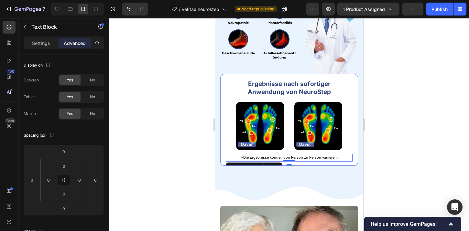
click at [404, 83] on div at bounding box center [289, 124] width 360 height 213
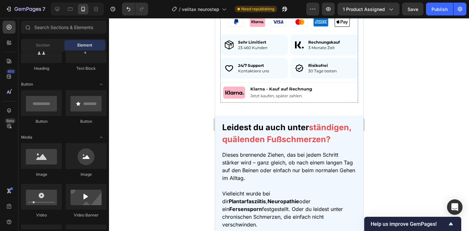
scroll to position [1031, 0]
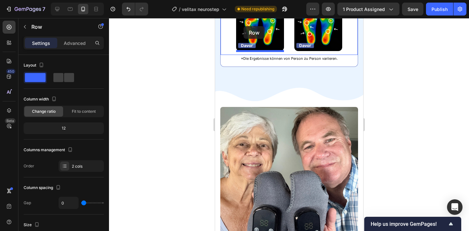
scroll to position [561, 0]
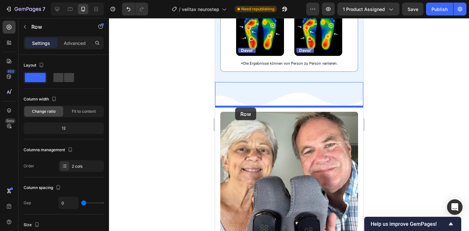
drag, startPoint x: 218, startPoint y: 79, endPoint x: 235, endPoint y: 108, distance: 33.0
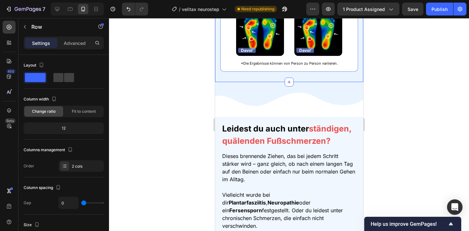
click at [406, 85] on div at bounding box center [289, 124] width 360 height 213
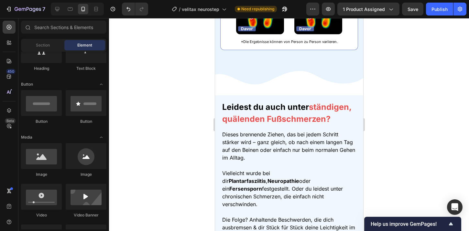
scroll to position [578, 0]
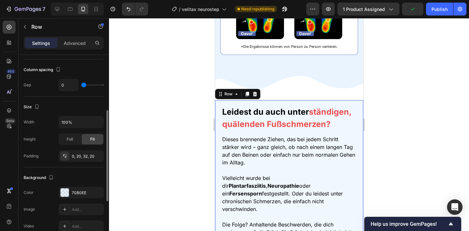
scroll to position [134, 0]
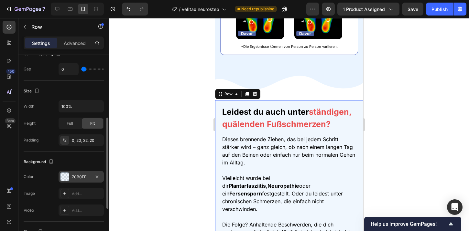
click at [78, 172] on div "70B0EE" at bounding box center [80, 177] width 45 height 12
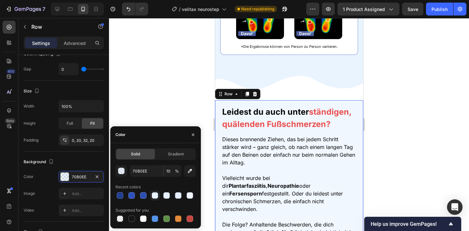
click at [155, 196] on div at bounding box center [155, 195] width 6 height 6
type input "EAF4FF"
type input "100"
click at [148, 82] on div at bounding box center [289, 124] width 360 height 213
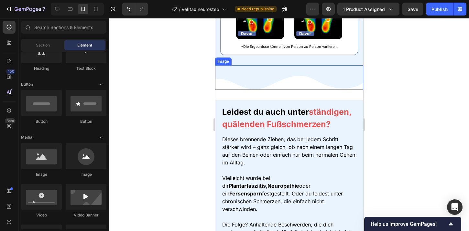
click at [272, 78] on img at bounding box center [289, 77] width 148 height 25
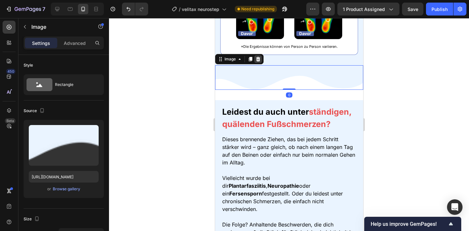
click at [257, 56] on div at bounding box center [258, 59] width 8 height 8
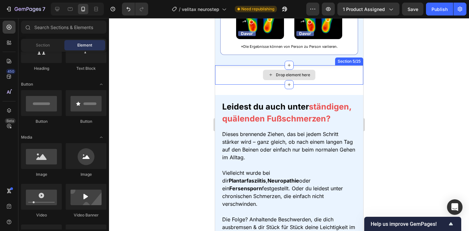
click at [248, 72] on div "Drop element here" at bounding box center [289, 74] width 148 height 19
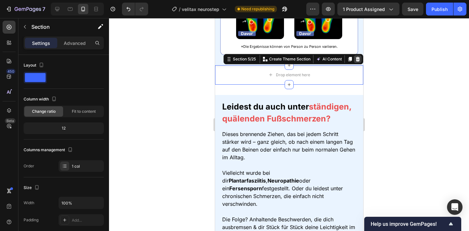
click at [356, 60] on icon at bounding box center [357, 59] width 4 height 5
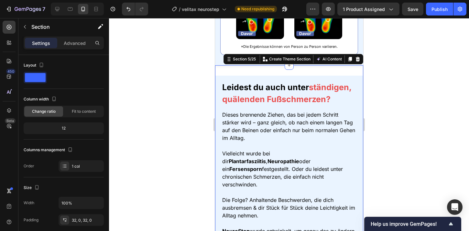
click at [78, 43] on p "Advanced" at bounding box center [75, 43] width 22 height 7
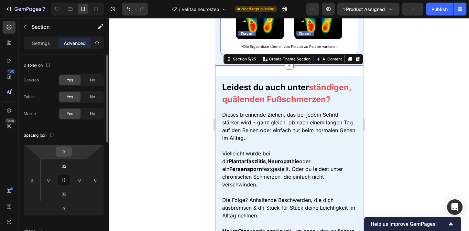
click at [65, 156] on input "0" at bounding box center [63, 152] width 13 height 10
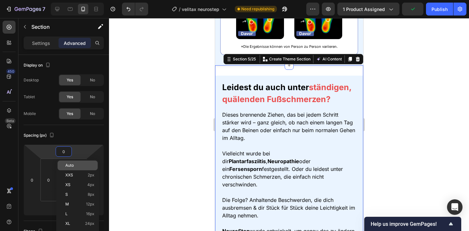
click at [65, 164] on span "Auto" at bounding box center [69, 165] width 8 height 5
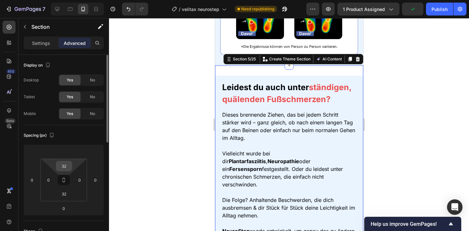
click at [62, 167] on input "32" at bounding box center [64, 166] width 13 height 10
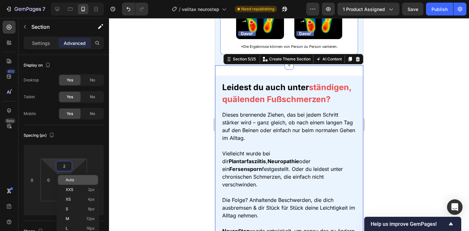
click at [77, 183] on div "Auto" at bounding box center [78, 180] width 40 height 10
type input "Auto"
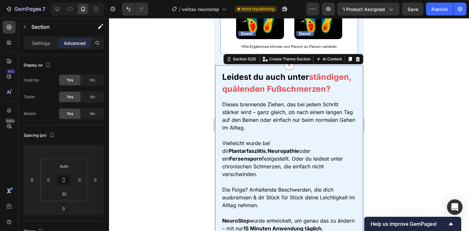
click at [155, 114] on div at bounding box center [289, 124] width 360 height 213
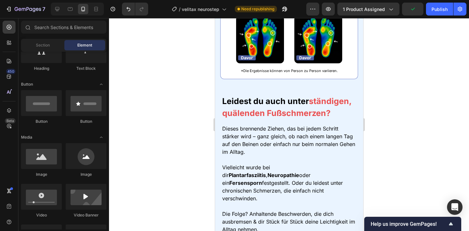
scroll to position [553, 0]
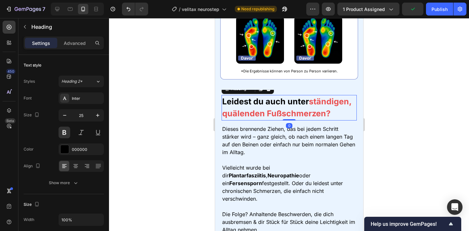
click at [261, 102] on strong "Leidest du auch unter" at bounding box center [265, 102] width 87 height 10
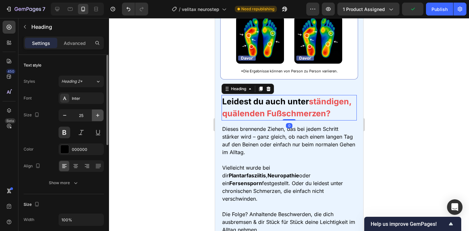
click at [98, 111] on button "button" at bounding box center [98, 116] width 12 height 12
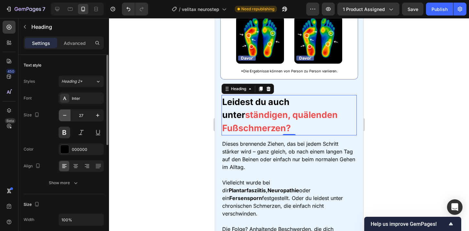
click at [65, 115] on icon "button" at bounding box center [64, 115] width 3 height 1
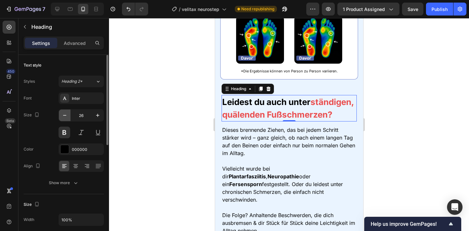
click at [65, 115] on icon "button" at bounding box center [64, 115] width 3 height 1
type input "25"
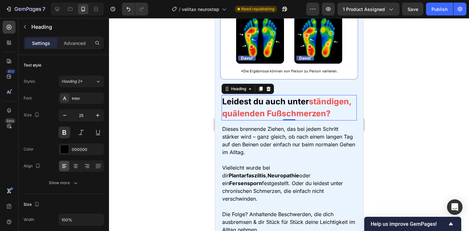
click at [142, 82] on div at bounding box center [289, 124] width 360 height 213
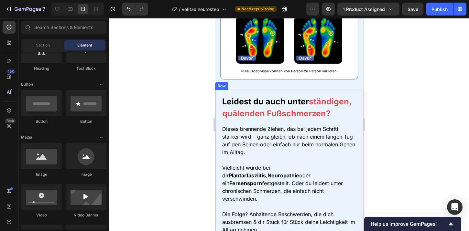
click at [330, 102] on strong "ständigen, quälenden Fußschmerzen?" at bounding box center [286, 108] width 129 height 22
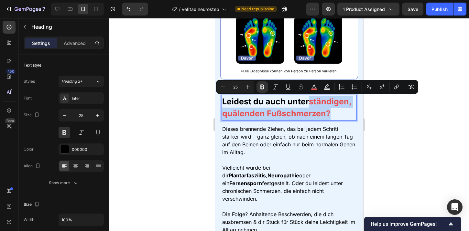
drag, startPoint x: 311, startPoint y: 101, endPoint x: 332, endPoint y: 116, distance: 26.1
click at [332, 116] on p "Leidest du auch unter ständigen, quälenden Fußschmerzen?" at bounding box center [289, 108] width 134 height 24
click at [315, 85] on icon "Editor contextual toolbar" at bounding box center [314, 87] width 6 height 6
type input "EA4F4F"
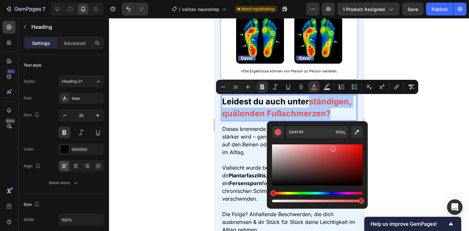
click at [343, 148] on div "Editor contextual toolbar" at bounding box center [317, 164] width 90 height 41
type input "E53232"
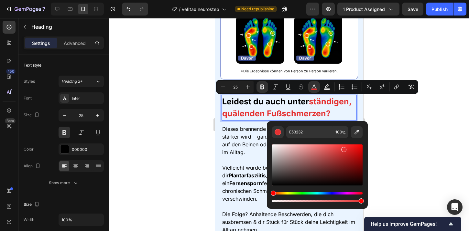
click at [188, 106] on div at bounding box center [289, 124] width 360 height 213
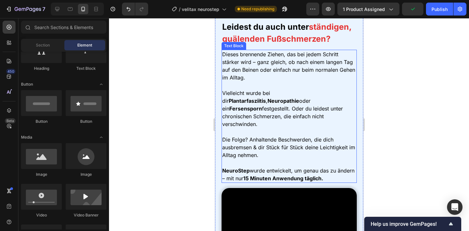
scroll to position [633, 0]
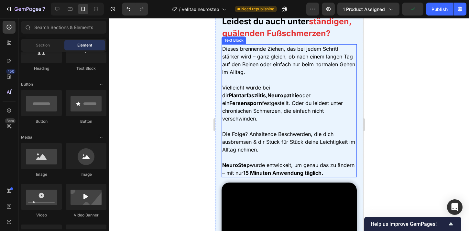
click at [247, 100] on strong "Fersensporn" at bounding box center [245, 103] width 33 height 6
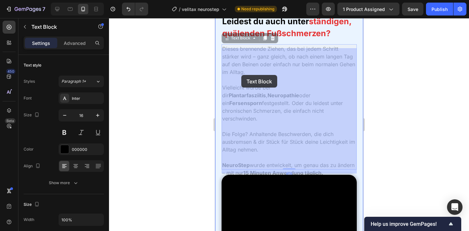
drag, startPoint x: 222, startPoint y: 49, endPoint x: 244, endPoint y: 81, distance: 38.6
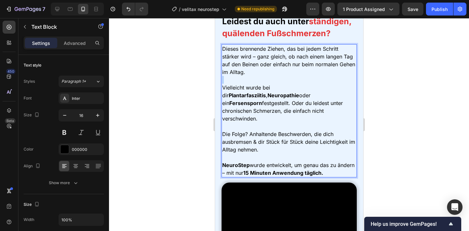
click at [244, 81] on p "Rich Text Editor. Editing area: main" at bounding box center [289, 80] width 134 height 8
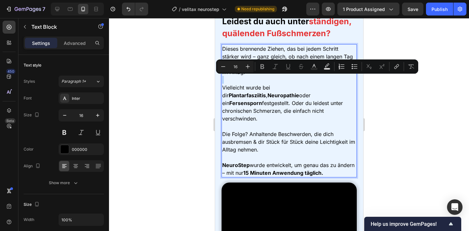
click at [244, 81] on p "Rich Text Editor. Editing area: main" at bounding box center [289, 80] width 134 height 8
click at [244, 84] on p "Vielleicht wurde bei dir Plantarfasziitis , Neuropathie oder ein Fersensporn fe…" at bounding box center [289, 103] width 134 height 39
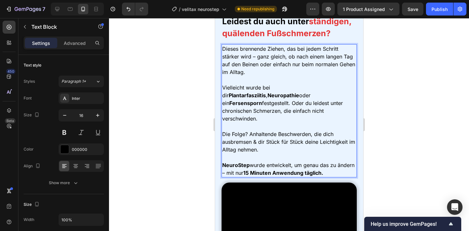
click at [163, 101] on div at bounding box center [289, 124] width 360 height 213
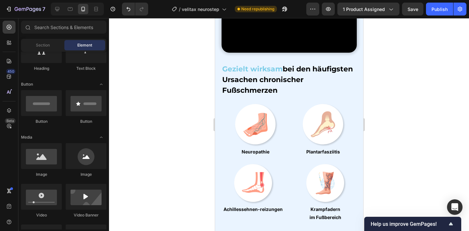
scroll to position [892, 0]
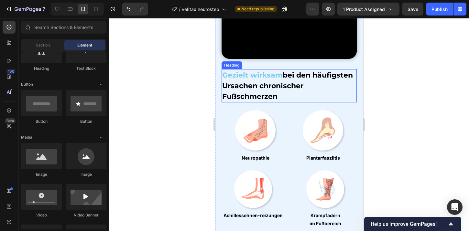
click at [273, 76] on strong "bei den häufigsten Ursachen chronischer Fußschmerzen" at bounding box center [287, 86] width 131 height 30
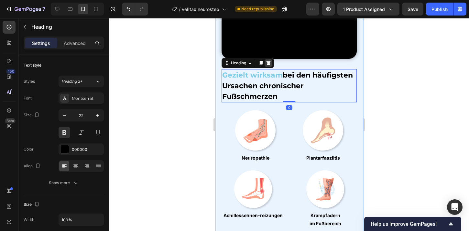
click at [268, 61] on icon at bounding box center [268, 63] width 4 height 5
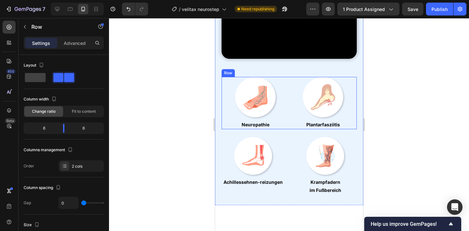
click at [293, 89] on div "Image Row Plantarfasziitis Text Block" at bounding box center [323, 103] width 68 height 53
click at [262, 68] on icon at bounding box center [260, 70] width 5 height 5
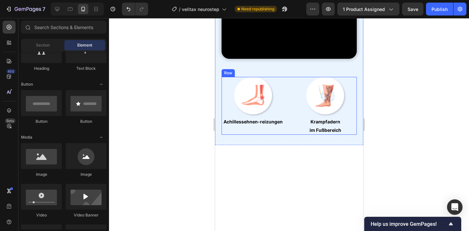
click at [290, 80] on div "Image Row Achillessehnen-reizungen Text Block Image Row Krampfadern im Fußberei…" at bounding box center [288, 106] width 135 height 58
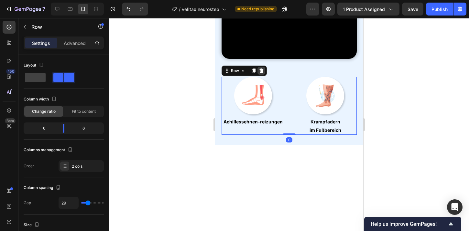
click at [262, 68] on icon at bounding box center [260, 70] width 5 height 5
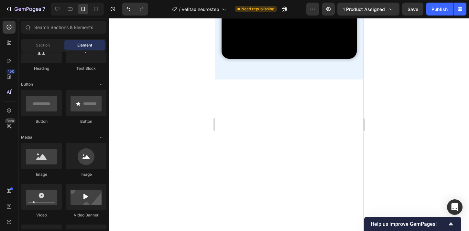
click at [174, 72] on div at bounding box center [289, 124] width 360 height 213
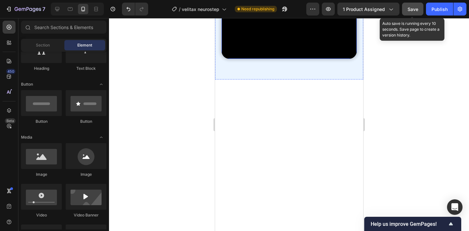
click at [408, 9] on span "Save" at bounding box center [412, 8] width 11 height 5
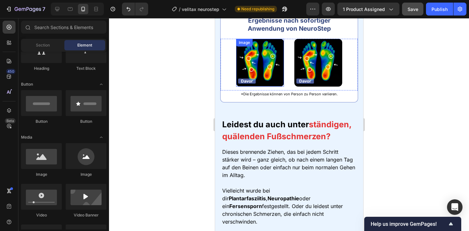
scroll to position [535, 0]
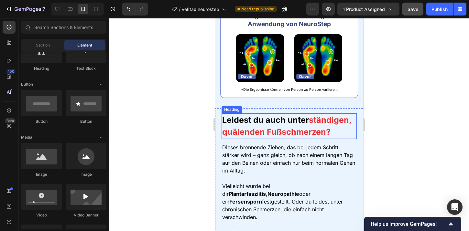
click at [255, 129] on strong "ständigen, quälenden Fußschmerzen?" at bounding box center [286, 126] width 129 height 22
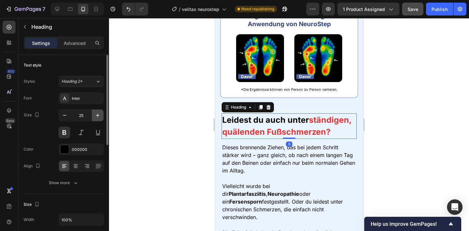
click at [95, 120] on button "button" at bounding box center [98, 116] width 12 height 12
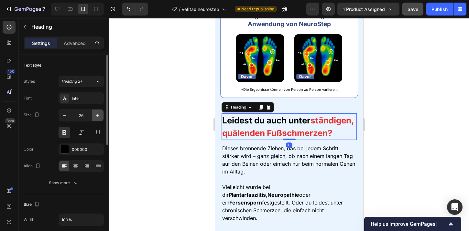
click at [95, 120] on button "button" at bounding box center [98, 116] width 12 height 12
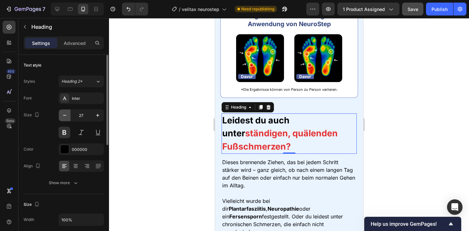
click at [65, 118] on icon "button" at bounding box center [64, 115] width 6 height 6
type input "26"
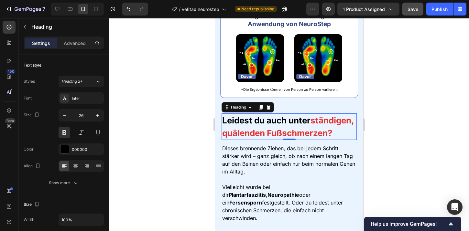
click at [121, 100] on div at bounding box center [289, 124] width 360 height 213
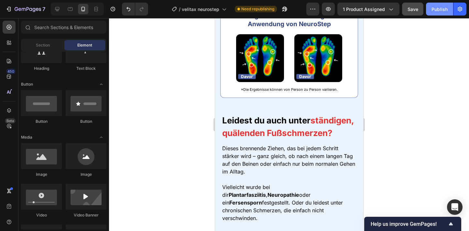
click at [431, 9] on button "Publish" at bounding box center [439, 9] width 27 height 13
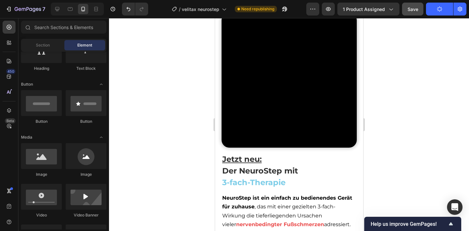
scroll to position [1447, 0]
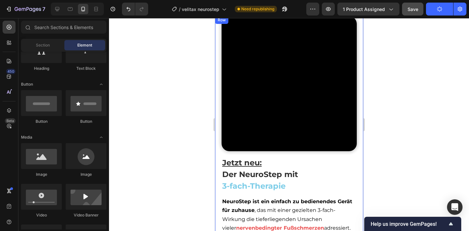
click at [218, 155] on div "Jetzt neu: Der NeuroStep mit 3-fach-Therapie Heading Video Jetzt neu: Der Neuro…" at bounding box center [289, 150] width 148 height 269
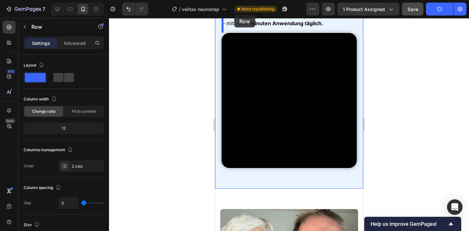
scroll to position [776, 0]
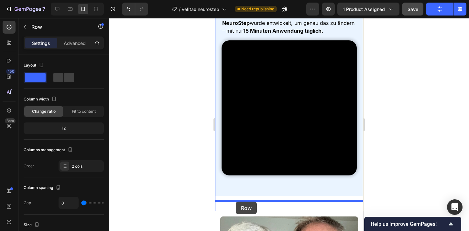
drag, startPoint x: 219, startPoint y: 113, endPoint x: 235, endPoint y: 202, distance: 90.0
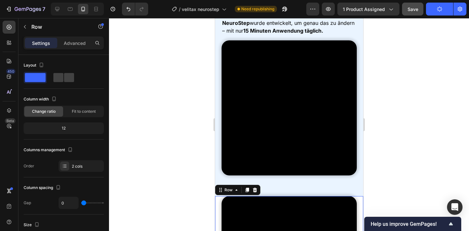
click at [407, 120] on div at bounding box center [289, 124] width 360 height 213
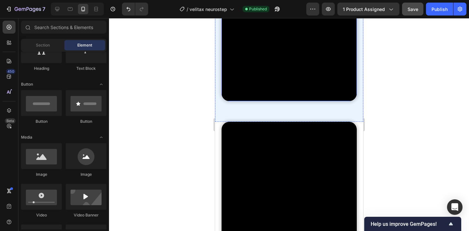
scroll to position [852, 0]
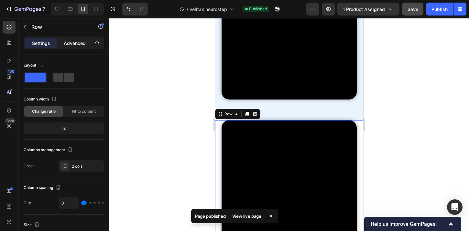
click at [81, 44] on p "Advanced" at bounding box center [75, 43] width 22 height 7
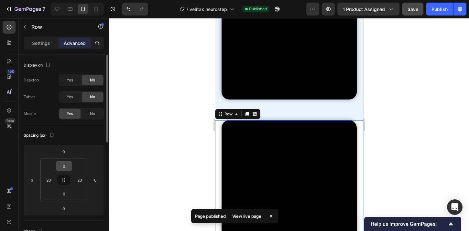
click at [64, 167] on input "0" at bounding box center [64, 166] width 13 height 10
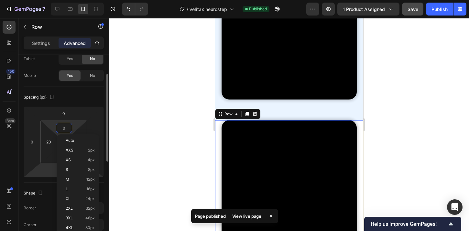
scroll to position [39, 0]
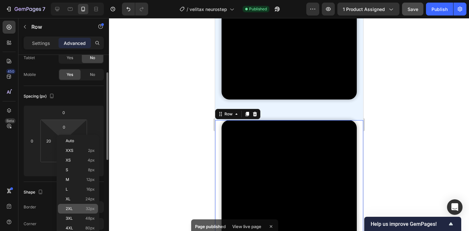
click at [81, 212] on div "2XL 32px" at bounding box center [78, 209] width 40 height 10
type input "32"
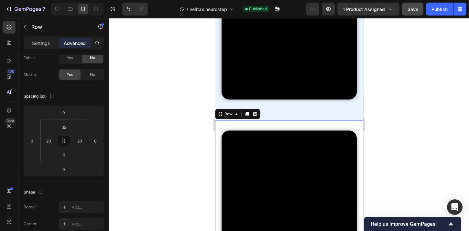
click at [145, 136] on div at bounding box center [289, 124] width 360 height 213
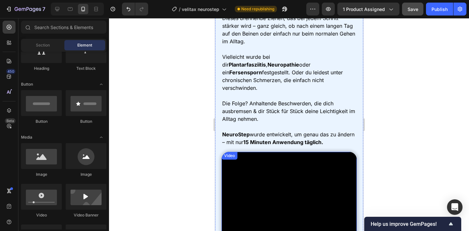
scroll to position [665, 0]
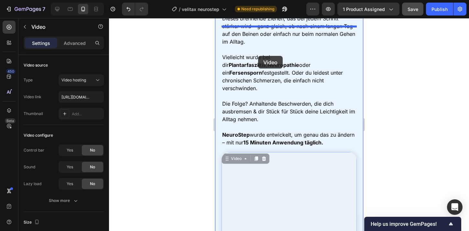
drag, startPoint x: 268, startPoint y: 188, endPoint x: 258, endPoint y: 56, distance: 132.9
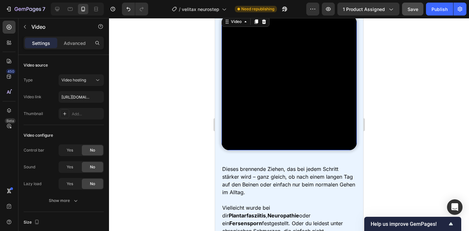
click at [407, 57] on div at bounding box center [289, 124] width 360 height 213
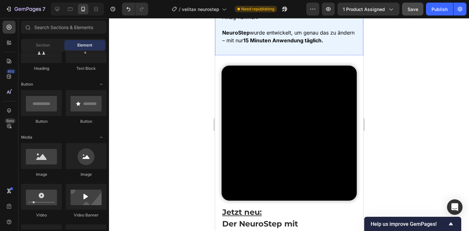
scroll to position [922, 0]
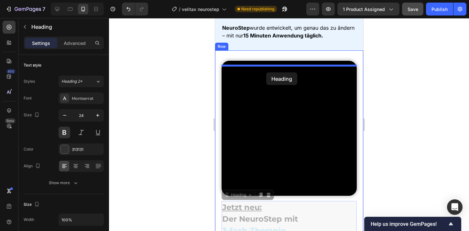
drag, startPoint x: 261, startPoint y: 216, endPoint x: 266, endPoint y: 71, distance: 145.5
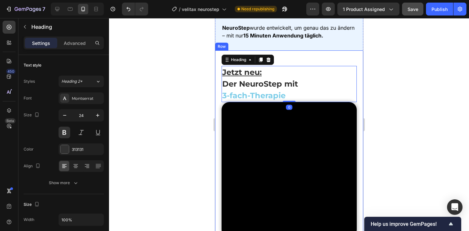
click at [394, 75] on div at bounding box center [289, 124] width 360 height 213
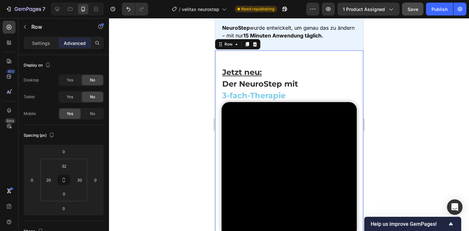
click at [294, 66] on div "Jetzt neu: Der NeuroStep mit 3-fach-Therapie Heading Video NeuroStep ist ein ei…" at bounding box center [288, 195] width 135 height 269
click at [63, 164] on input "32" at bounding box center [64, 166] width 13 height 10
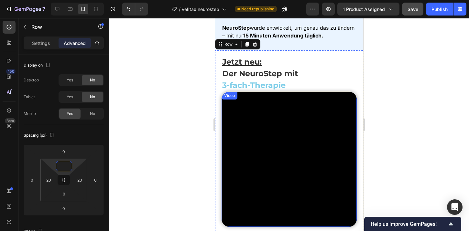
click at [278, 118] on video at bounding box center [288, 159] width 135 height 135
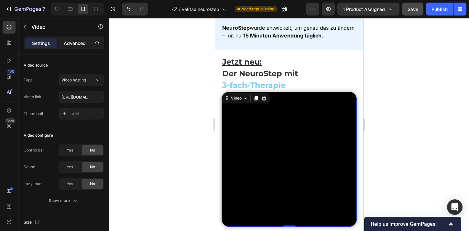
click at [75, 46] on p "Advanced" at bounding box center [75, 43] width 22 height 7
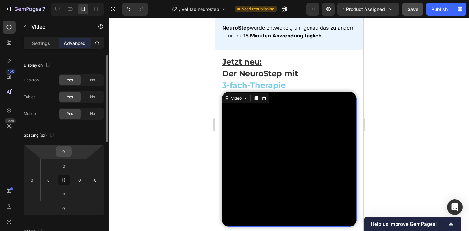
click at [65, 156] on input "0" at bounding box center [63, 152] width 13 height 10
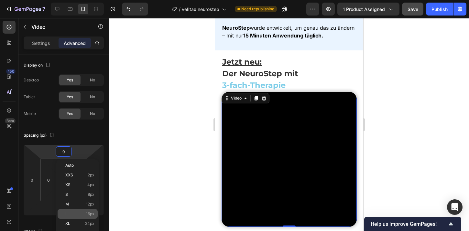
click at [82, 215] on p "L 16px" at bounding box center [79, 214] width 29 height 5
type input "16"
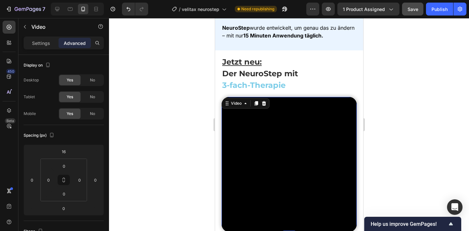
click at [166, 116] on div at bounding box center [289, 124] width 360 height 213
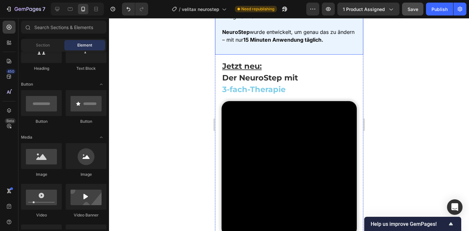
scroll to position [920, 0]
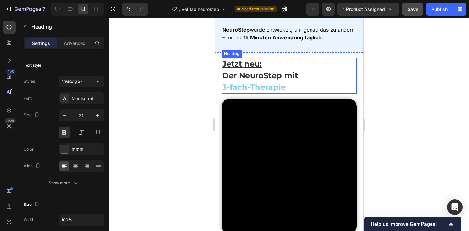
click at [247, 88] on strong "3-fach-Therapie" at bounding box center [253, 86] width 63 height 9
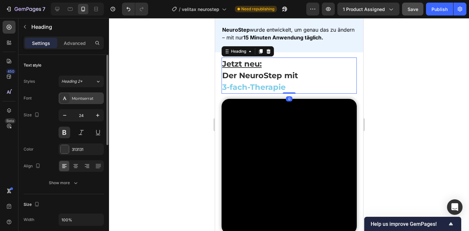
click at [86, 102] on div "Montserrat" at bounding box center [80, 98] width 45 height 12
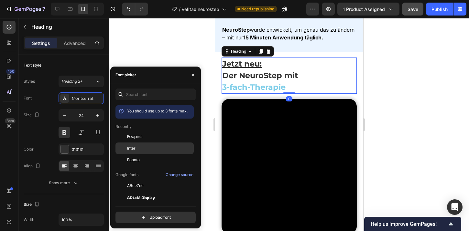
click at [127, 145] on div "Inter" at bounding box center [154, 149] width 78 height 12
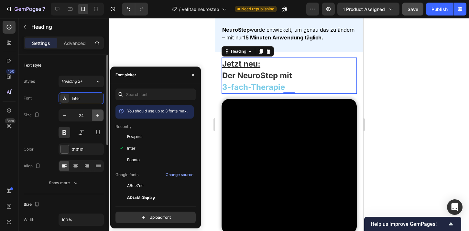
click at [93, 113] on button "button" at bounding box center [98, 116] width 12 height 12
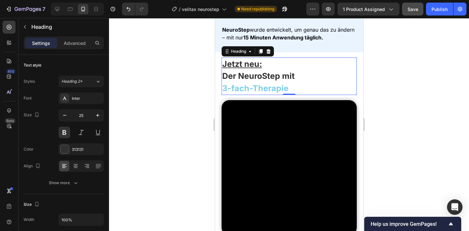
type input "26"
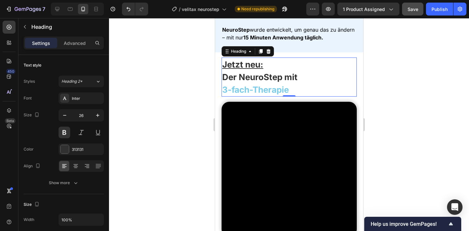
click at [132, 70] on div at bounding box center [289, 124] width 360 height 213
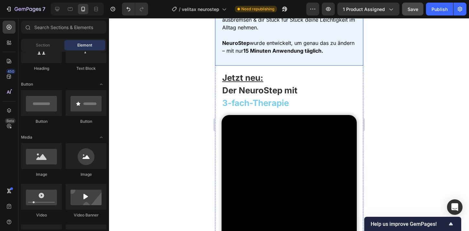
scroll to position [905, 0]
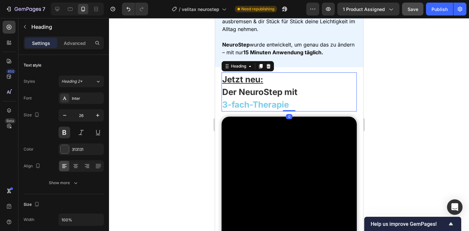
click at [269, 110] on strong "3-fach-Therapie" at bounding box center [255, 105] width 67 height 10
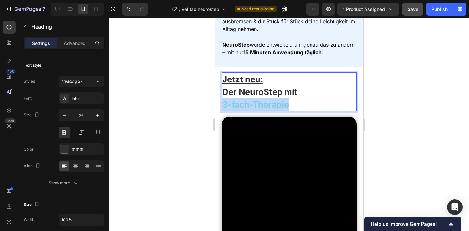
click at [269, 110] on strong "3-fach-Therapie" at bounding box center [255, 105] width 67 height 10
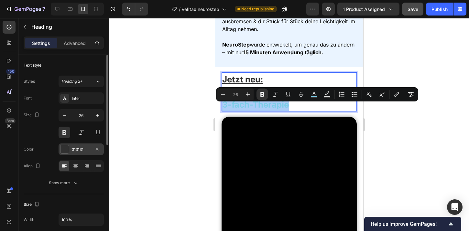
click at [69, 149] on div "313131" at bounding box center [80, 149] width 45 height 12
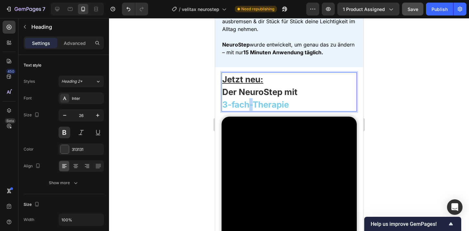
click at [247, 106] on strong "3-fach-Therapie" at bounding box center [255, 105] width 67 height 10
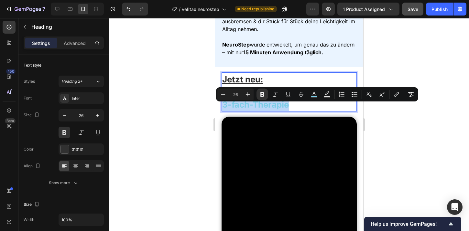
click at [247, 106] on strong "3-fach-Therapie" at bounding box center [255, 105] width 67 height 10
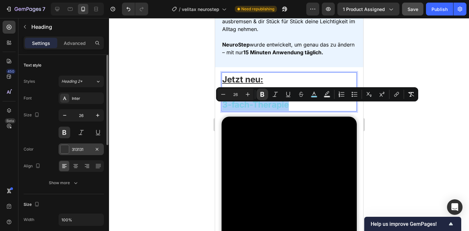
click at [64, 148] on div at bounding box center [64, 149] width 8 height 8
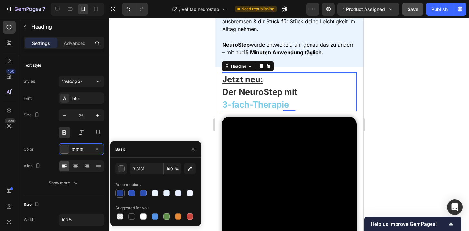
click at [121, 194] on div at bounding box center [120, 193] width 6 height 6
type input "223E93"
click at [138, 171] on input "223E93" at bounding box center [147, 169] width 34 height 12
click at [173, 78] on div at bounding box center [289, 124] width 360 height 213
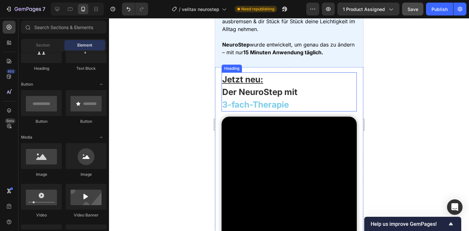
click at [266, 104] on strong "3-fach-Therapie" at bounding box center [255, 105] width 67 height 10
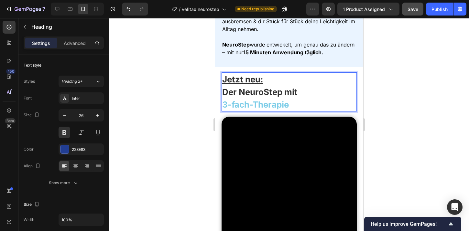
click at [261, 110] on strong "3-fach-Therapie" at bounding box center [255, 105] width 67 height 10
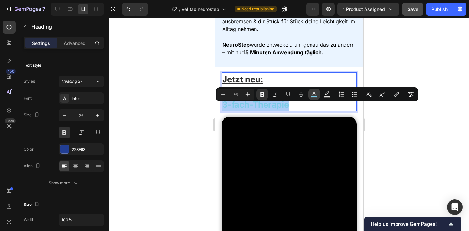
click at [317, 99] on button "color" at bounding box center [314, 95] width 12 height 12
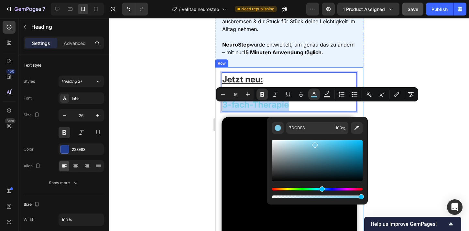
click at [241, 72] on div "Jetzt neu: Der NeuroStep mit 3-fach-Therapie Heading 0 Video NeuroStep ist ein …" at bounding box center [288, 206] width 135 height 278
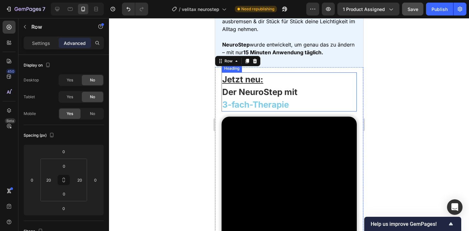
click at [243, 96] on strong "Der NeuroStep" at bounding box center [252, 92] width 60 height 10
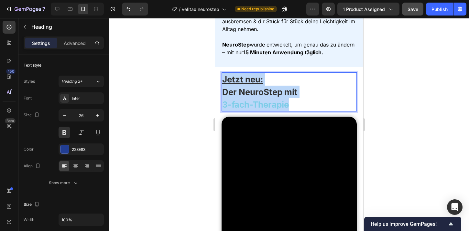
drag, startPoint x: 223, startPoint y: 83, endPoint x: 291, endPoint y: 104, distance: 71.2
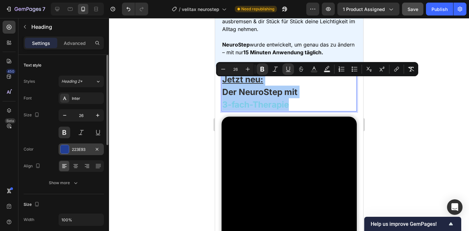
click at [62, 153] on div at bounding box center [64, 149] width 8 height 8
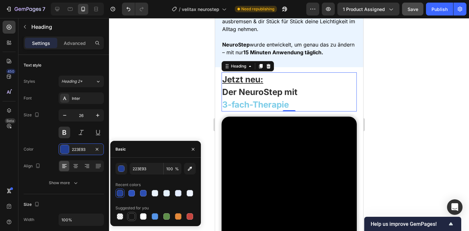
click at [129, 216] on div at bounding box center [131, 216] width 6 height 6
click at [119, 174] on div "151515 100 % Recent colors Suggested for you" at bounding box center [155, 192] width 80 height 58
click at [120, 171] on div "button" at bounding box center [121, 169] width 6 height 6
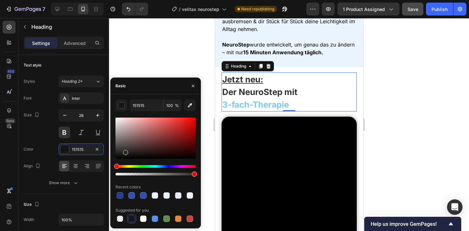
drag, startPoint x: 125, startPoint y: 150, endPoint x: 113, endPoint y: 165, distance: 19.6
click at [113, 165] on div "151515 100 % Recent colors Suggested for you" at bounding box center [155, 162] width 90 height 124
type input "000000"
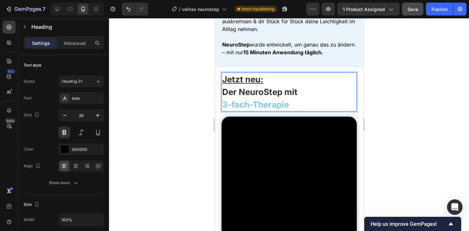
click at [260, 110] on strong "3-fach-Therapie" at bounding box center [255, 105] width 67 height 10
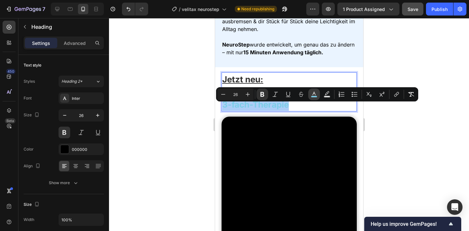
click at [311, 93] on icon "Editor contextual toolbar" at bounding box center [314, 94] width 6 height 6
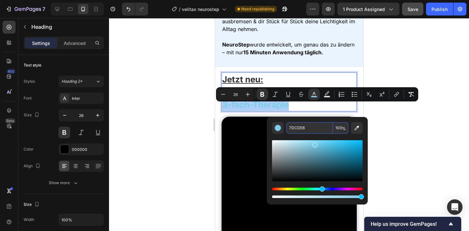
click at [297, 129] on input "7DCDE8" at bounding box center [309, 128] width 47 height 12
click at [294, 128] on input "7DCDE8" at bounding box center [309, 128] width 47 height 12
paste input "223E93"
type input "223E93"
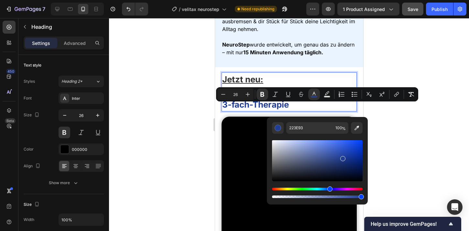
click at [165, 127] on div at bounding box center [289, 124] width 360 height 213
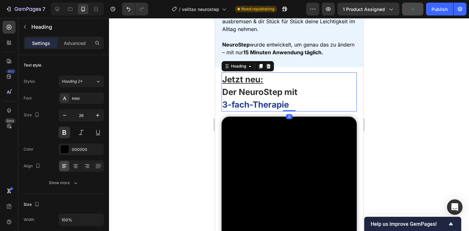
click at [274, 110] on strong "3-fach-Therapie" at bounding box center [255, 105] width 67 height 10
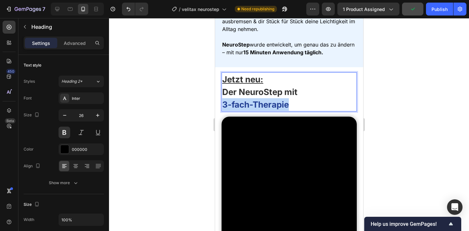
click at [274, 110] on strong "3-fach-Therapie" at bounding box center [255, 105] width 67 height 10
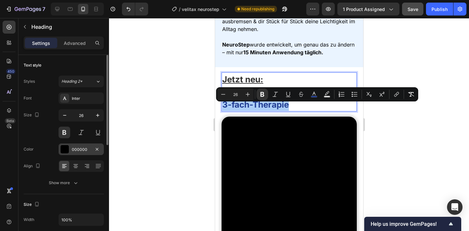
click at [65, 154] on div "000000" at bounding box center [80, 149] width 45 height 12
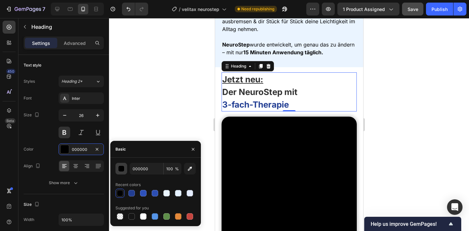
click at [117, 173] on button "button" at bounding box center [121, 169] width 12 height 12
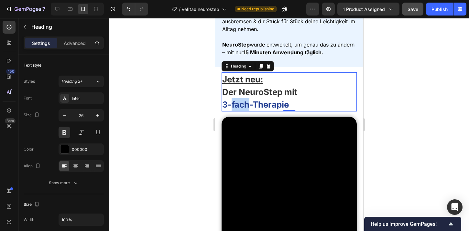
click at [242, 106] on strong "3-fach-Therapie" at bounding box center [255, 105] width 67 height 10
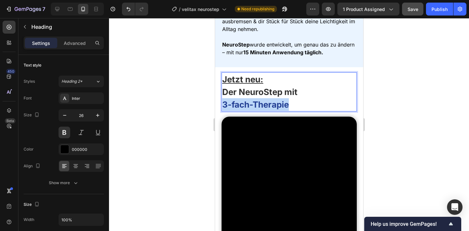
click at [242, 106] on strong "3-fach-Therapie" at bounding box center [255, 105] width 67 height 10
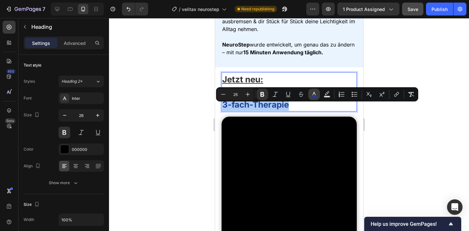
click at [313, 91] on icon "Editor contextual toolbar" at bounding box center [314, 94] width 6 height 6
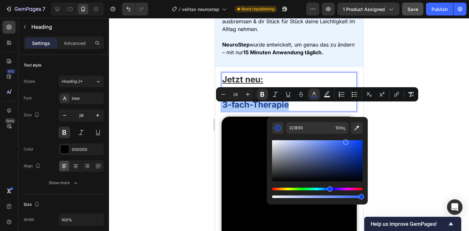
click at [344, 141] on div "Editor contextual toolbar" at bounding box center [317, 160] width 90 height 41
click at [348, 143] on div "Editor contextual toolbar" at bounding box center [317, 160] width 90 height 41
type input "2556EA"
click at [287, 95] on icon "Editor contextual toolbar" at bounding box center [288, 94] width 6 height 6
click at [416, 50] on div at bounding box center [289, 124] width 360 height 213
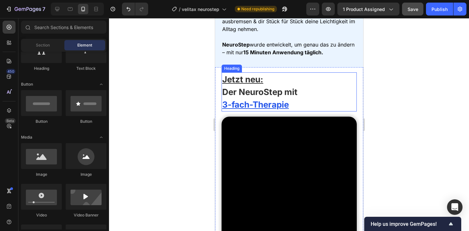
click at [253, 84] on u "Jetzt neu:" at bounding box center [242, 79] width 41 height 10
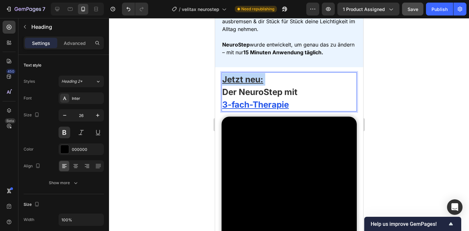
click at [253, 84] on u "Jetzt neu:" at bounding box center [242, 79] width 41 height 10
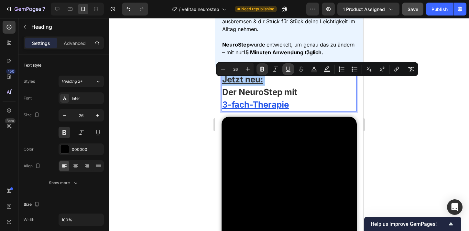
click at [289, 70] on icon "Editor contextual toolbar" at bounding box center [288, 69] width 4 height 5
click at [377, 51] on div at bounding box center [289, 124] width 360 height 213
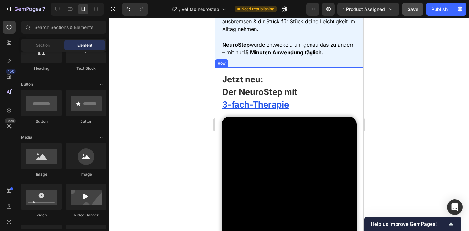
click at [215, 106] on div "Jetzt neu: Der NeuroStep mit 3-fach-Therapie Heading ⁠⁠⁠⁠⁠⁠⁠ Jetzt neu: Der Neu…" at bounding box center [289, 206] width 148 height 278
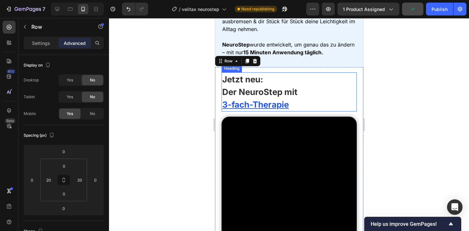
click at [241, 91] on strong "Der NeuroStep" at bounding box center [252, 92] width 60 height 10
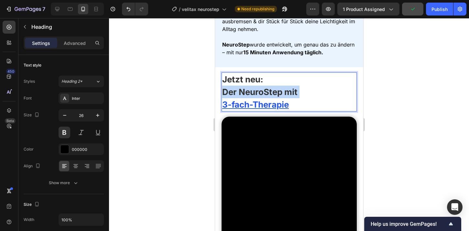
click at [241, 91] on strong "Der NeuroStep" at bounding box center [252, 92] width 60 height 10
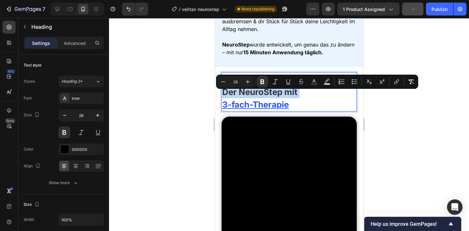
click at [232, 95] on strong "Der NeuroStep" at bounding box center [252, 92] width 60 height 10
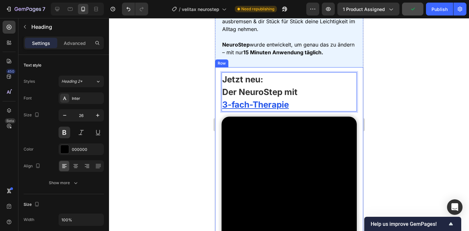
click at [177, 87] on div at bounding box center [289, 124] width 360 height 213
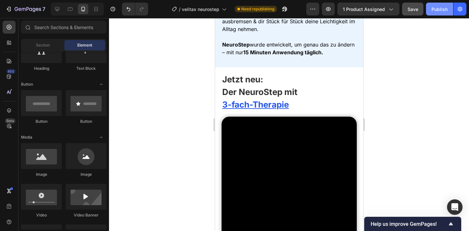
click at [435, 7] on div "Publish" at bounding box center [439, 9] width 16 height 7
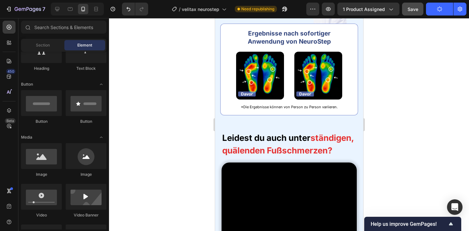
scroll to position [519, 0]
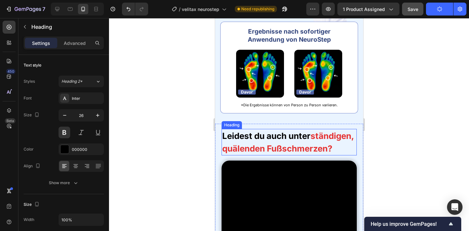
click at [243, 144] on strong "ständigen, quälenden Fußschmerzen?" at bounding box center [288, 142] width 132 height 23
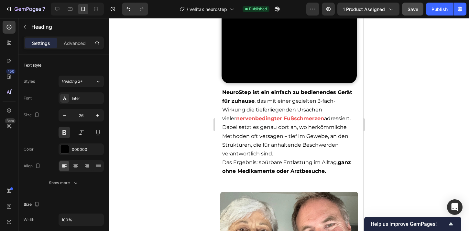
scroll to position [1076, 0]
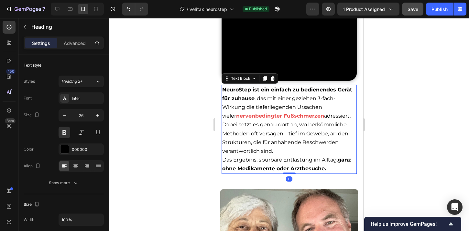
click at [243, 143] on p "NeuroStep ist ein einfach zu bedienendes Gerät für zuhause , das mit einer gezi…" at bounding box center [289, 129] width 134 height 88
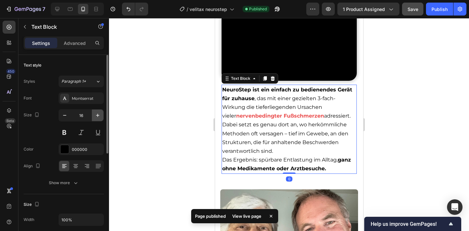
click at [94, 119] on button "button" at bounding box center [98, 116] width 12 height 12
type input "17"
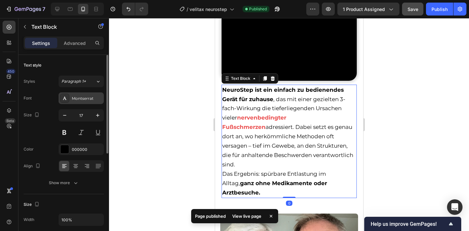
click at [84, 101] on div "Montserrat" at bounding box center [80, 98] width 45 height 12
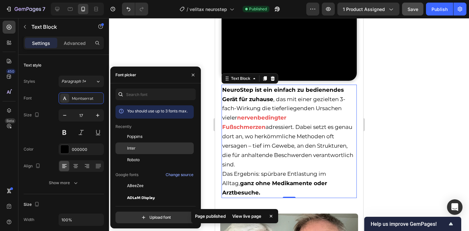
click at [132, 145] on span "Inter" at bounding box center [131, 148] width 8 height 6
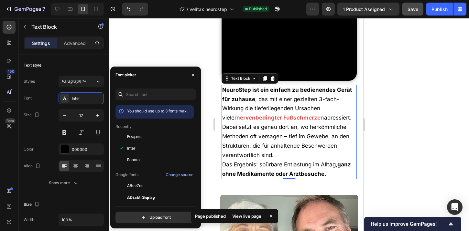
click at [182, 45] on div at bounding box center [289, 124] width 360 height 213
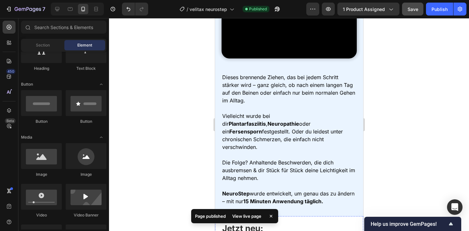
scroll to position [739, 0]
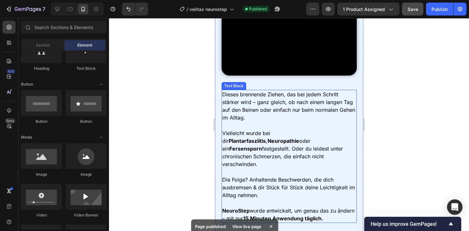
click at [261, 121] on p "Dieses brennende Ziehen, das bei jedem Schritt stärker wird – ganz gleich, ob n…" at bounding box center [289, 105] width 134 height 31
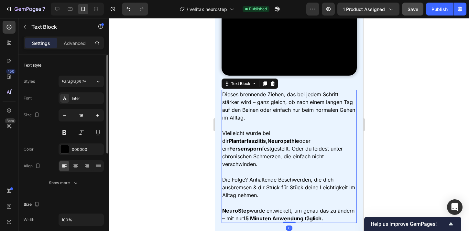
click at [102, 122] on div "16" at bounding box center [80, 123] width 45 height 29
click at [100, 119] on button "button" at bounding box center [98, 116] width 12 height 12
type input "17"
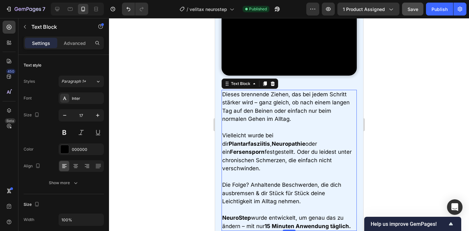
click at [138, 101] on div at bounding box center [289, 124] width 360 height 213
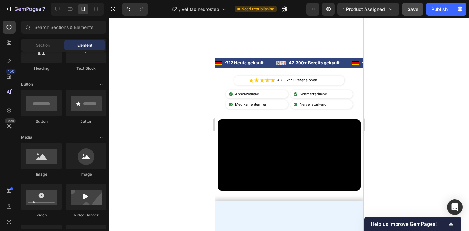
scroll to position [142, 0]
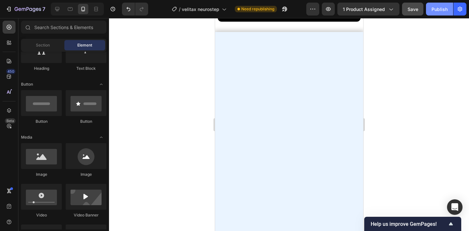
click at [440, 6] on div "Publish" at bounding box center [439, 9] width 16 height 7
